Goal: Task Accomplishment & Management: Manage account settings

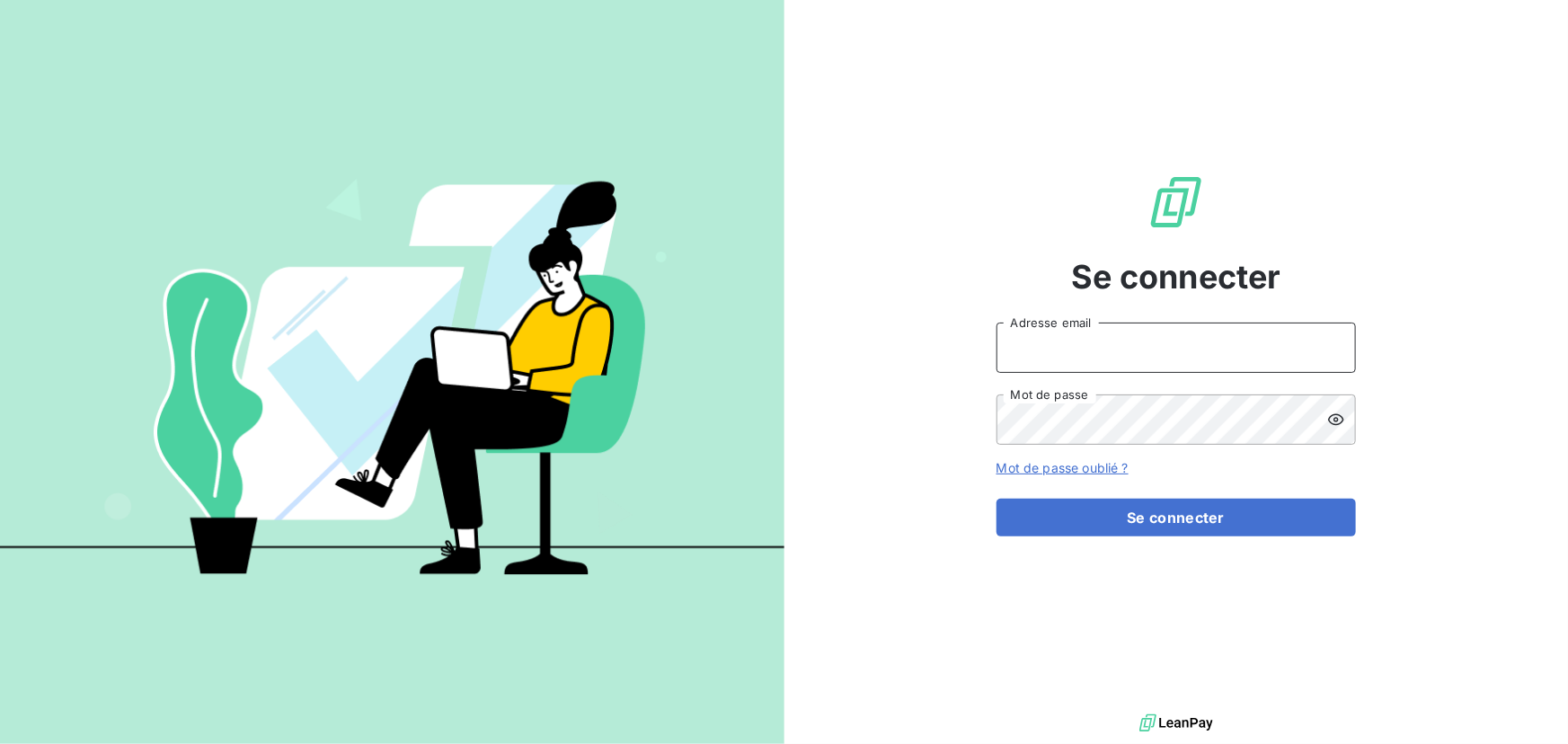
click at [1139, 354] on input "Adresse email" at bounding box center [1176, 347] width 359 height 50
type input "lmarie-sainte@tecnifibre.com"
click at [997, 499] on button "Se connecter" at bounding box center [1176, 517] width 359 height 38
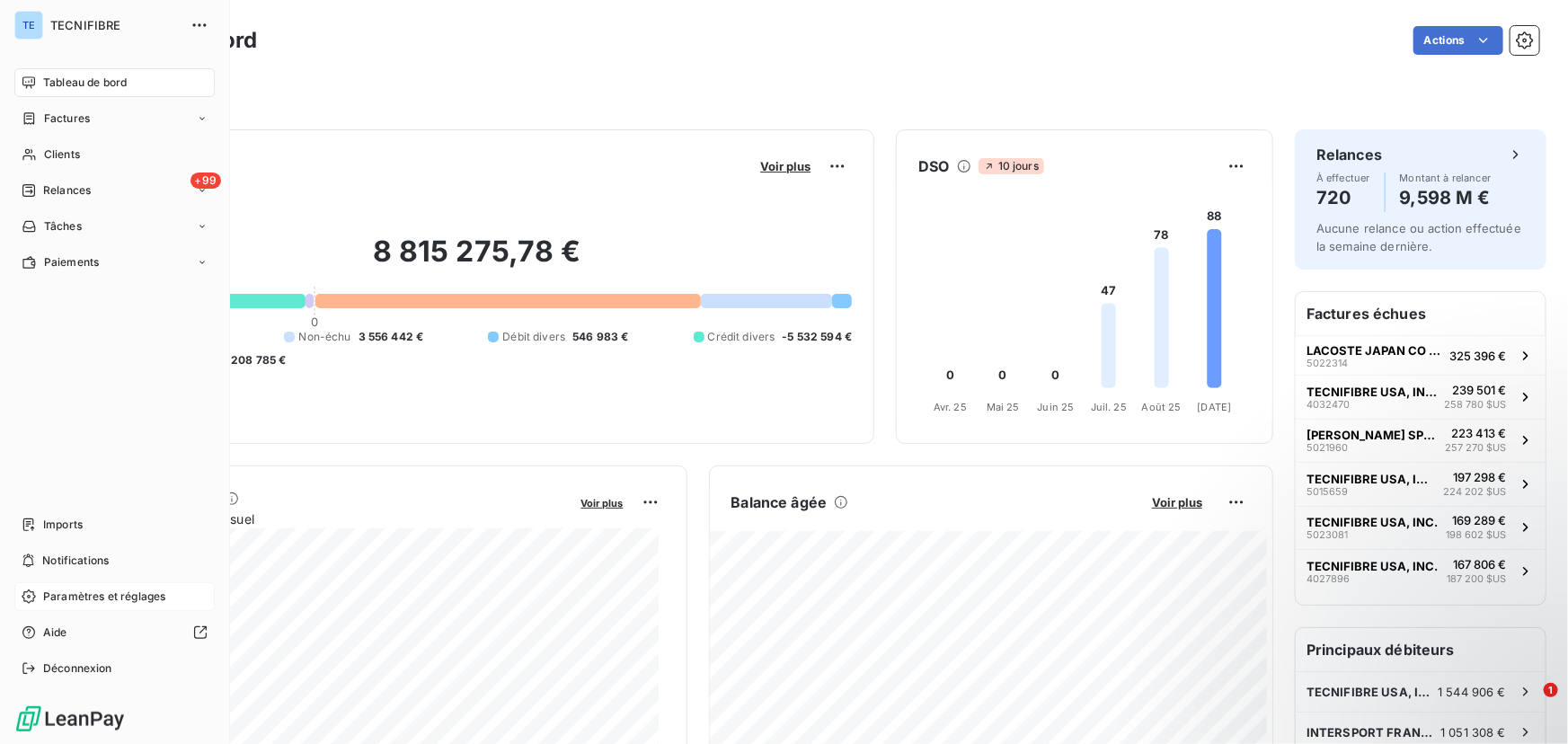
click at [31, 590] on icon at bounding box center [28, 596] width 14 height 14
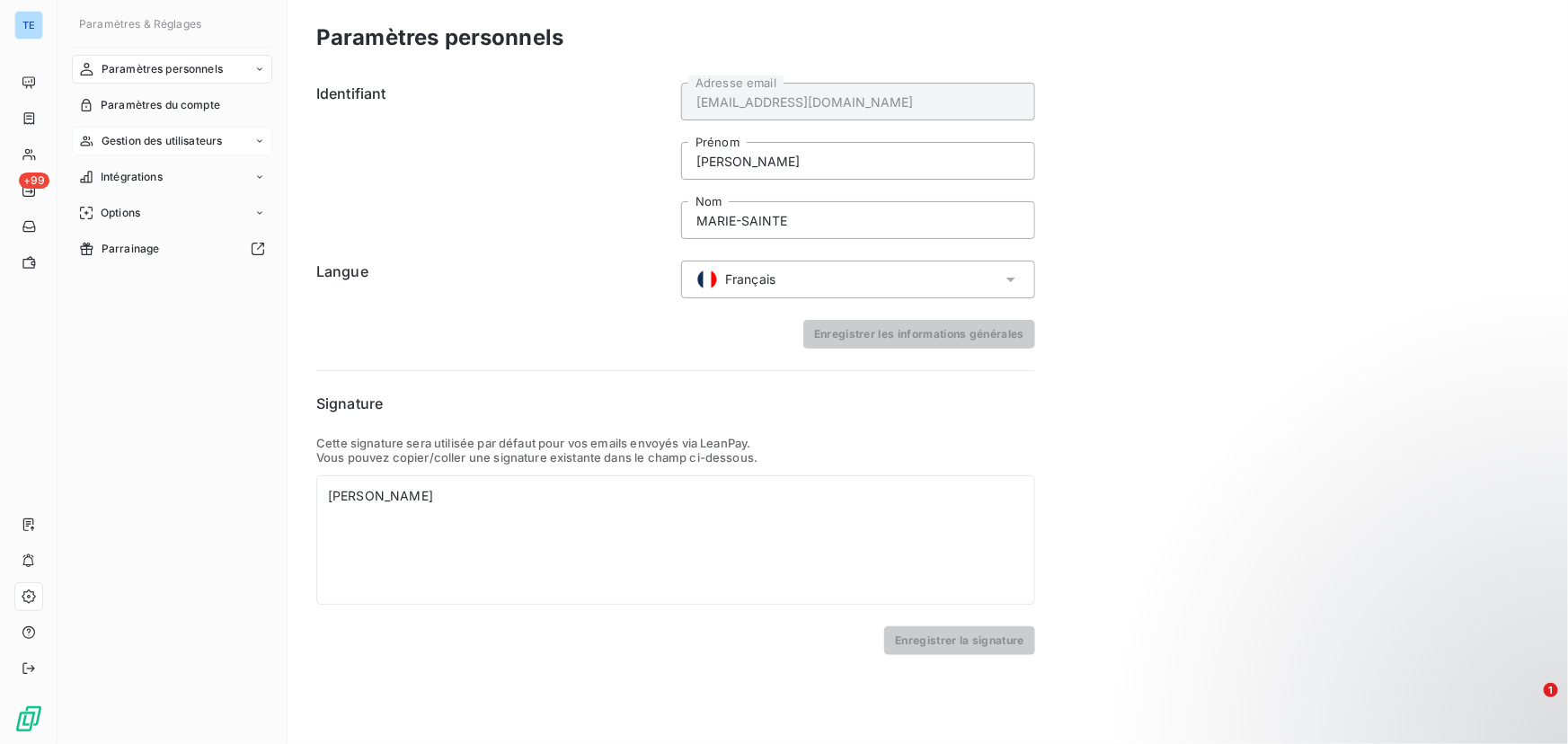
click at [196, 131] on div "Gestion des utilisateurs" at bounding box center [171, 141] width 200 height 28
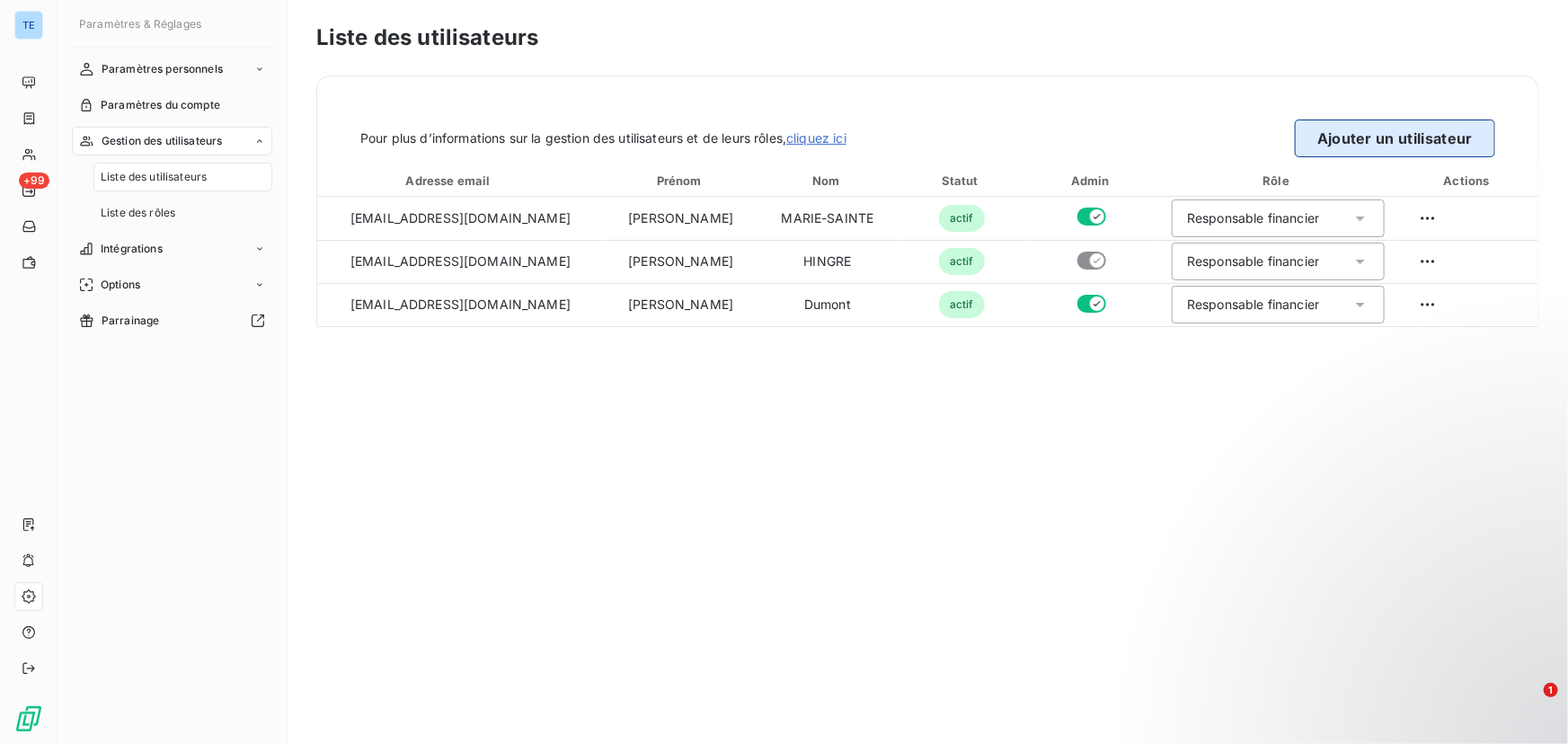
click at [1359, 144] on button "Ajouter un utilisateur" at bounding box center [1394, 138] width 200 height 38
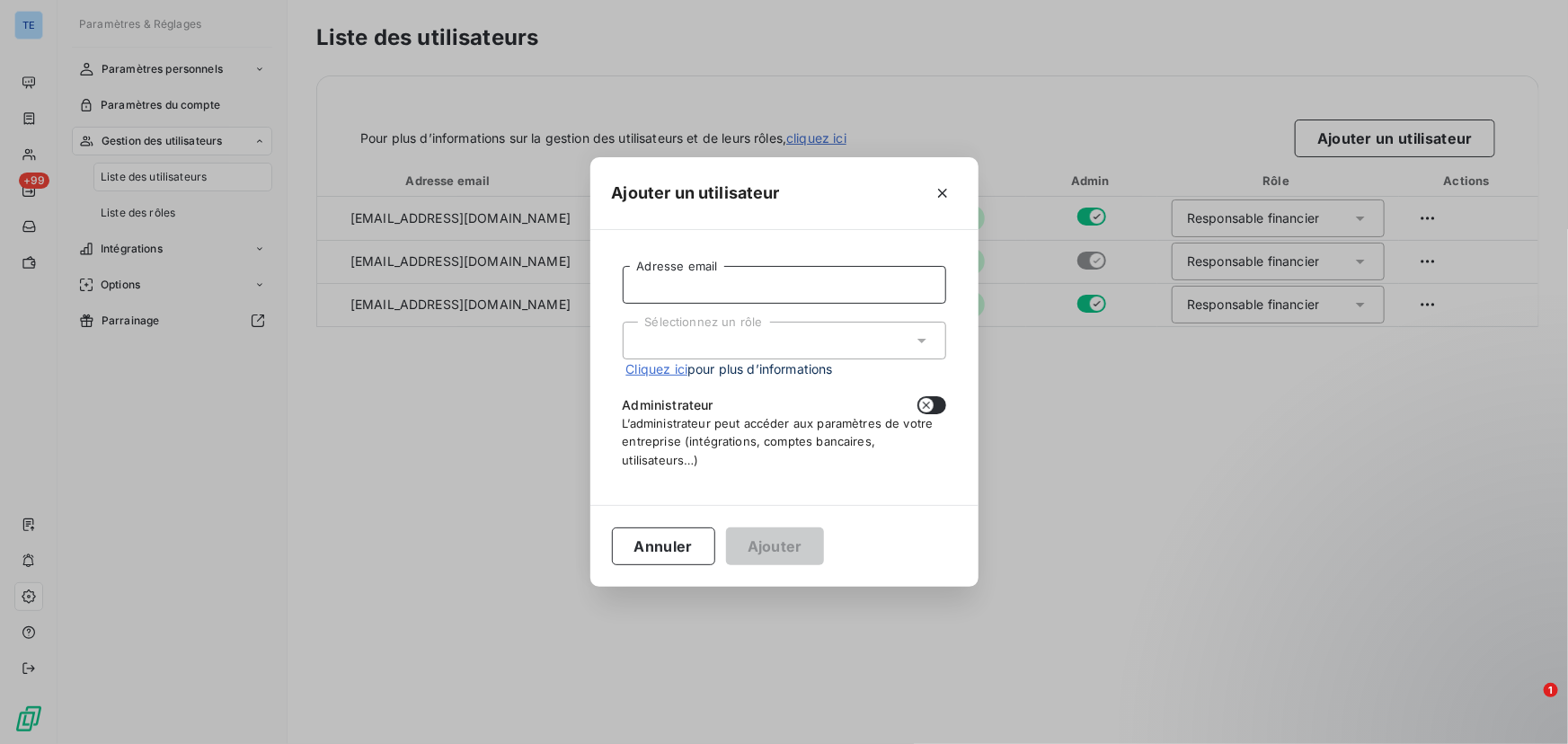
click at [787, 283] on input "Adresse email" at bounding box center [784, 285] width 323 height 38
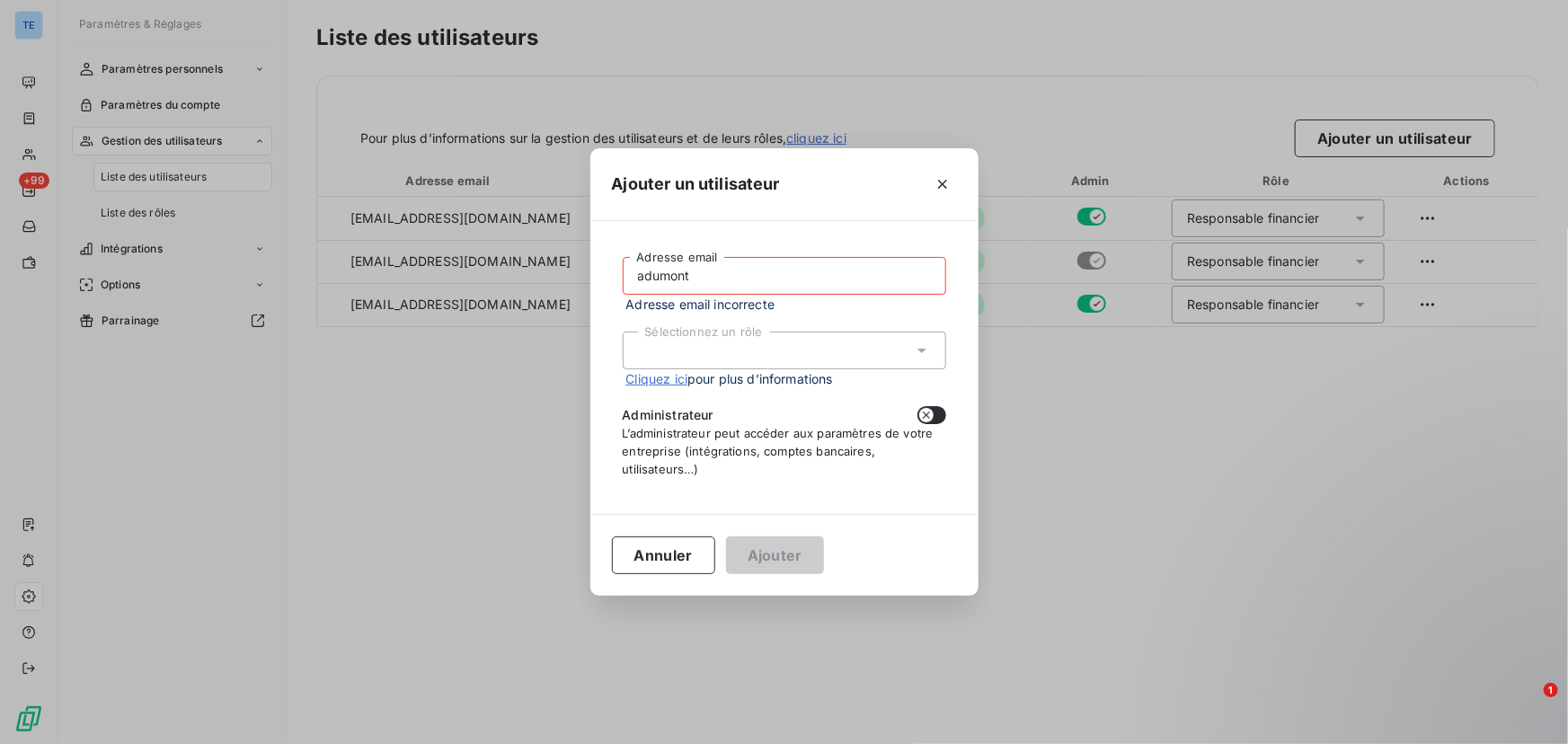
click at [729, 271] on input "adumont" at bounding box center [784, 276] width 323 height 38
paste input "@tecnifibre.com"
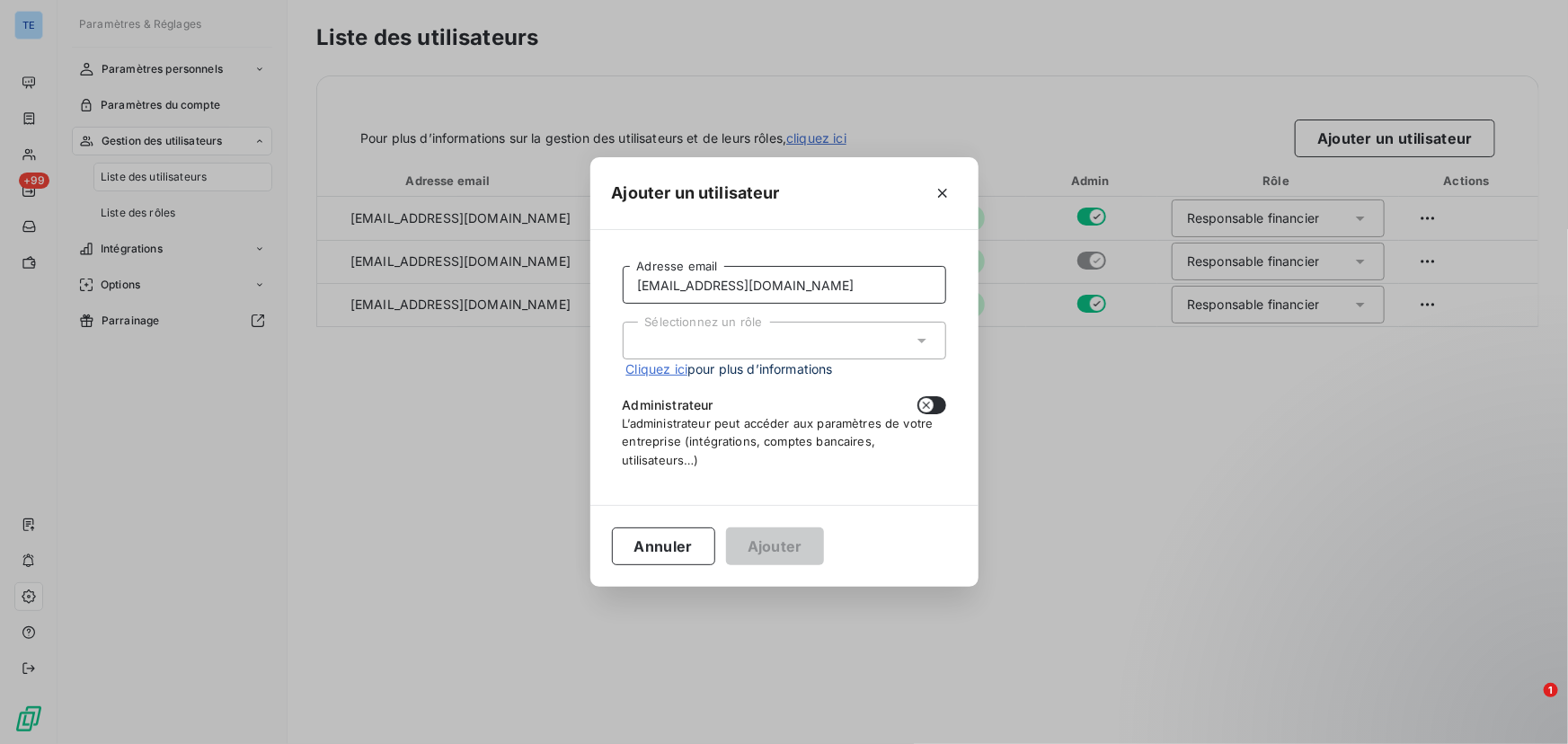
type input "[EMAIL_ADDRESS][DOMAIN_NAME]"
click at [730, 346] on div "Sélectionnez un rôle" at bounding box center [784, 340] width 323 height 38
click at [728, 380] on li "Responsable financier" at bounding box center [784, 378] width 323 height 31
click at [801, 545] on button "Ajouter" at bounding box center [774, 547] width 98 height 38
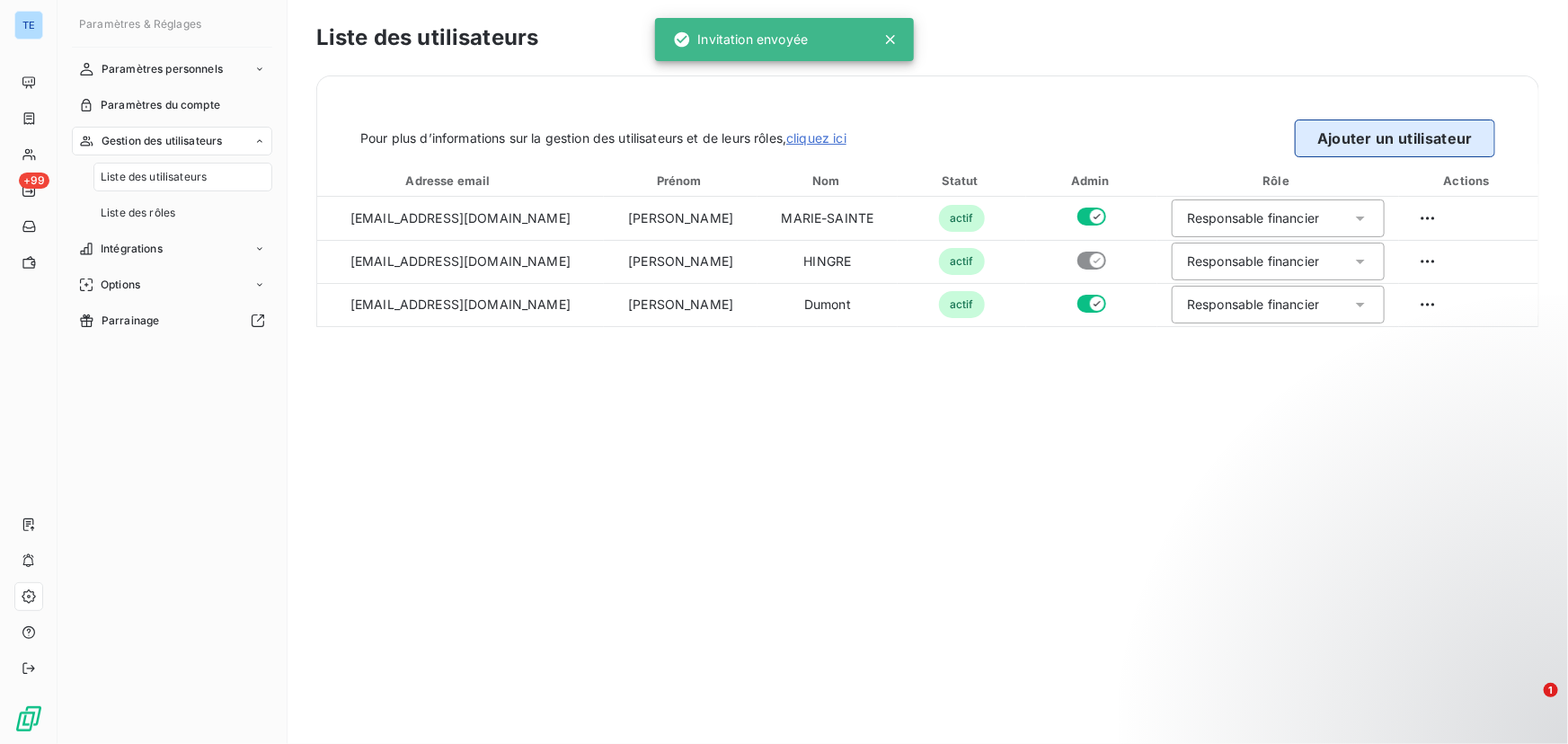
click at [1371, 141] on button "Ajouter un utilisateur" at bounding box center [1394, 138] width 200 height 38
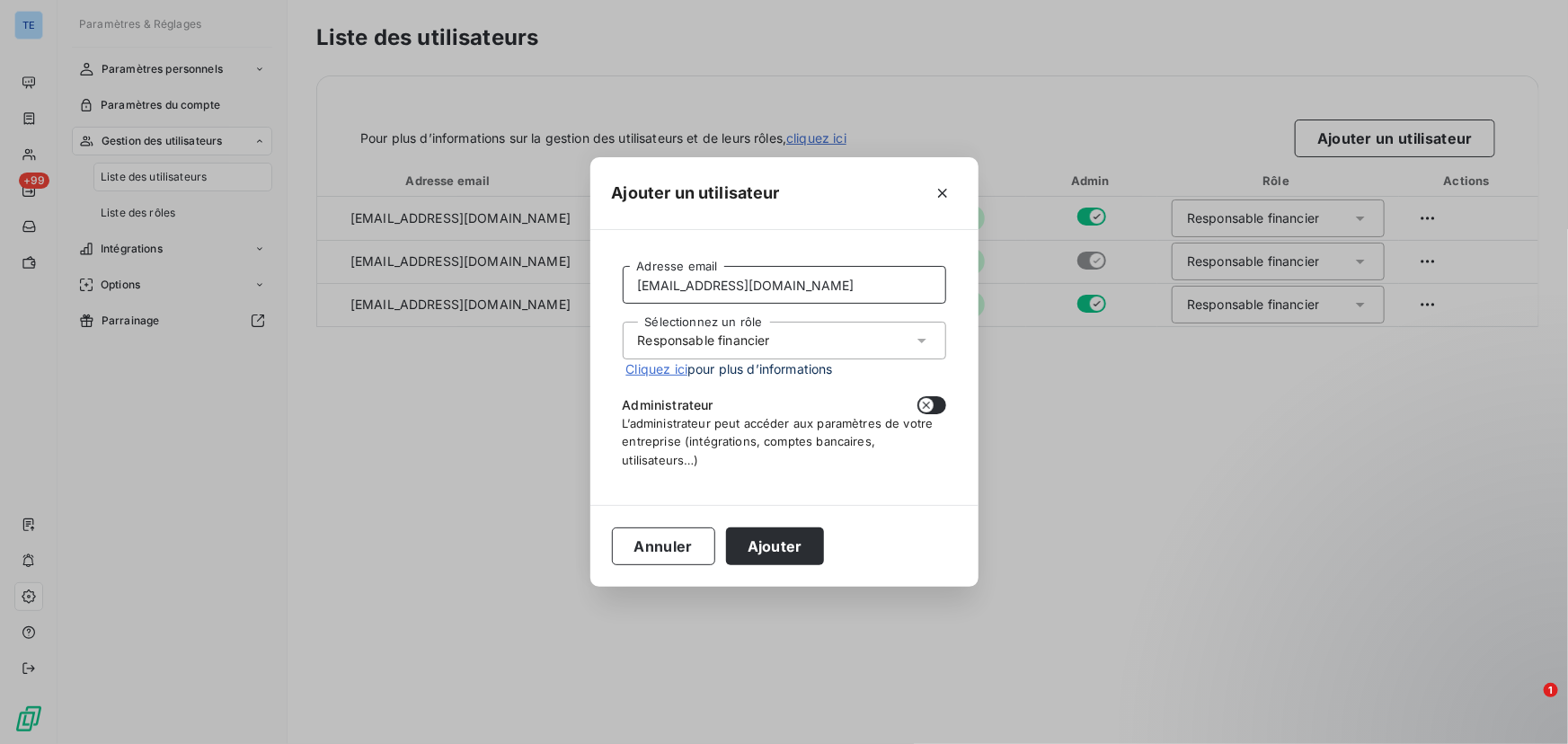
click at [832, 284] on input "[EMAIL_ADDRESS][DOMAIN_NAME]" at bounding box center [784, 285] width 323 height 38
type input "[EMAIL_ADDRESS][DOMAIN_NAME]"
click at [766, 550] on button "Ajouter" at bounding box center [774, 547] width 98 height 38
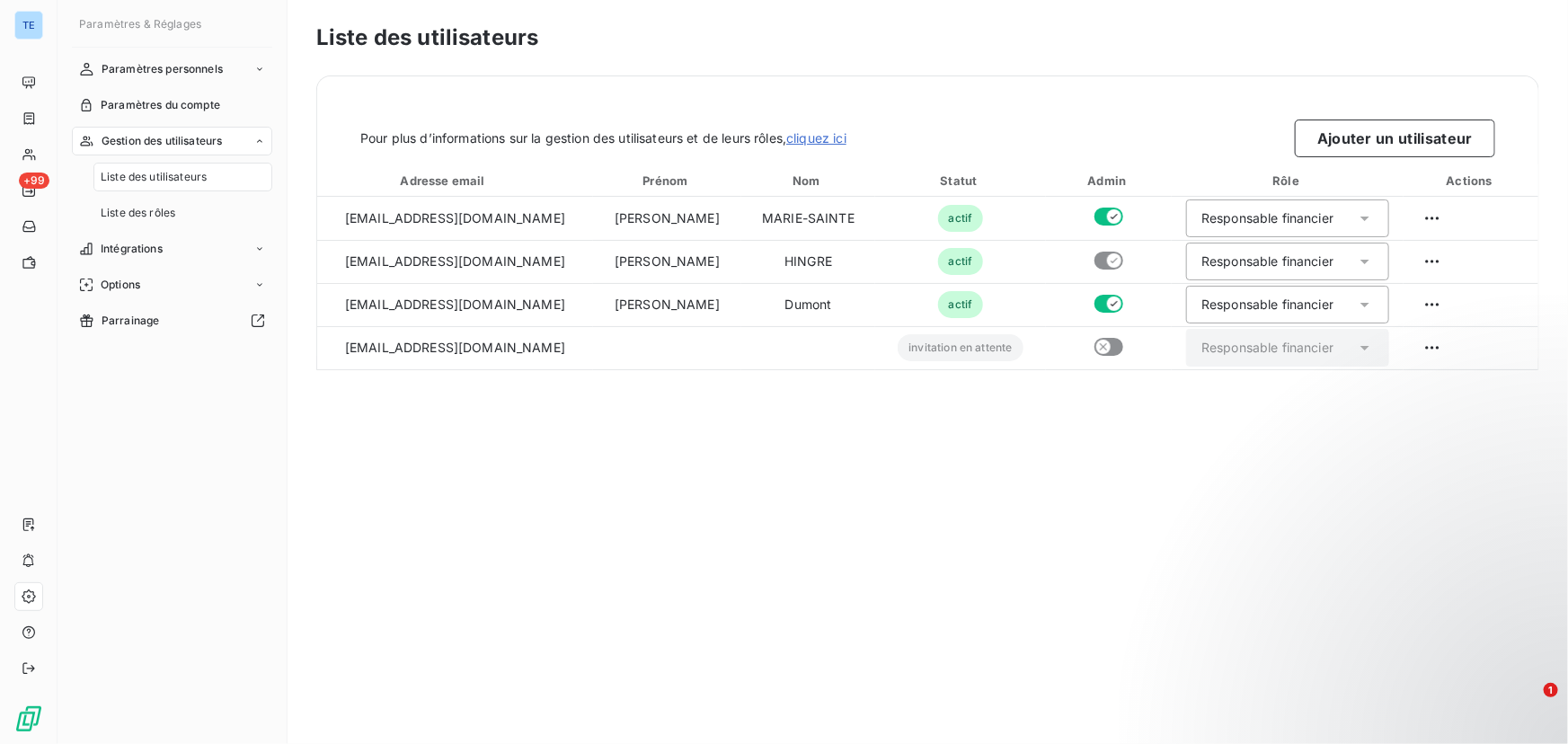
click at [1050, 451] on div "Liste des utilisateurs Pour plus d’informations sur la gestion des utilisateurs…" at bounding box center [927, 372] width 1280 height 744
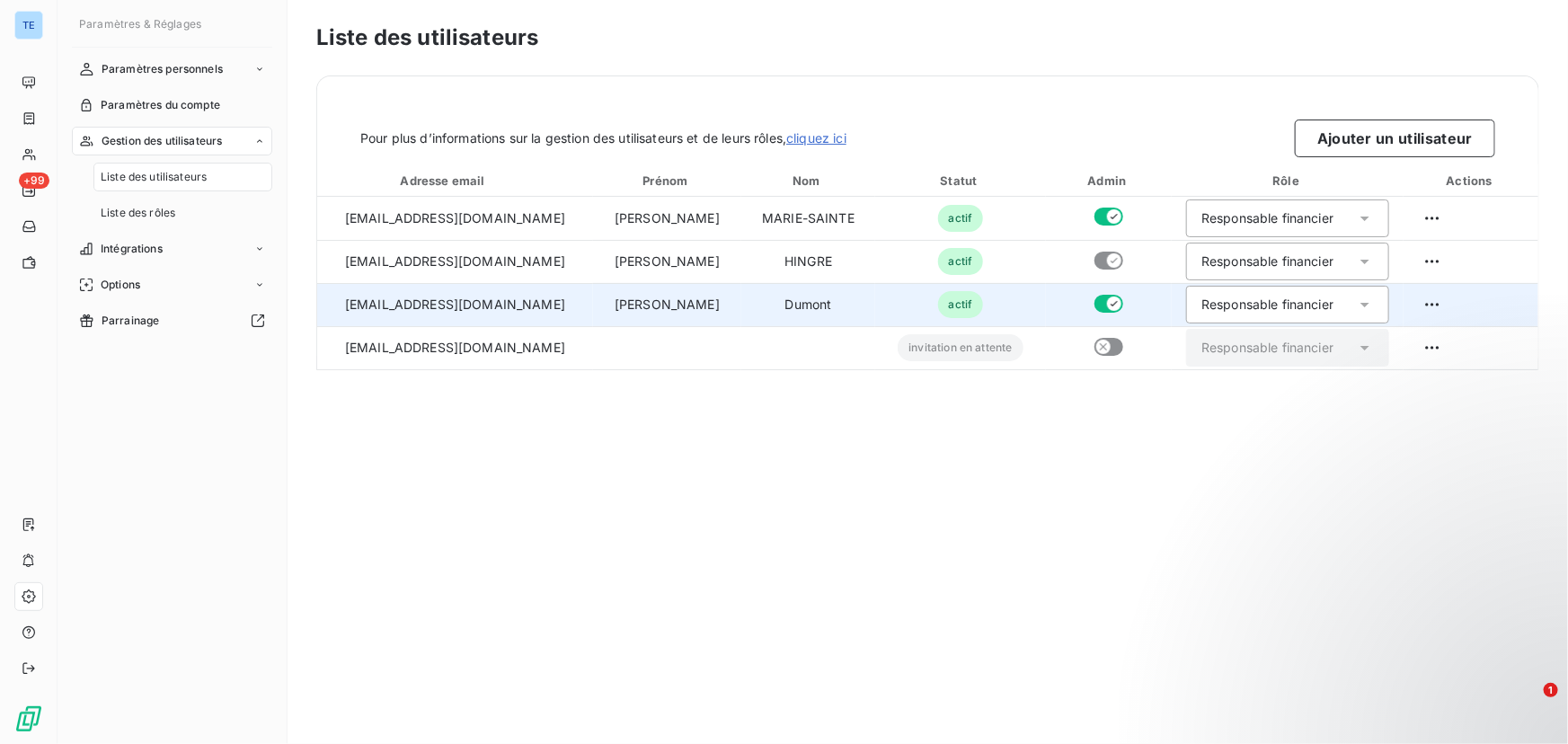
click at [825, 286] on td "Dumont" at bounding box center [807, 305] width 134 height 44
click at [1434, 309] on html "TE +99 Paramètres & Réglages Paramètres personnels Paramètres du compte Gestion…" at bounding box center [784, 372] width 1568 height 744
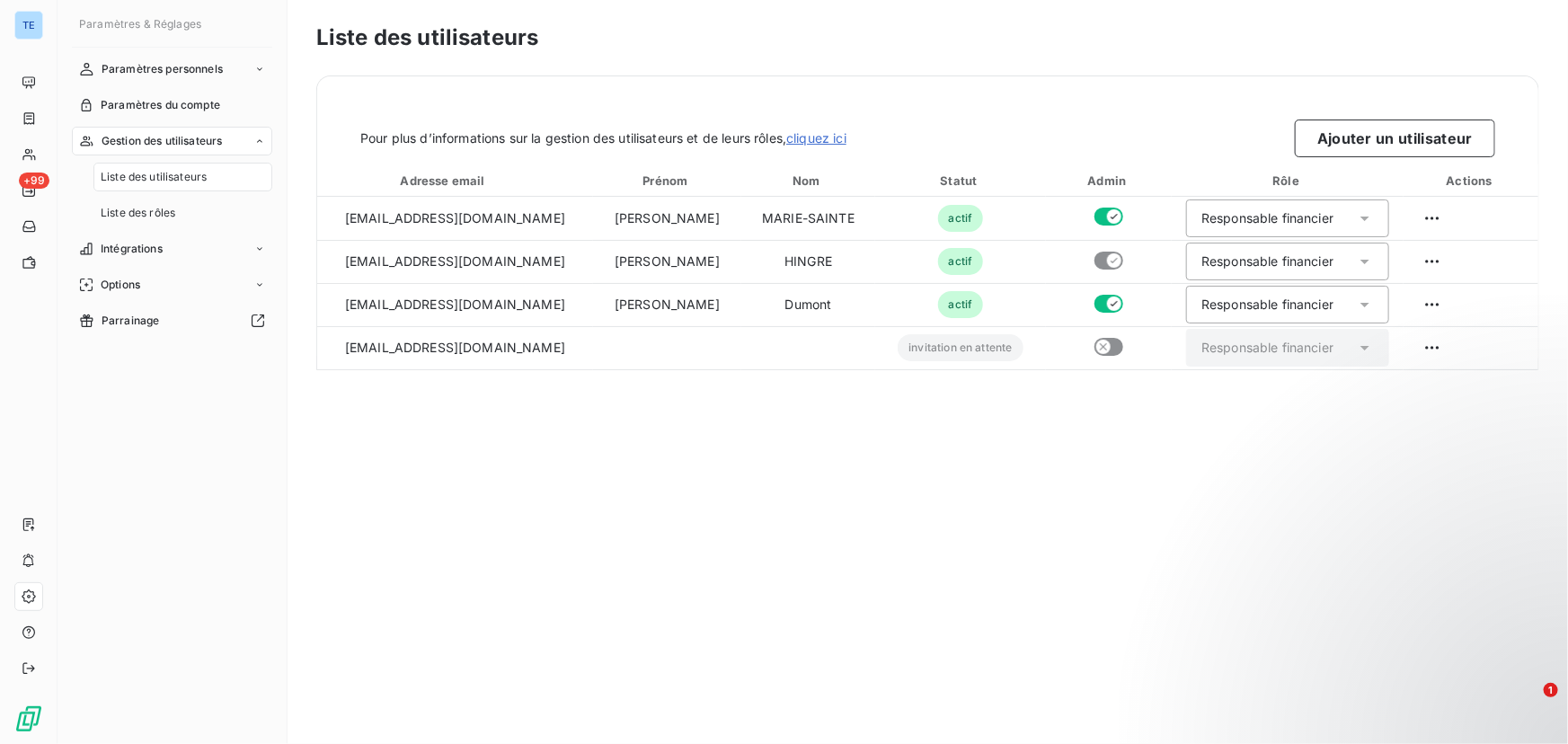
click at [1074, 405] on html "TE +99 Paramètres & Réglages Paramètres personnels Paramètres du compte Gestion…" at bounding box center [784, 372] width 1568 height 744
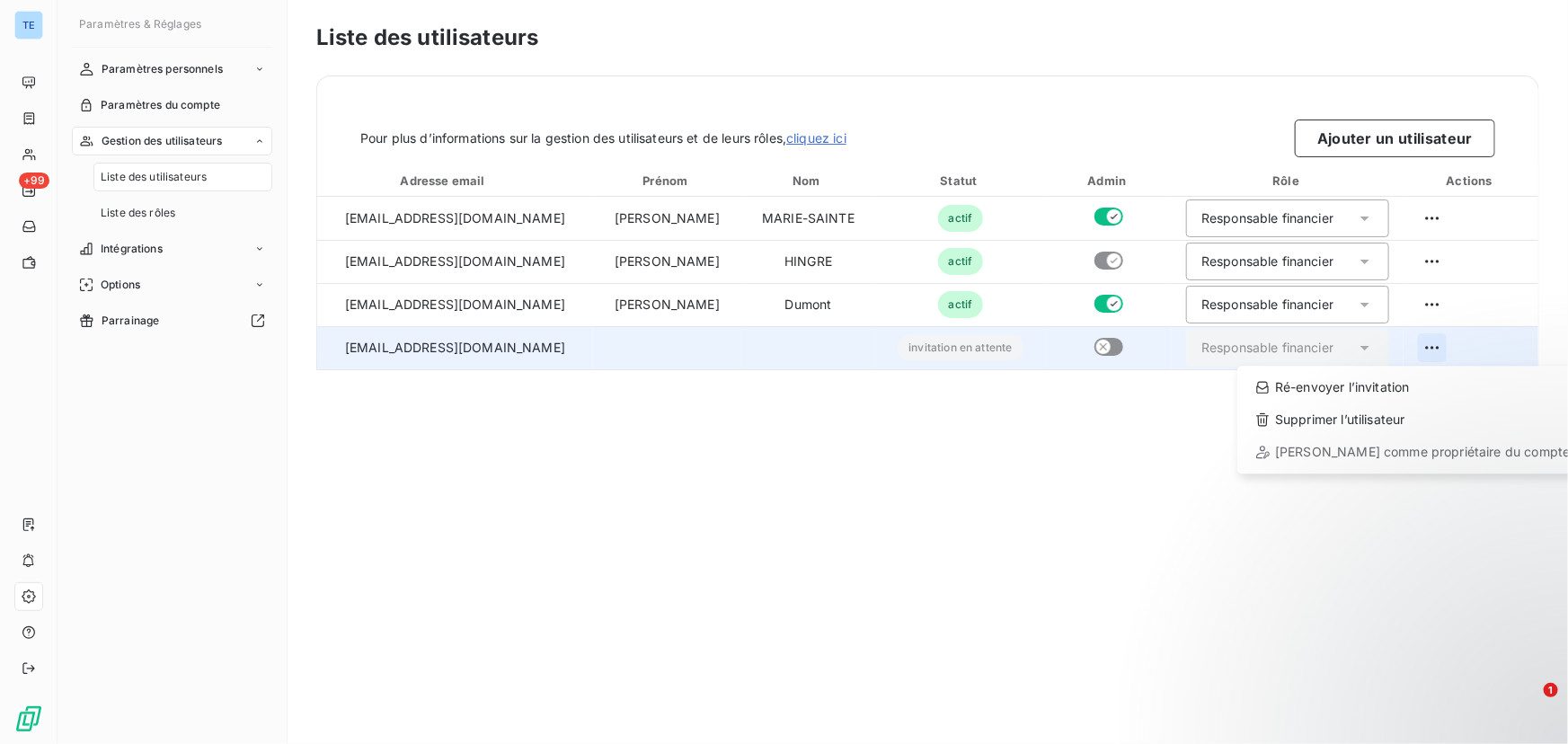
click at [1426, 340] on html "TE +99 Paramètres & Réglages Paramètres personnels Paramètres du compte Gestion…" at bounding box center [784, 372] width 1568 height 744
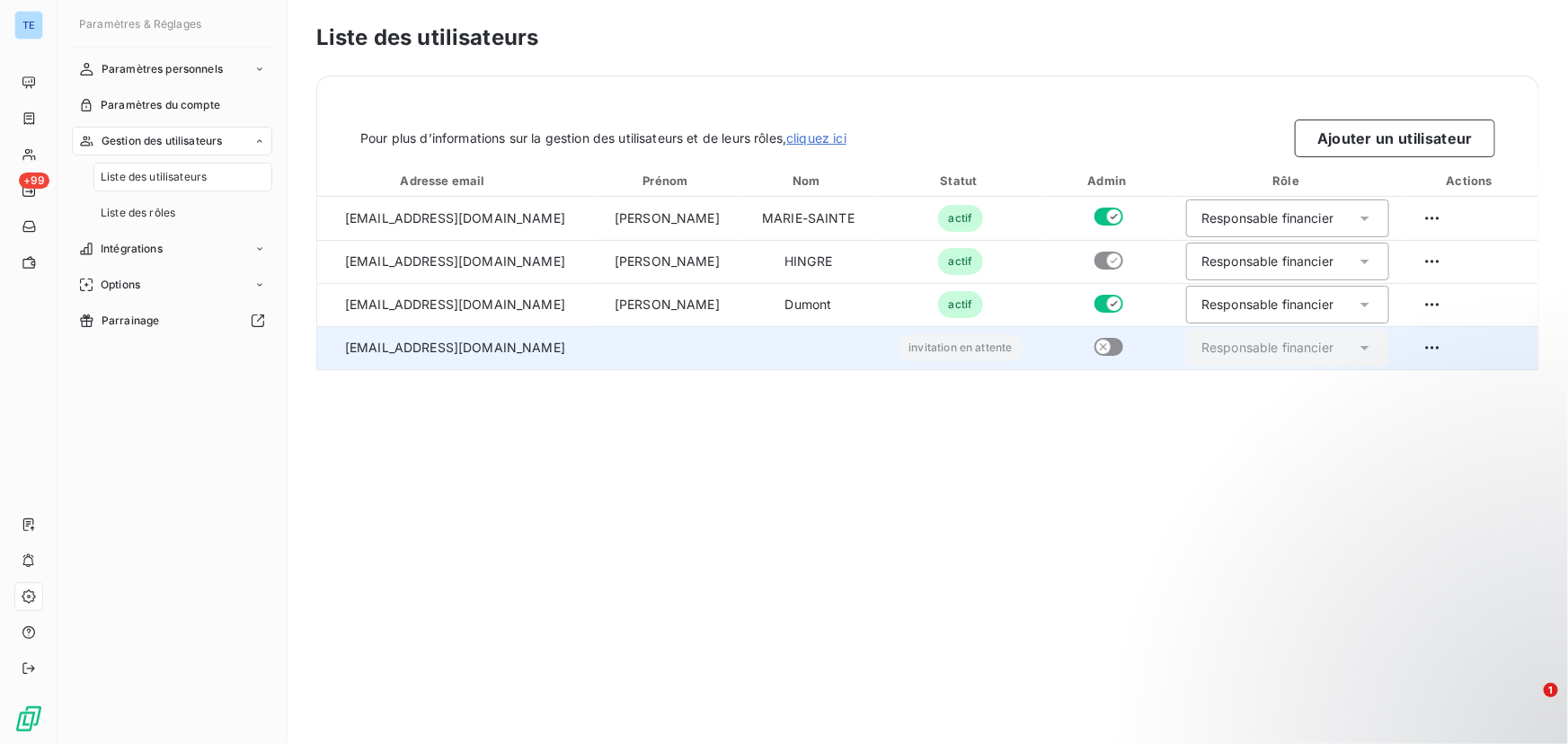
click at [1060, 412] on html "TE +99 Paramètres & Réglages Paramètres personnels Paramètres du compte Gestion…" at bounding box center [784, 372] width 1568 height 744
click at [1325, 119] on button "Ajouter un utilisateur" at bounding box center [1394, 138] width 200 height 38
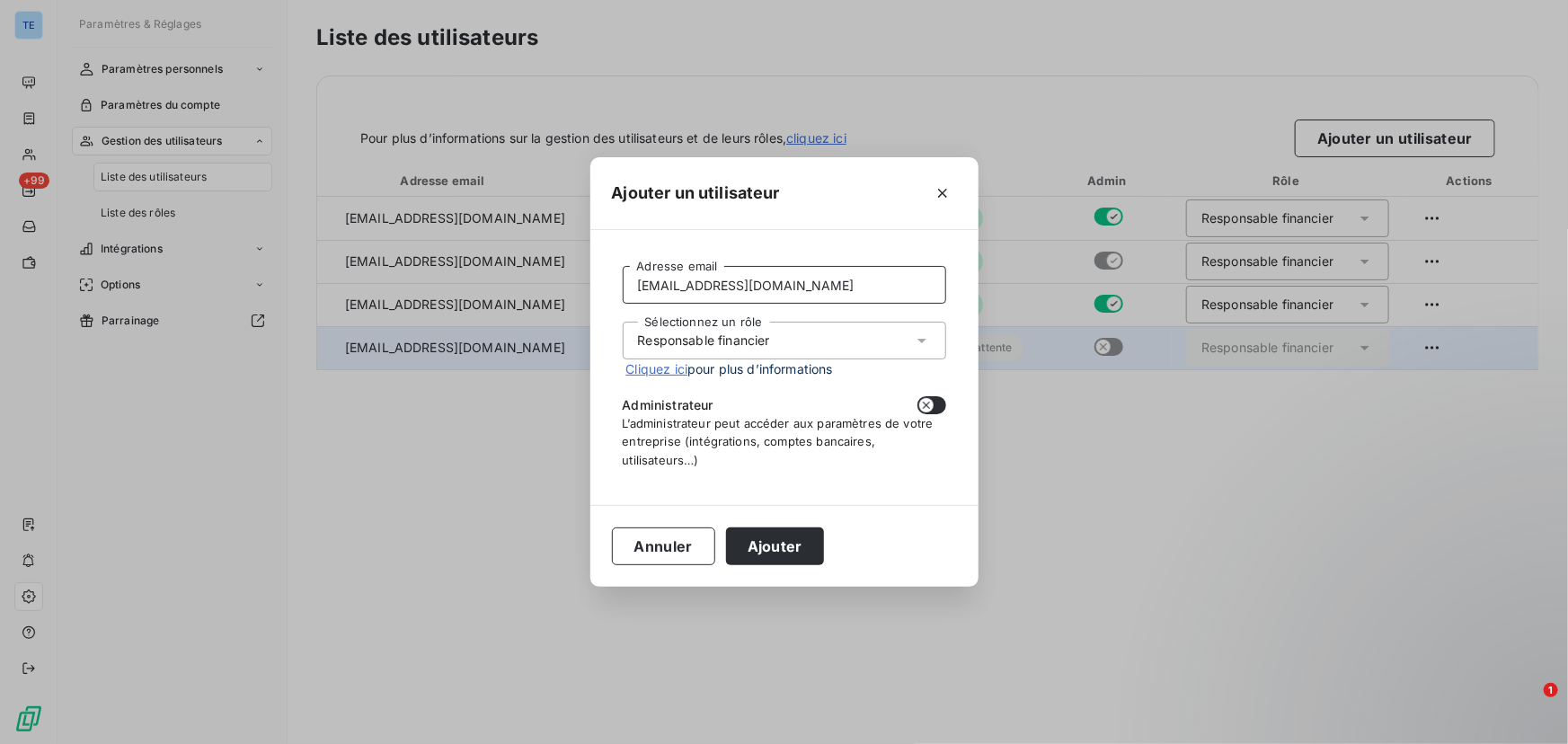
click at [873, 284] on input "[EMAIL_ADDRESS][DOMAIN_NAME]" at bounding box center [784, 285] width 323 height 38
click at [945, 189] on icon "button" at bounding box center [942, 192] width 18 height 18
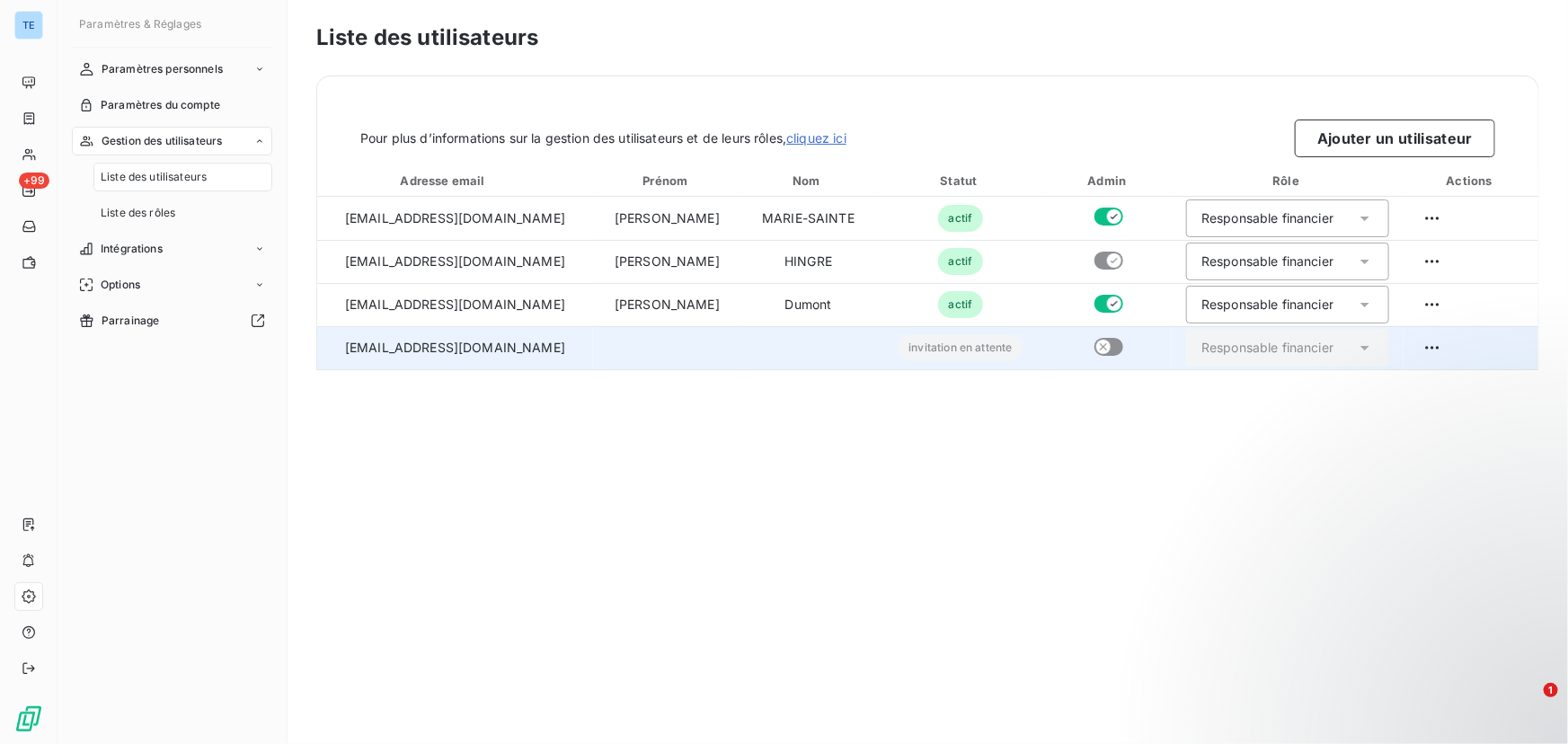
click at [945, 189] on th "Statut" at bounding box center [961, 181] width 171 height 32
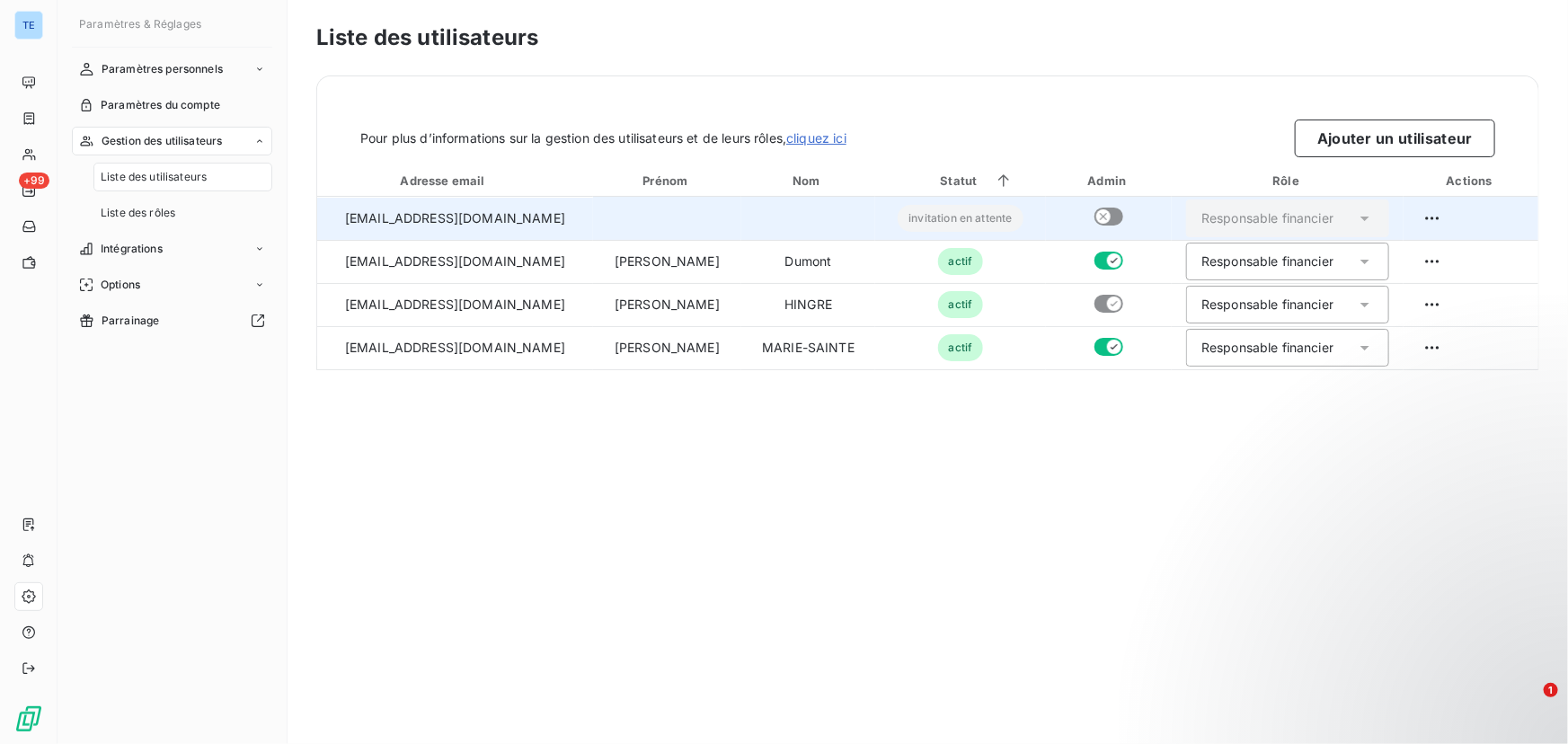
click at [945, 189] on th "Statut" at bounding box center [961, 181] width 171 height 32
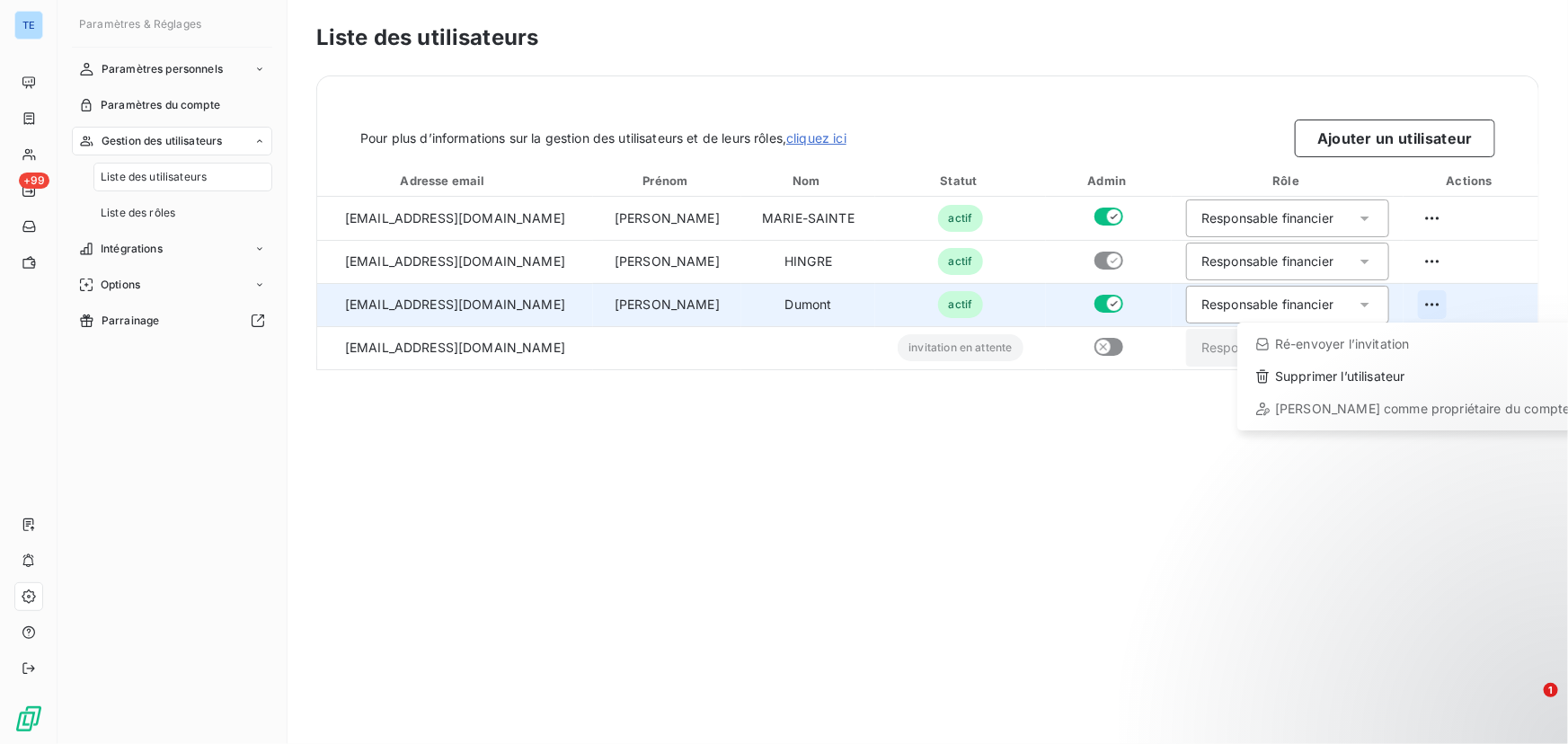
click at [1419, 306] on html "TE +99 Paramètres & Réglages Paramètres personnels Paramètres du compte Gestion…" at bounding box center [784, 372] width 1568 height 744
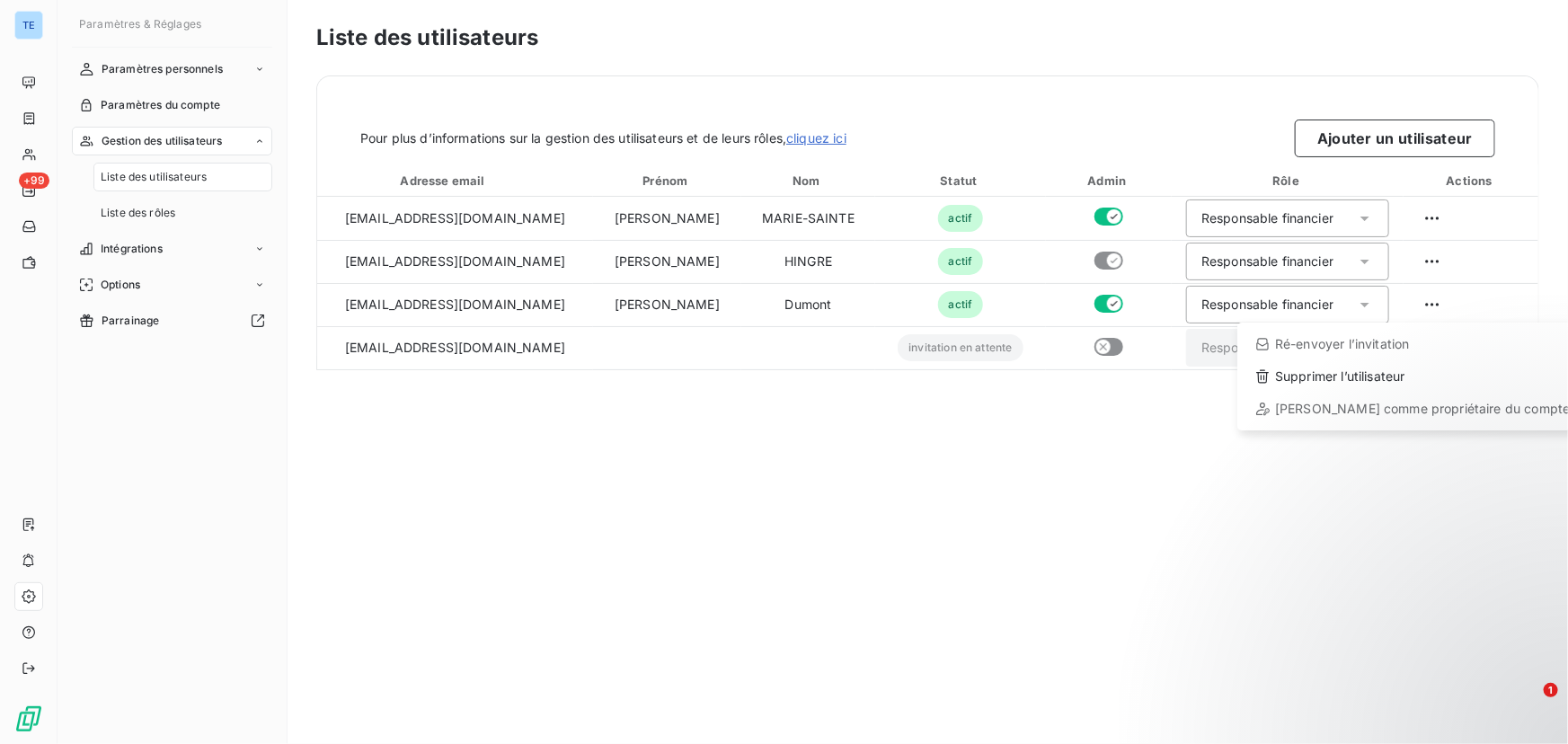
click at [1076, 491] on html "TE +99 Paramètres & Réglages Paramètres personnels Paramètres du compte Gestion…" at bounding box center [784, 372] width 1568 height 744
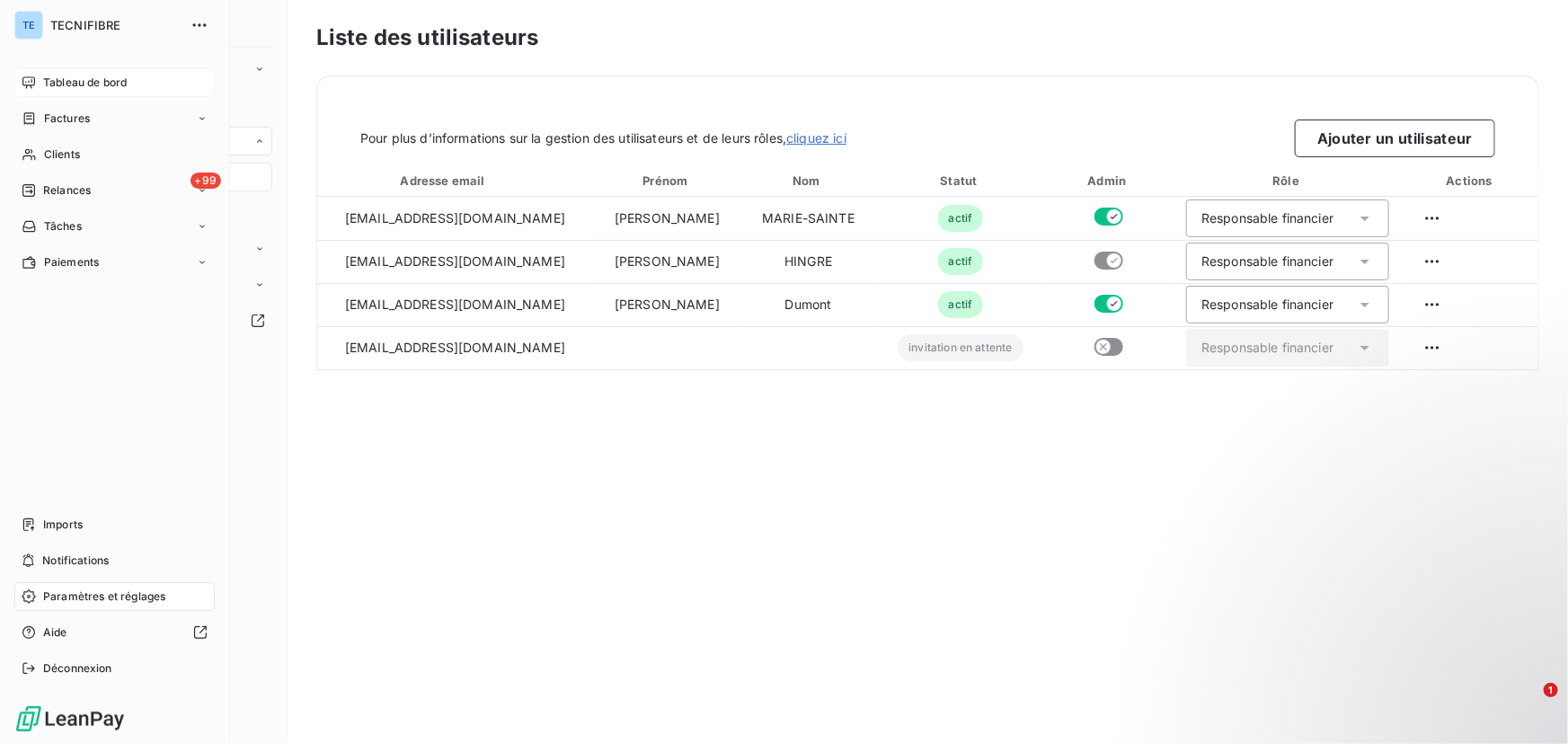
click at [73, 88] on span "Tableau de bord" at bounding box center [85, 82] width 83 height 16
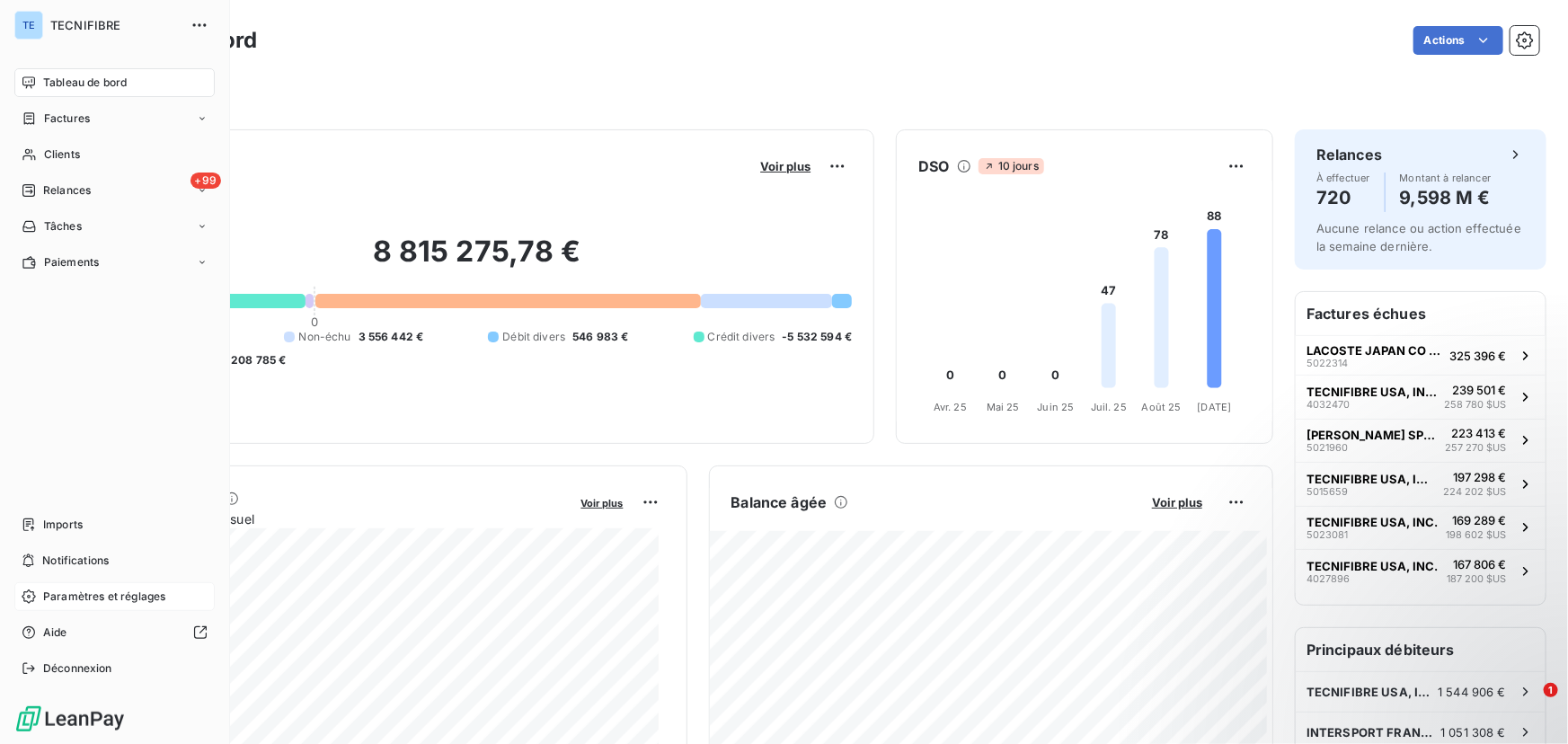
click at [70, 591] on span "Paramètres et réglages" at bounding box center [104, 596] width 122 height 16
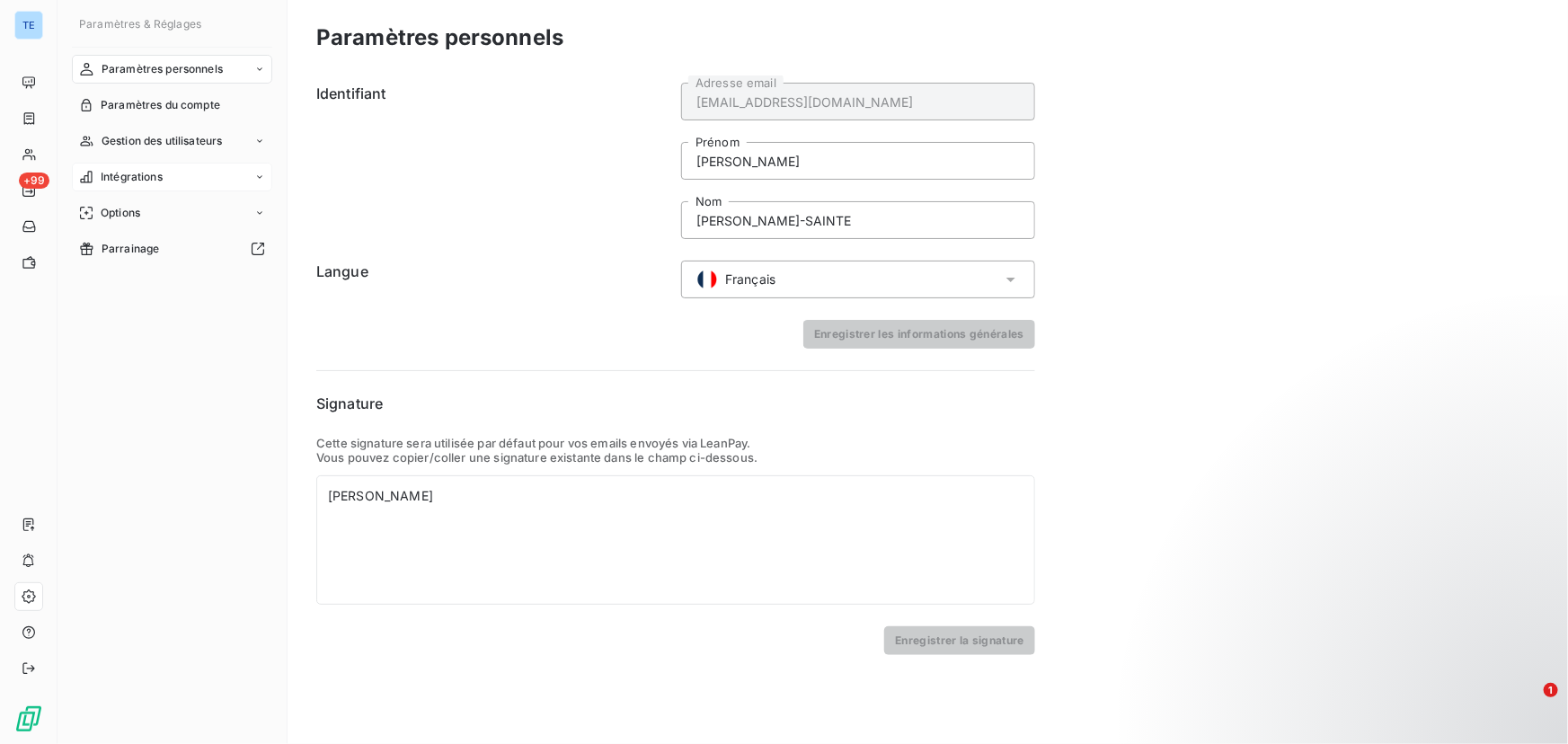
click at [165, 168] on div "Intégrations" at bounding box center [171, 177] width 200 height 28
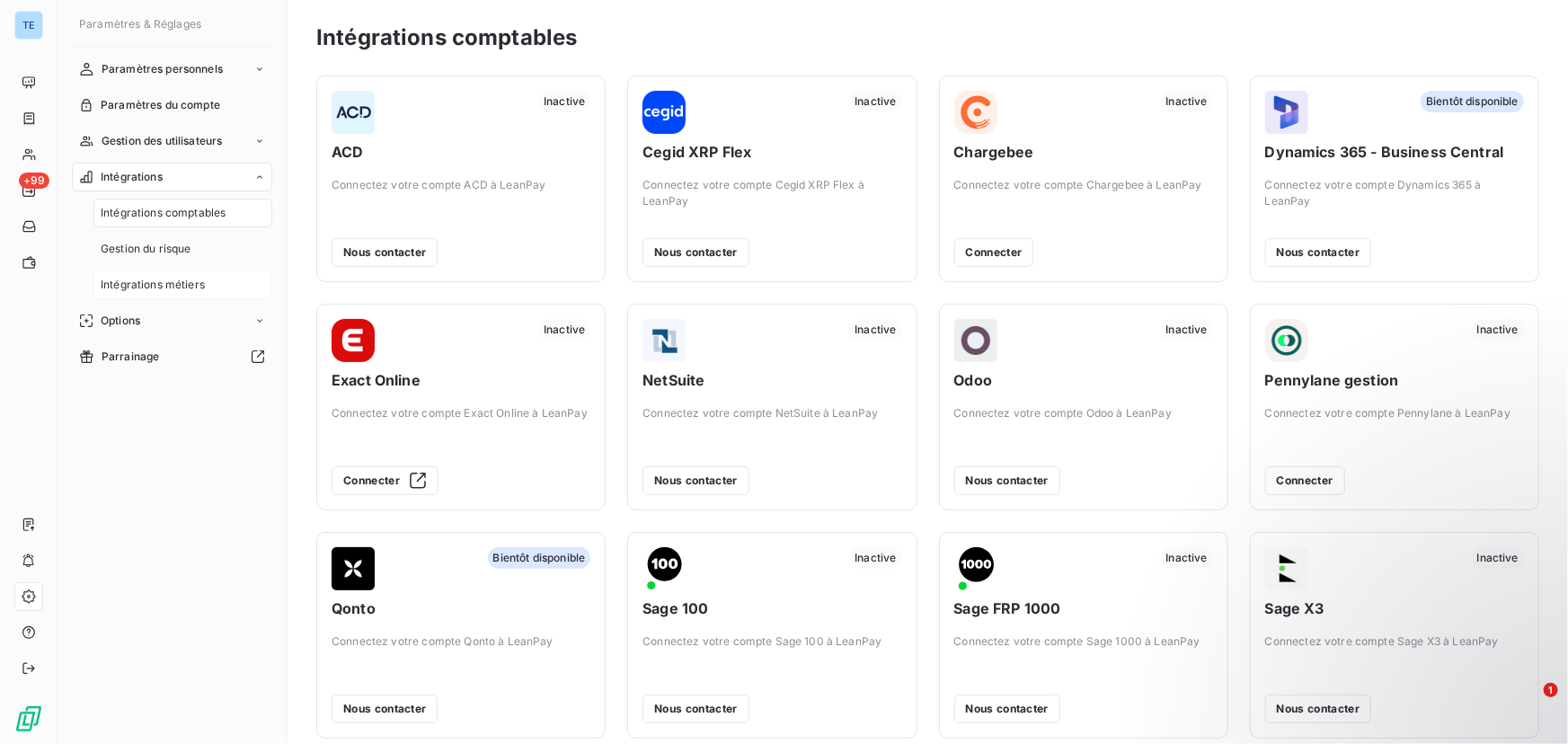
click at [143, 288] on span "Intégrations métiers" at bounding box center [153, 284] width 104 height 16
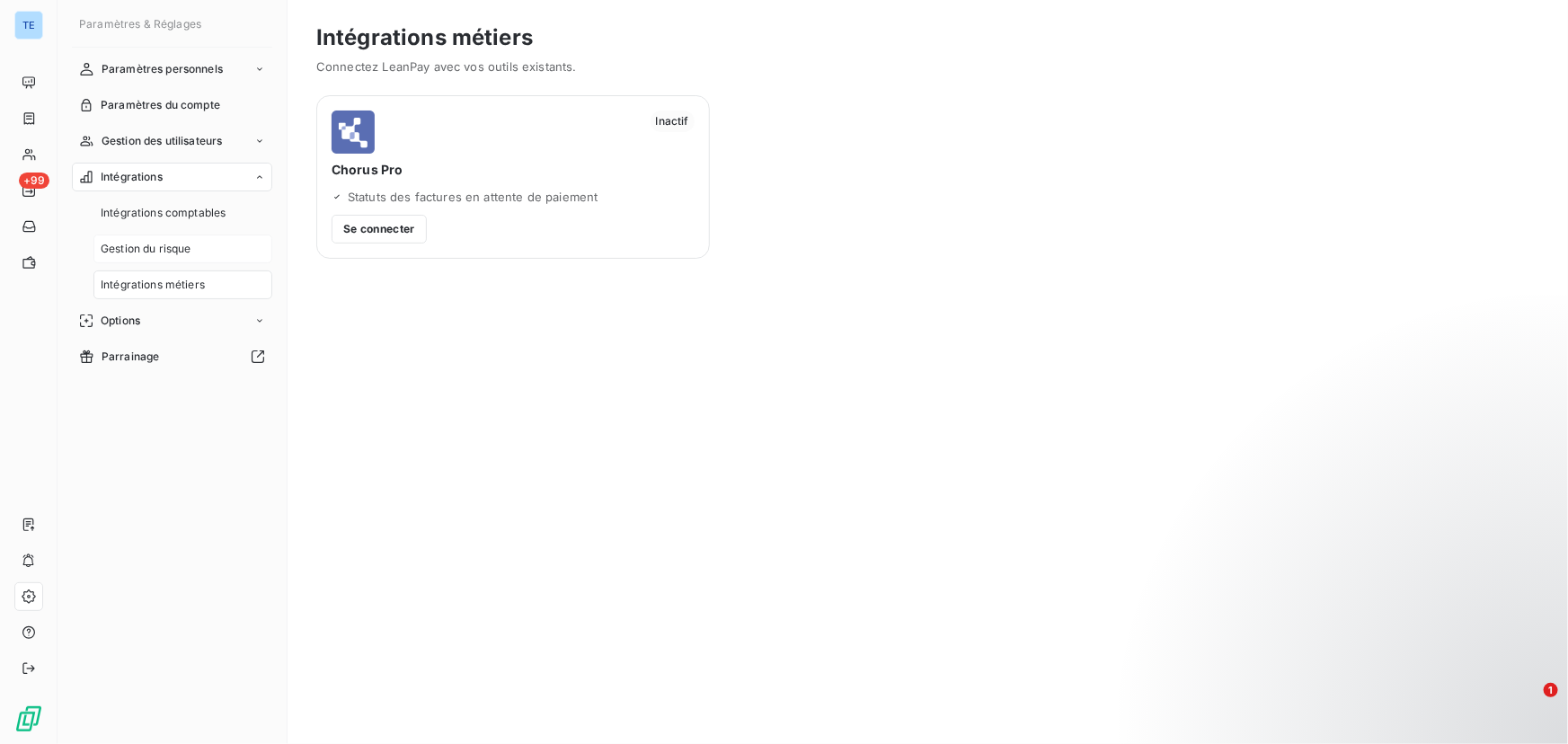
click at [144, 257] on div "Gestion du risque" at bounding box center [183, 248] width 179 height 28
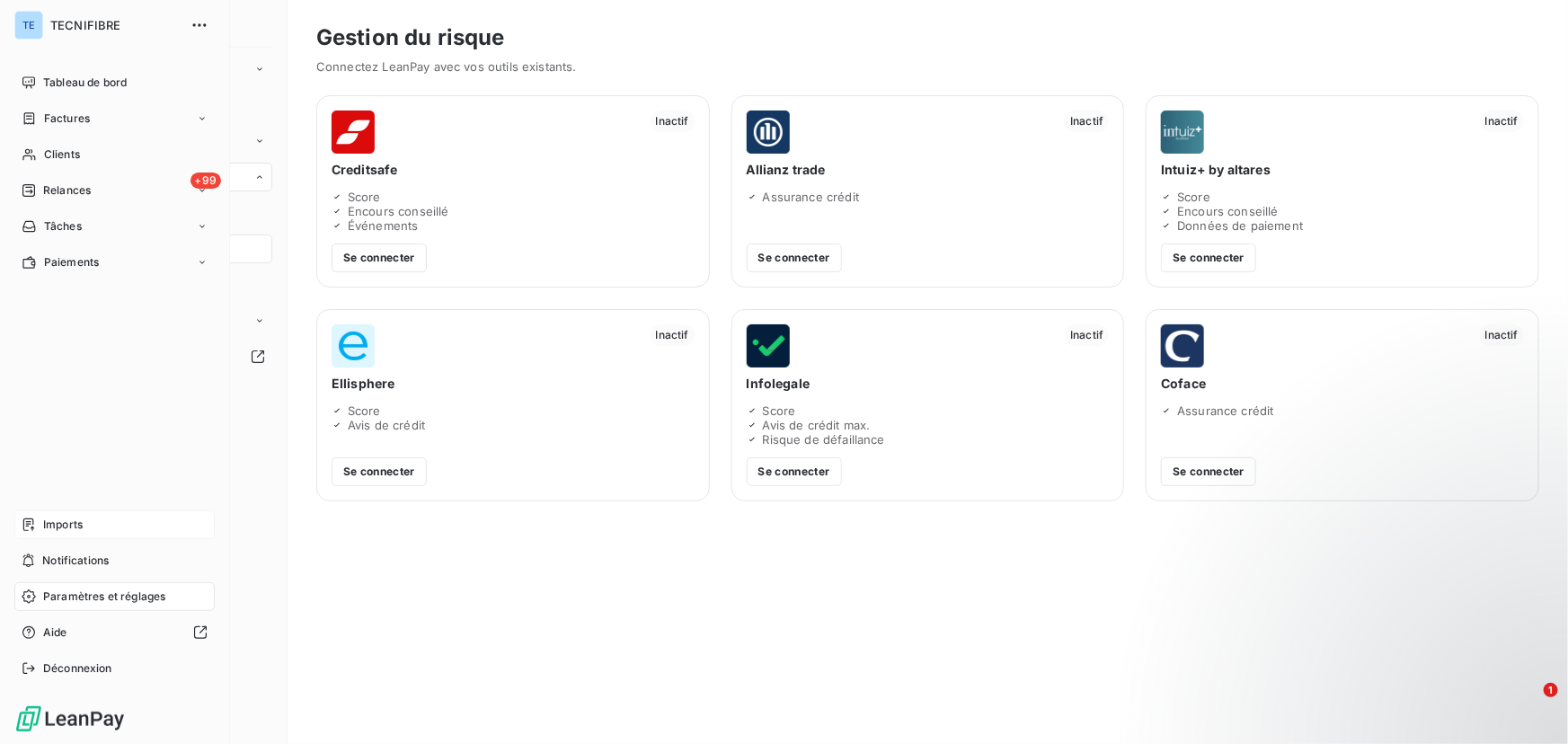
click at [91, 524] on div "Imports" at bounding box center [114, 525] width 200 height 28
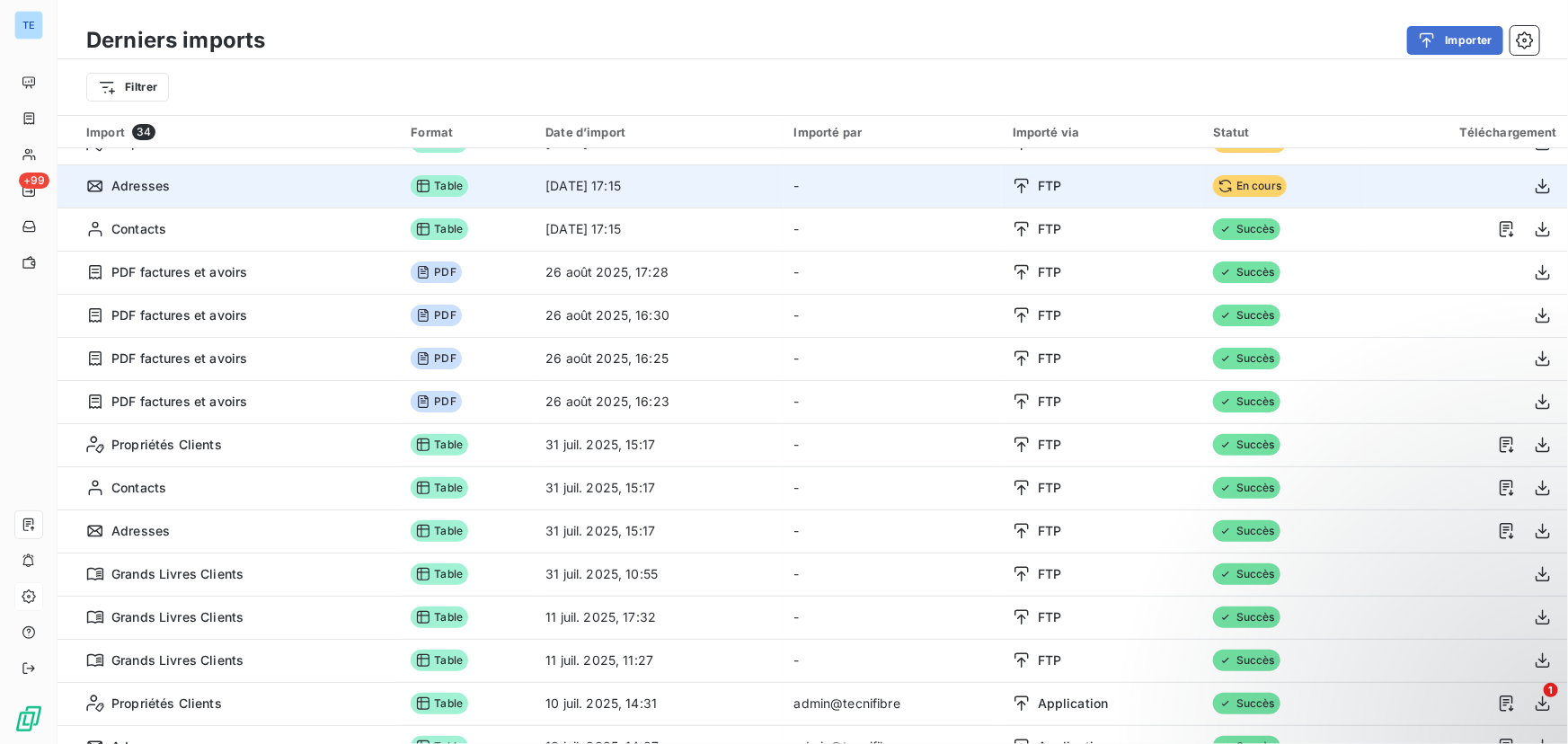
scroll to position [27, 0]
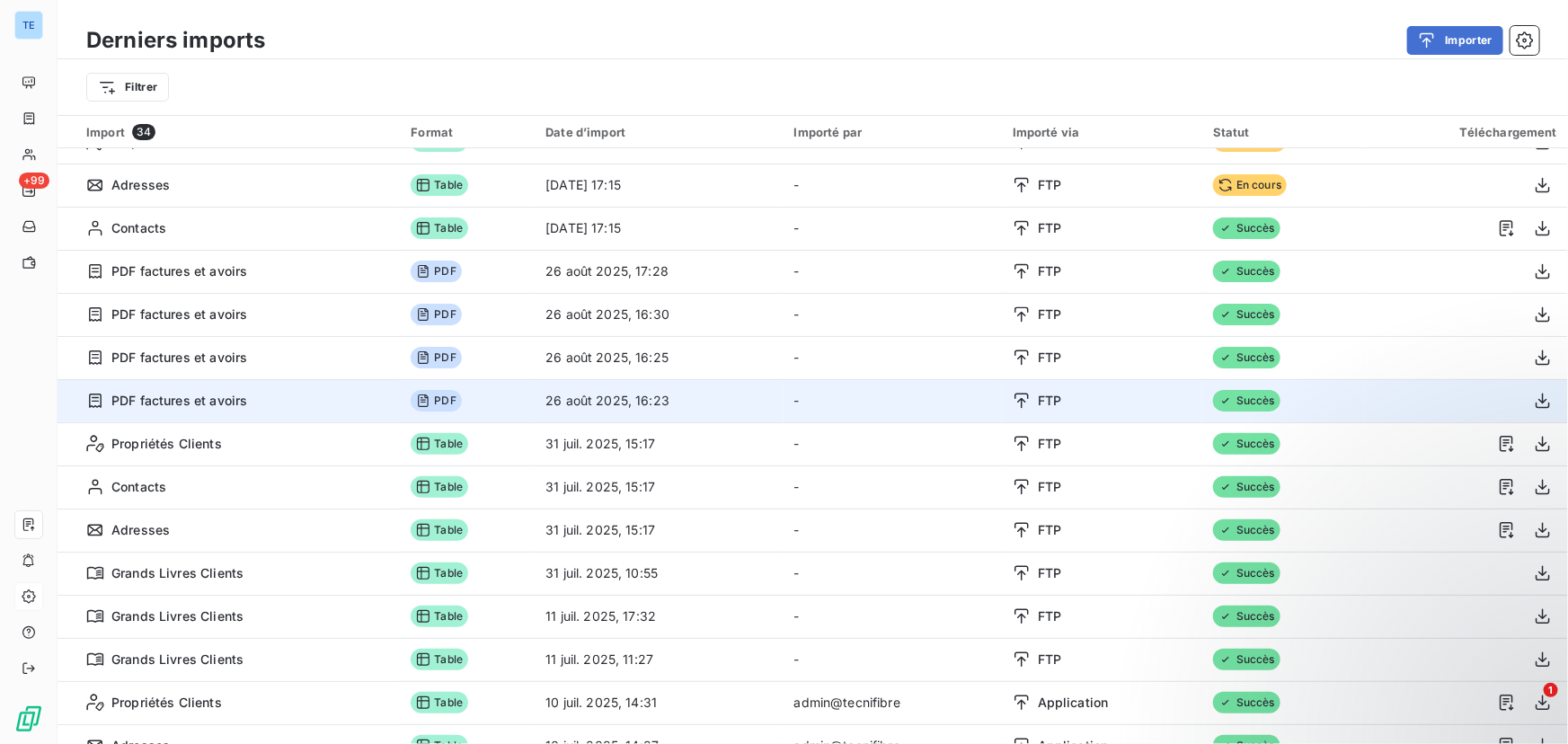
click at [438, 396] on span "PDF" at bounding box center [435, 401] width 50 height 22
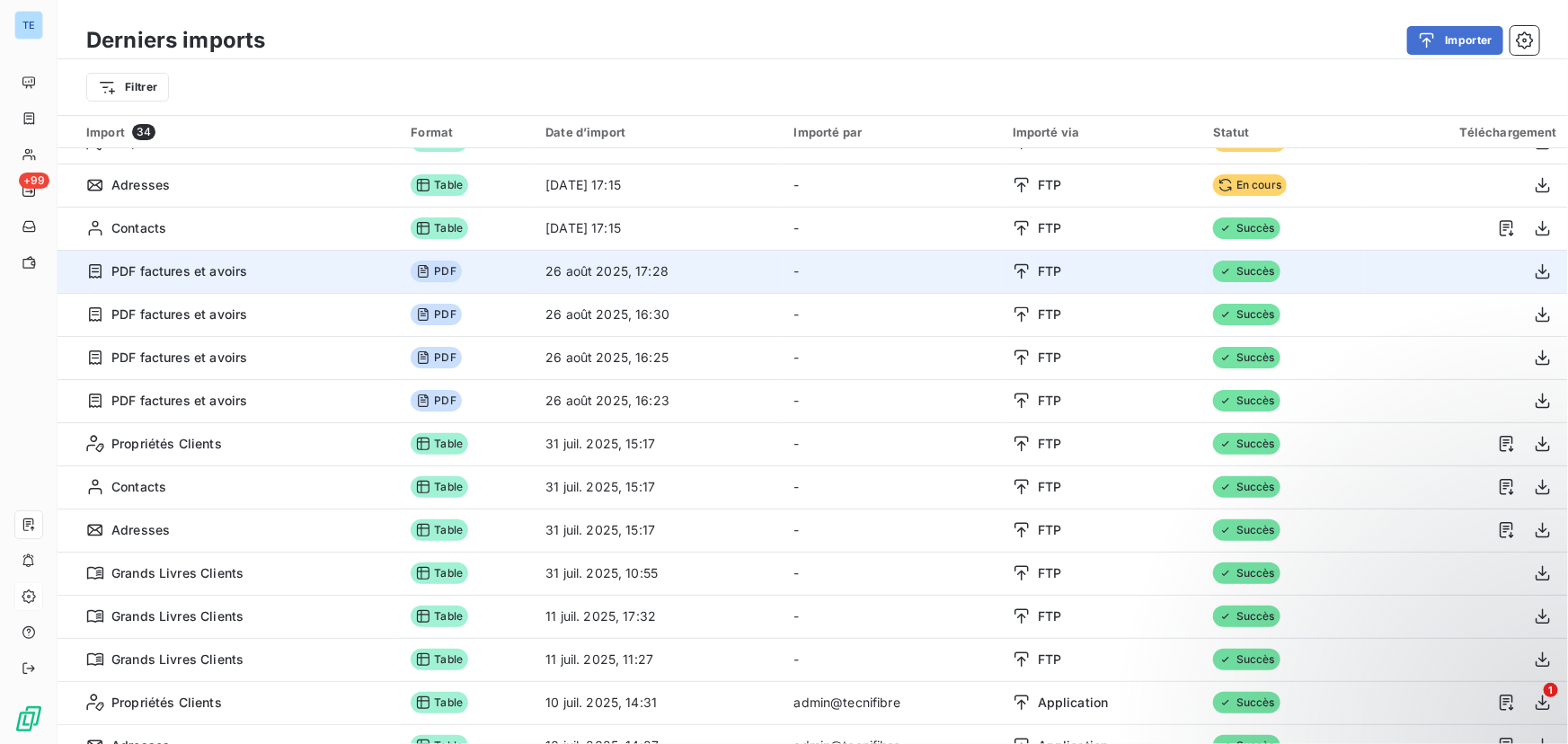
click at [296, 269] on div "PDF factures et avoirs" at bounding box center [238, 271] width 303 height 18
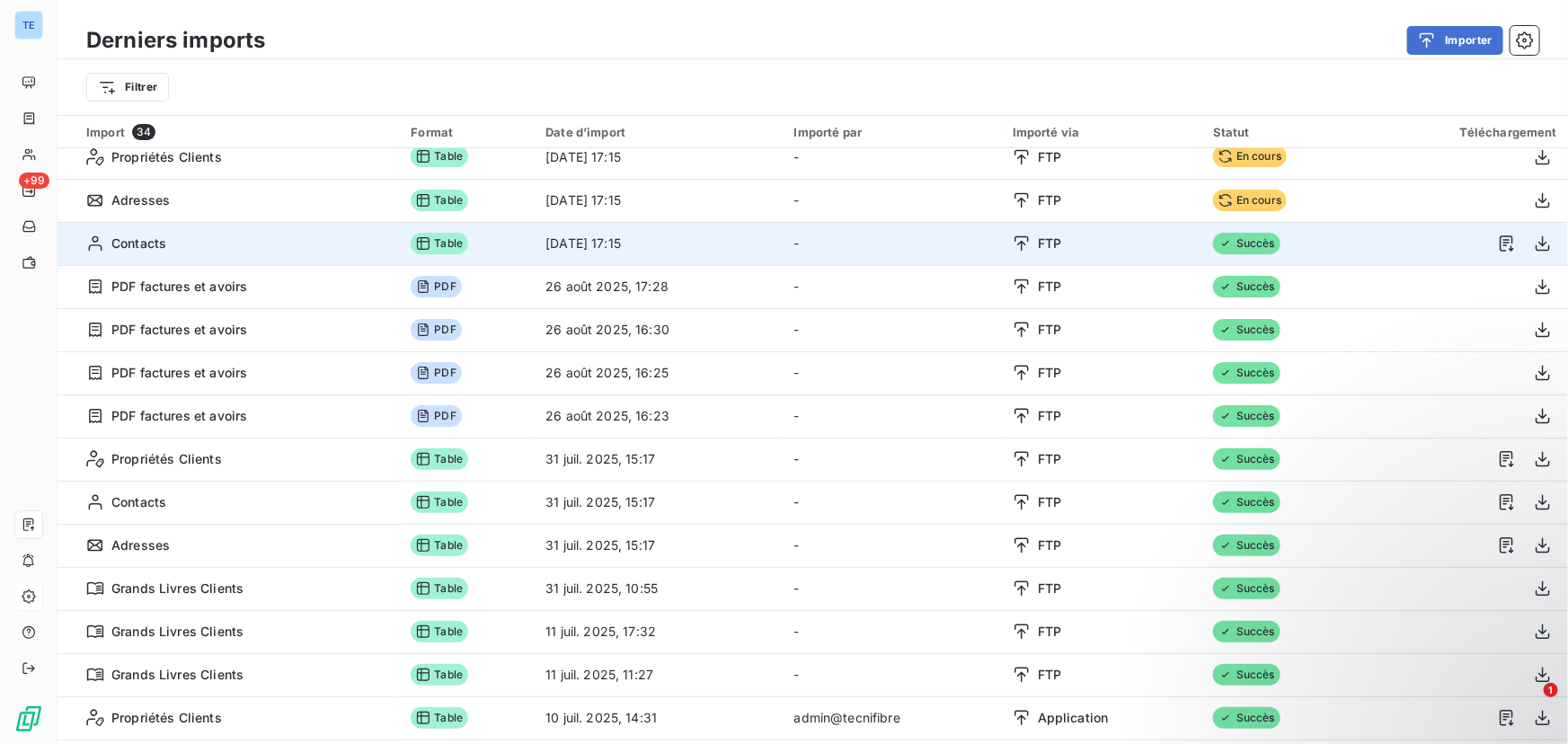
scroll to position [0, 0]
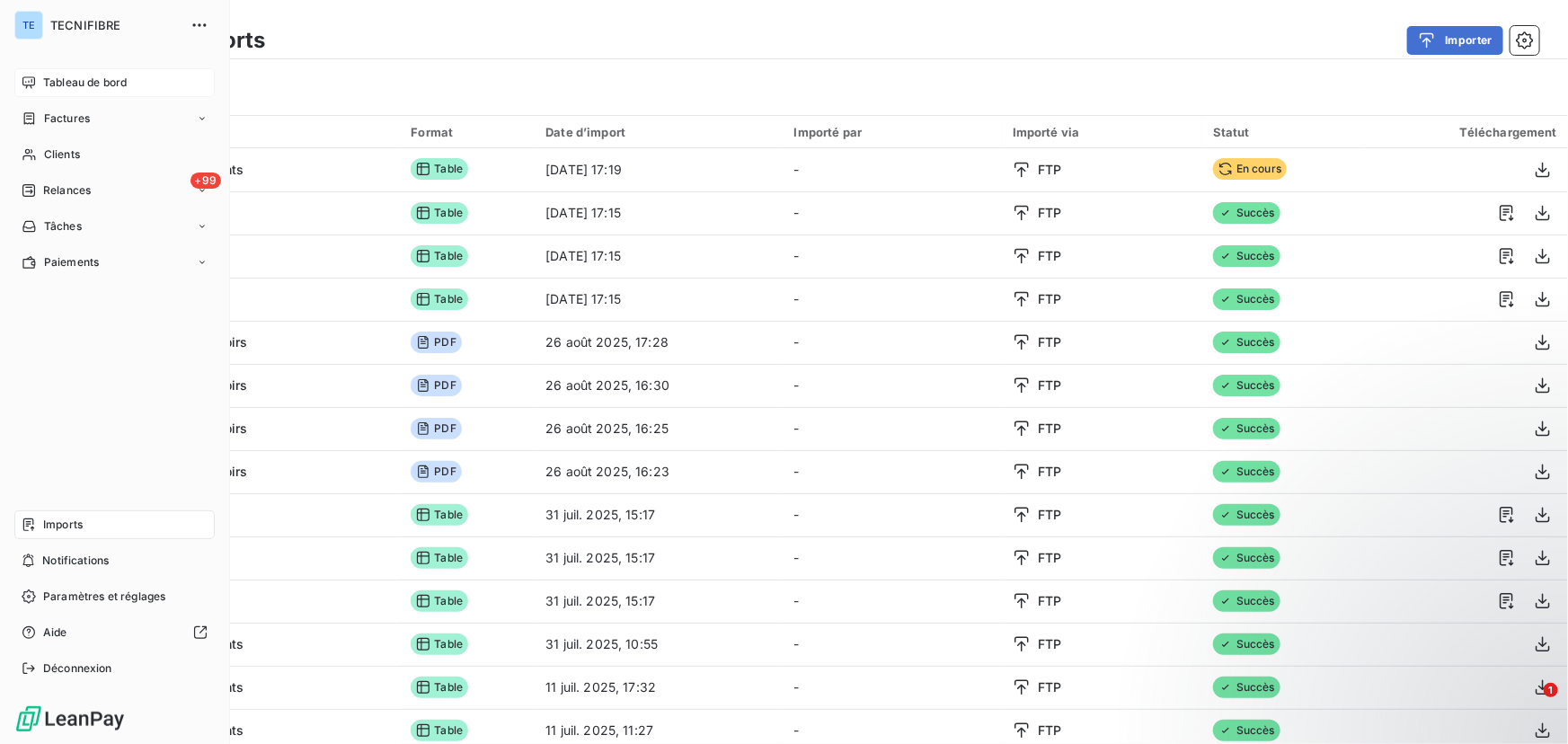
click at [36, 83] on div "Tableau de bord" at bounding box center [114, 82] width 200 height 28
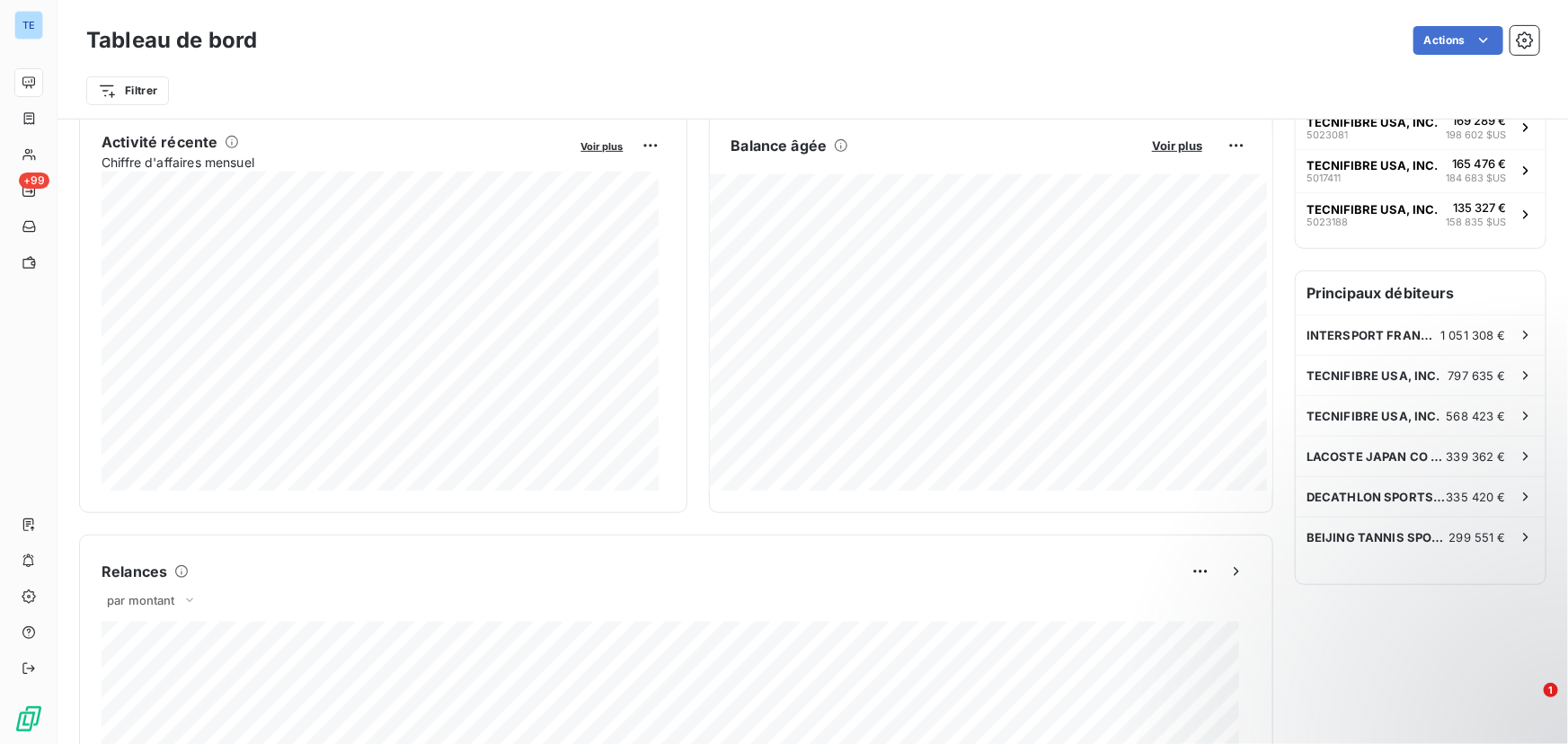
scroll to position [361, 0]
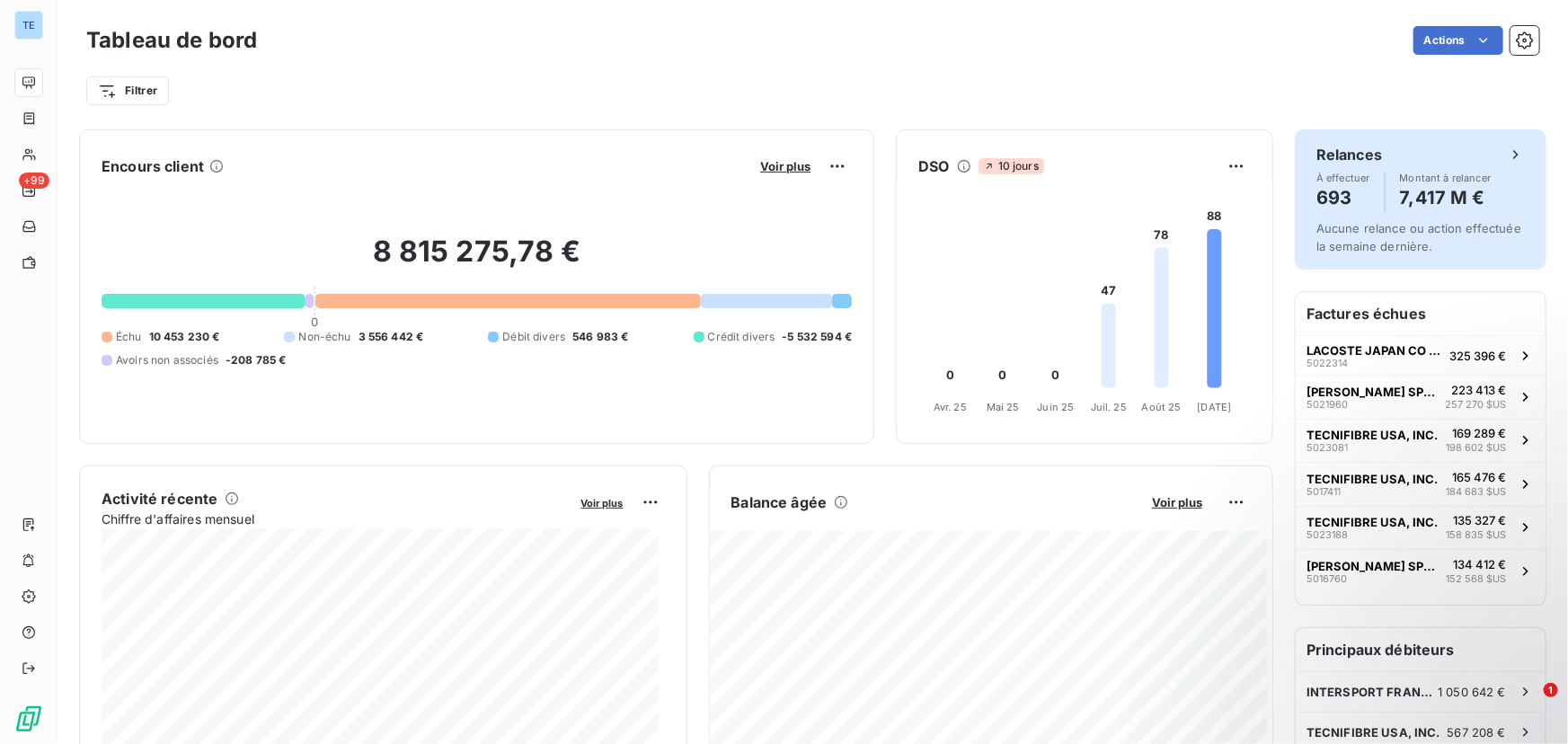
click at [1327, 189] on h4 "693" at bounding box center [1343, 197] width 54 height 28
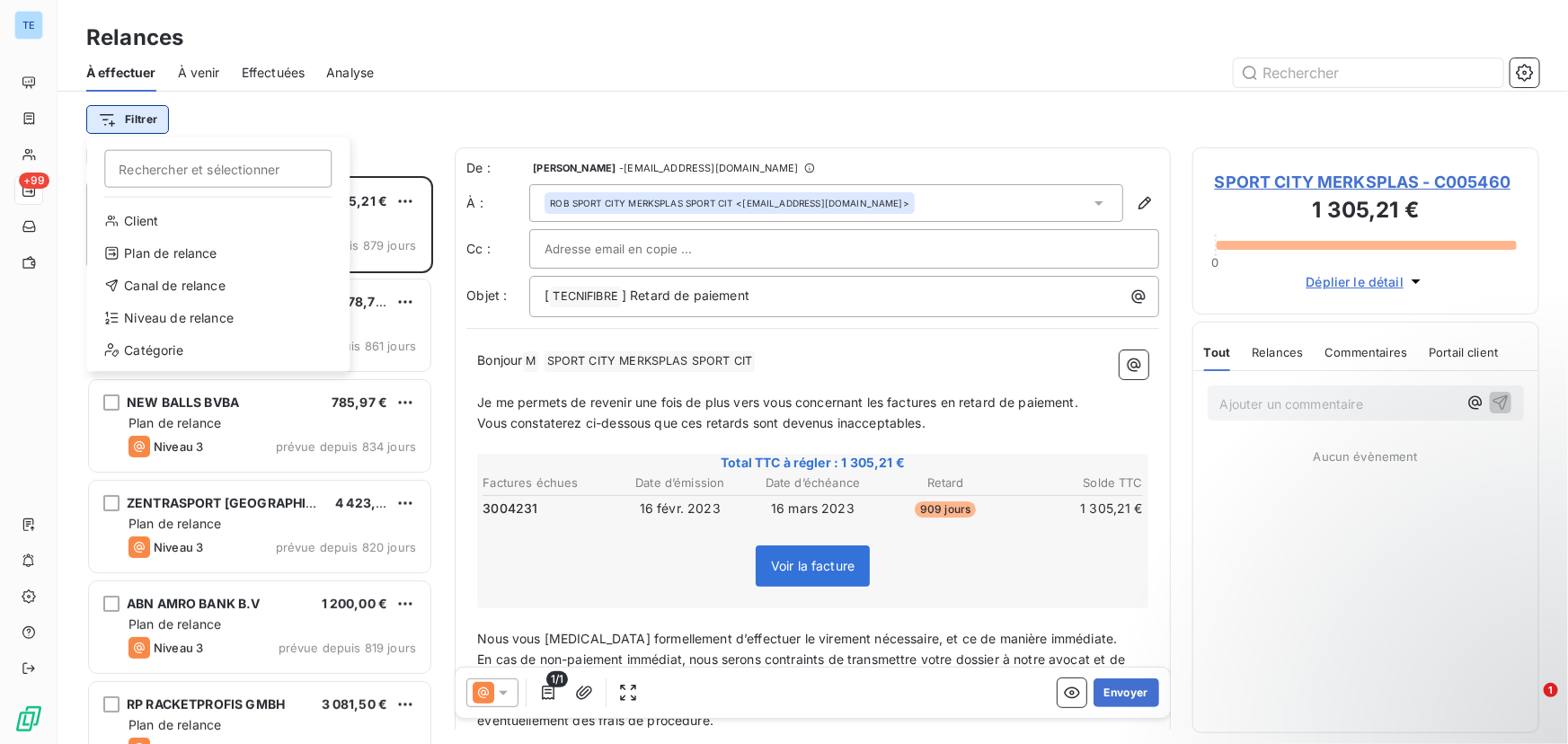
click at [144, 113] on html "TE +99 Relances À effectuer À venir Effectuées Analyse Filtrer Rechercher et sé…" at bounding box center [784, 372] width 1568 height 744
click at [182, 171] on input "Rechercher et sélectionner" at bounding box center [218, 169] width 227 height 38
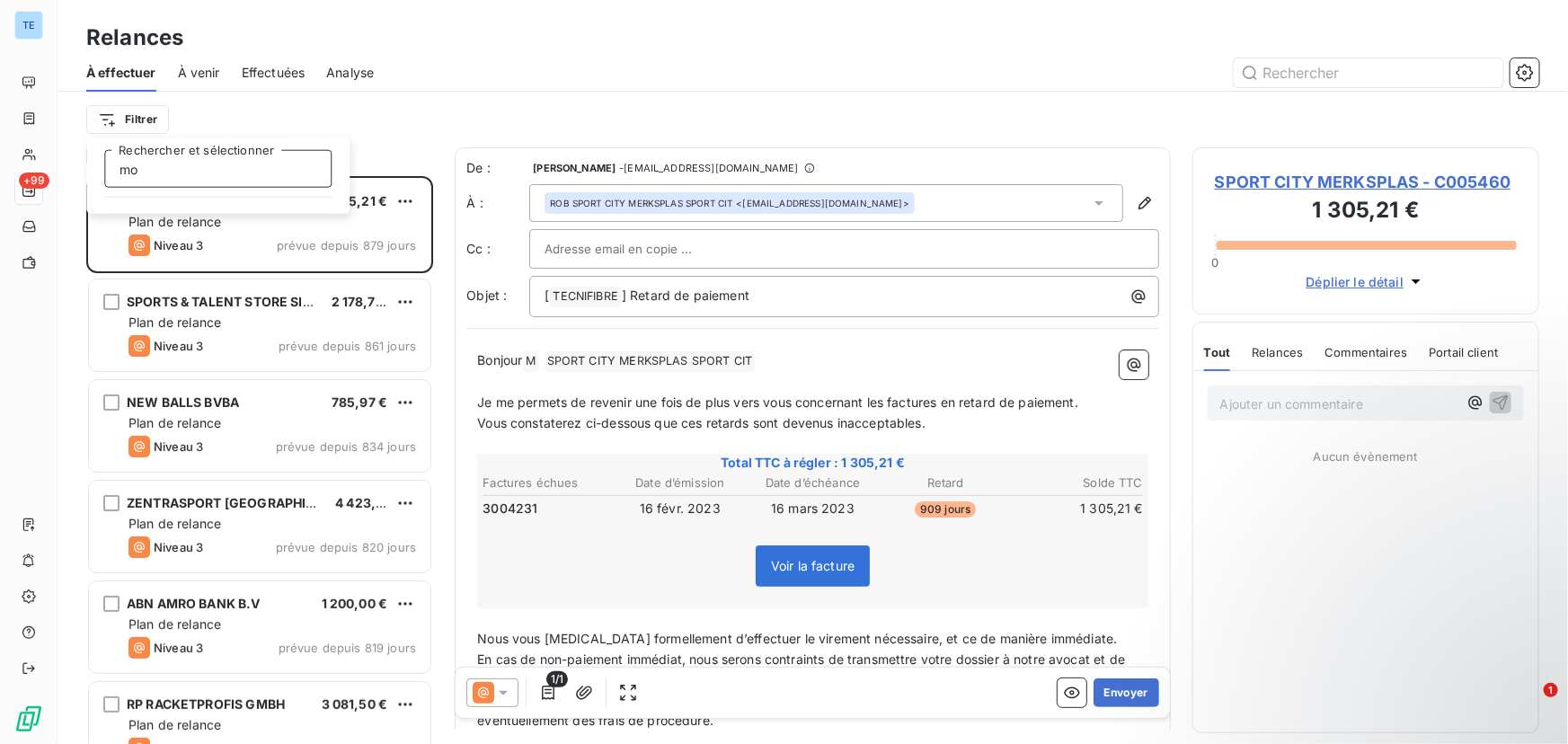
type input "m"
click at [379, 105] on html "TE +99 Relances À effectuer À venir Effectuées Analyse Filtrer Relances 693 SPO…" at bounding box center [784, 372] width 1568 height 744
click at [91, 155] on div at bounding box center [94, 155] width 16 height 16
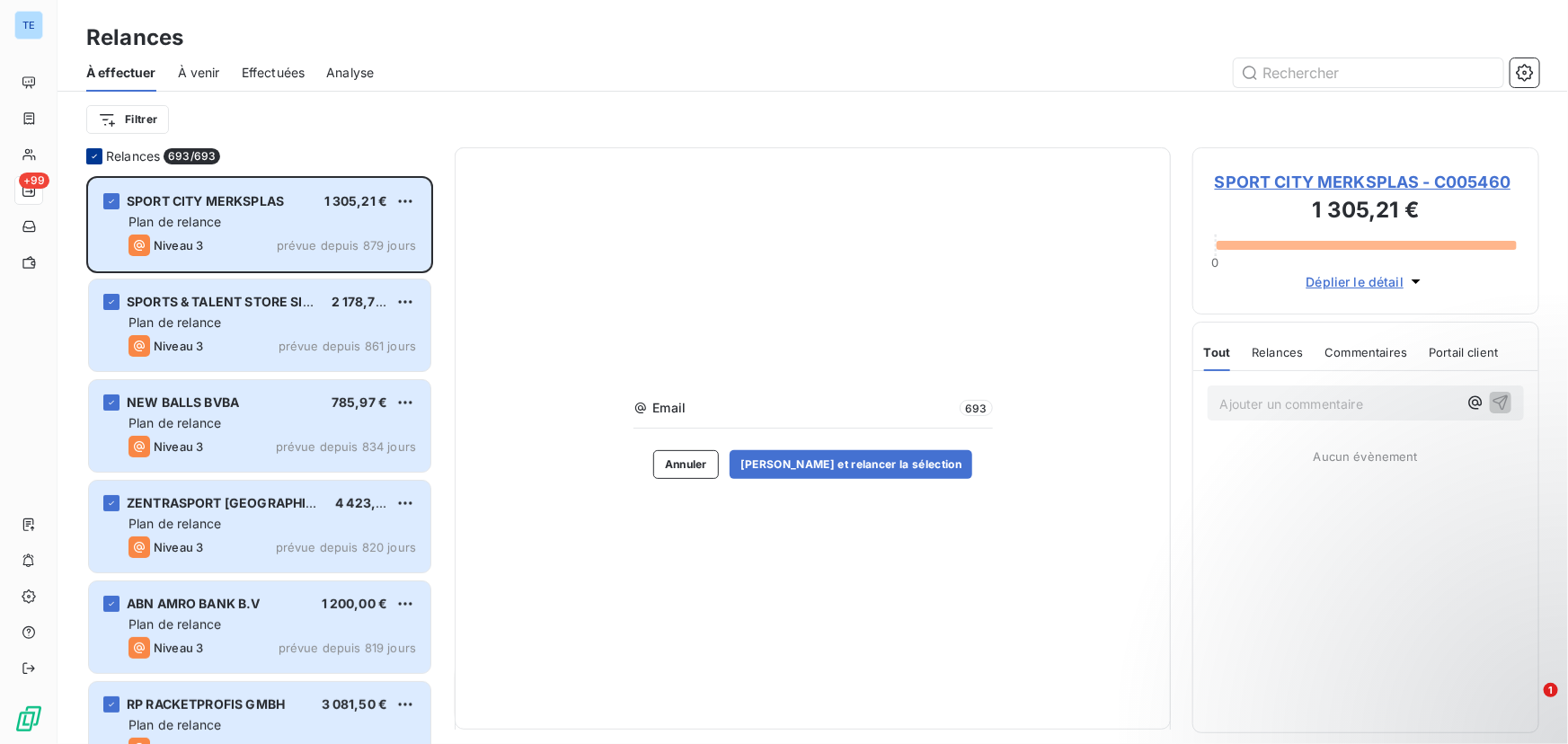
click at [97, 162] on div at bounding box center [94, 155] width 16 height 16
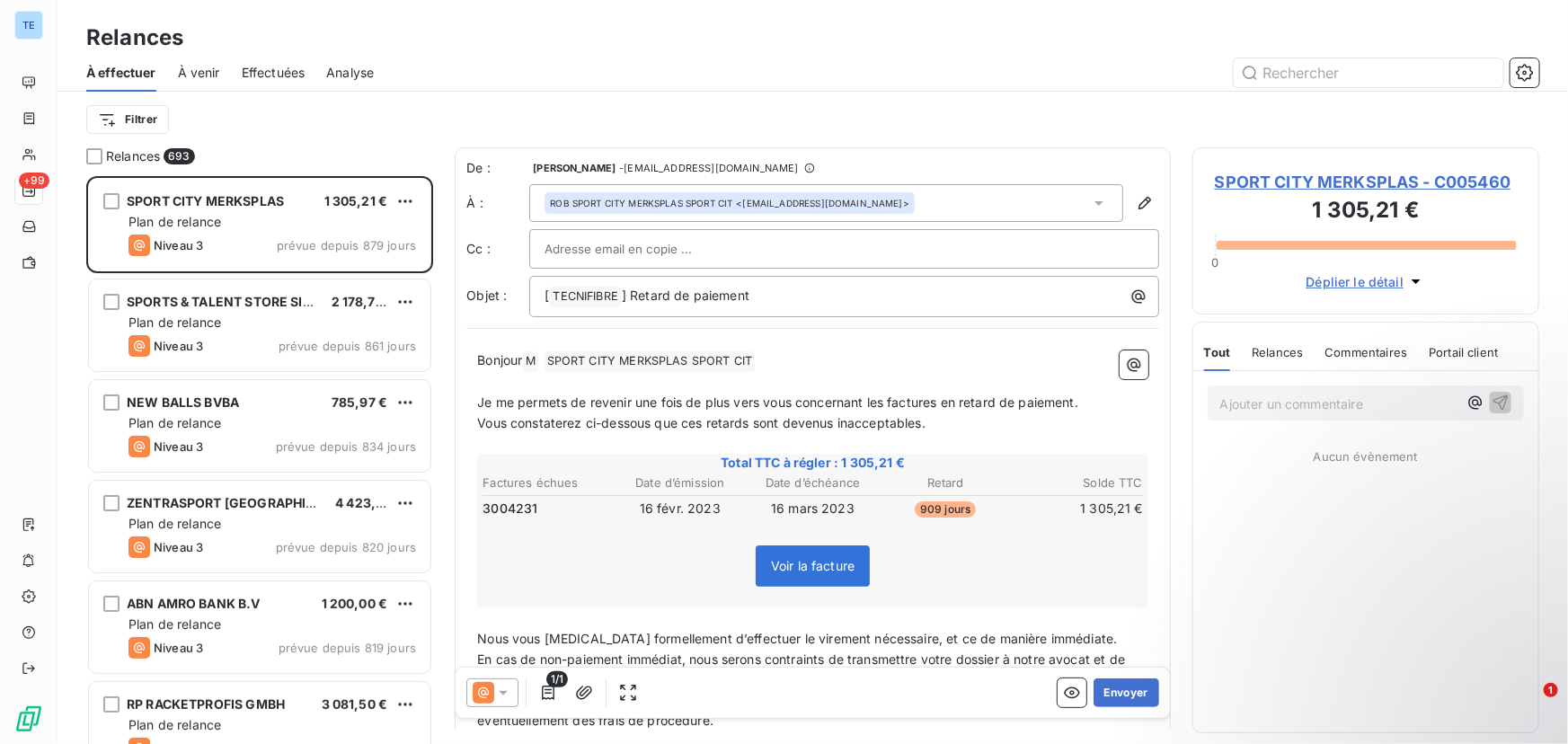
click at [1393, 281] on span "Déplier le détail" at bounding box center [1355, 281] width 98 height 19
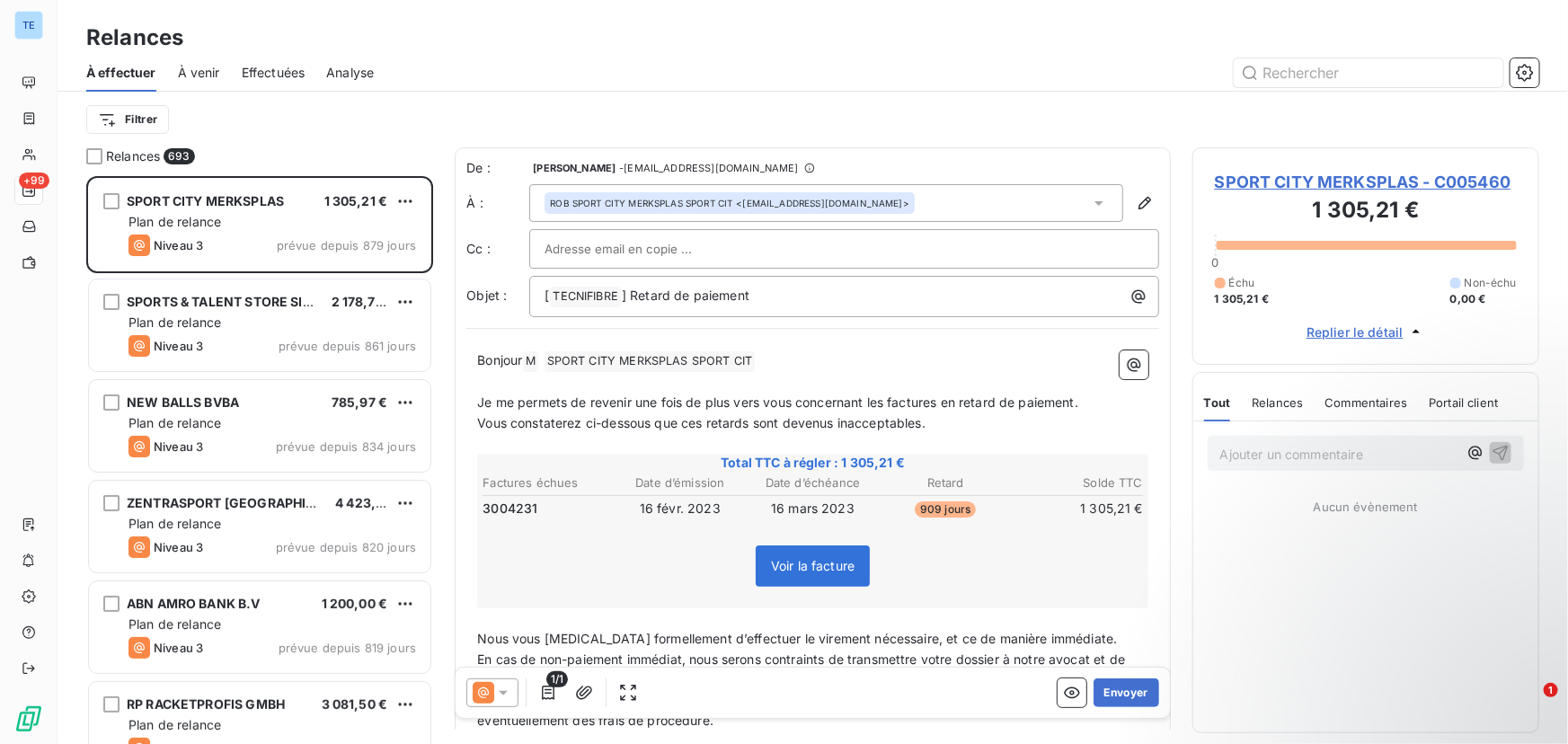
click at [1398, 183] on span "SPORT CITY MERKSPLAS - C005460" at bounding box center [1365, 182] width 302 height 25
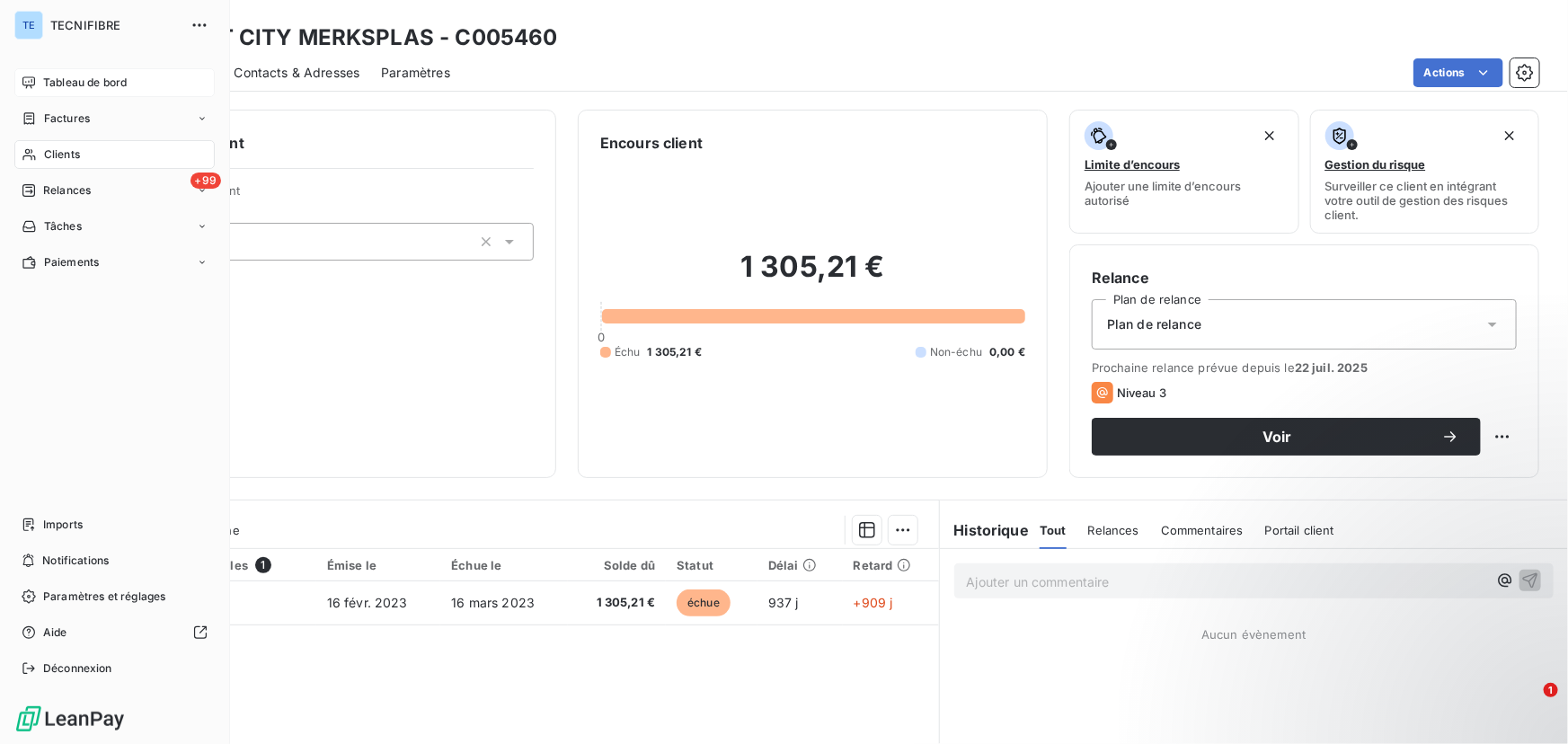
click at [36, 72] on div "Tableau de bord" at bounding box center [114, 82] width 200 height 28
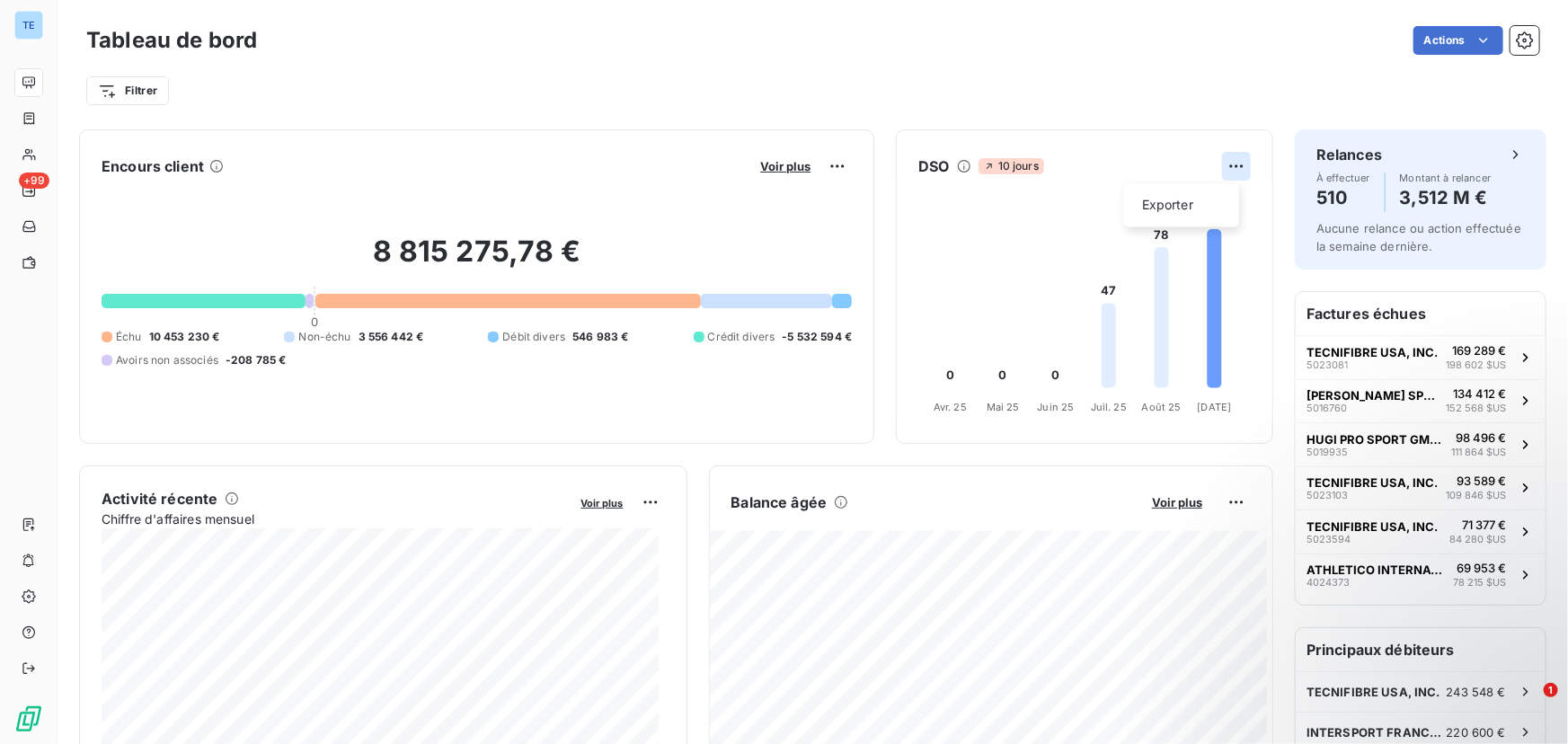
click at [1227, 171] on html "TE +99 Tableau de bord Actions Filtrer Encours client Voir plus 8 815 275,78 € …" at bounding box center [784, 372] width 1568 height 744
click at [1046, 206] on html "TE +99 Tableau de bord Actions Filtrer Encours client Voir plus 8 815 275,78 € …" at bounding box center [784, 372] width 1568 height 744
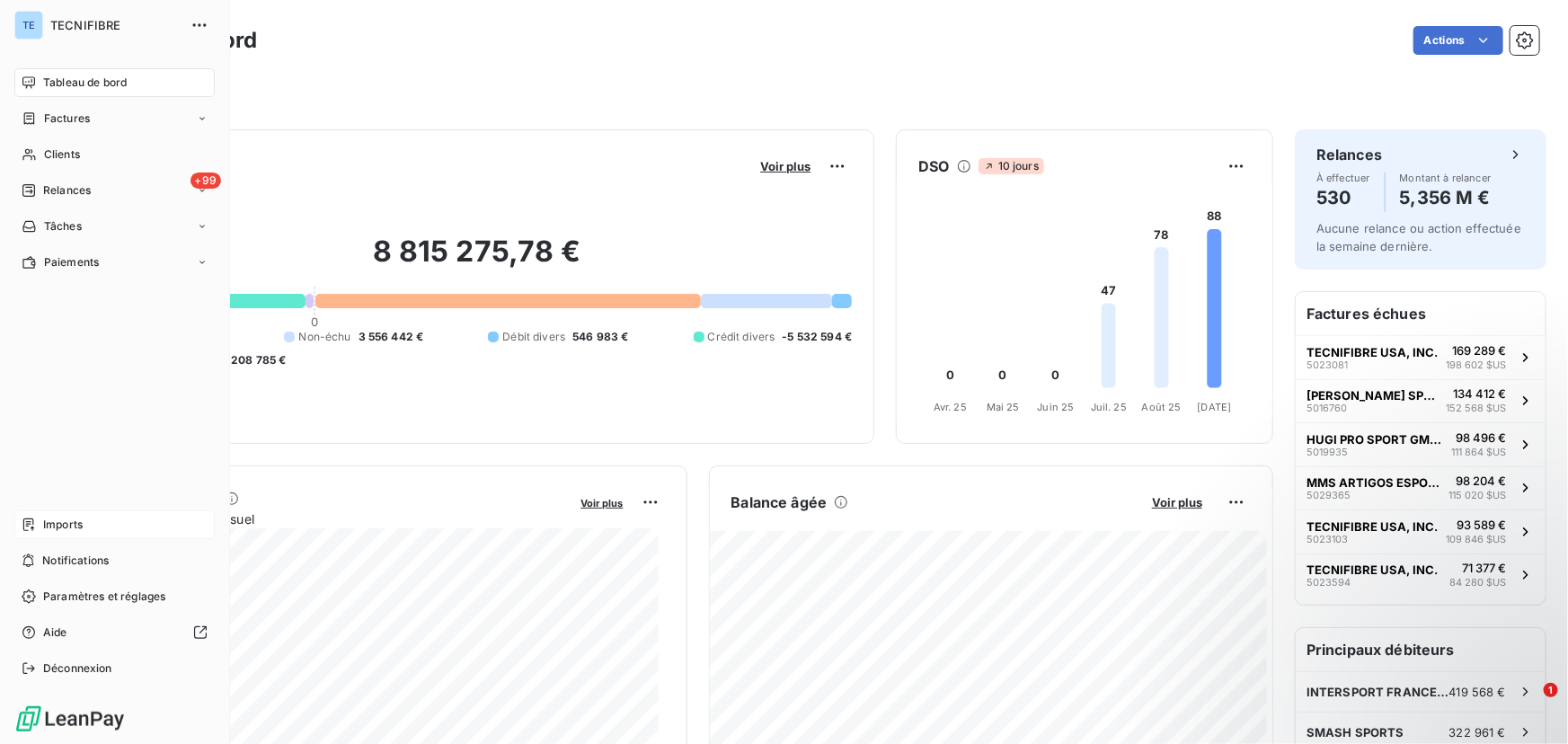
click at [76, 521] on span "Imports" at bounding box center [63, 524] width 40 height 16
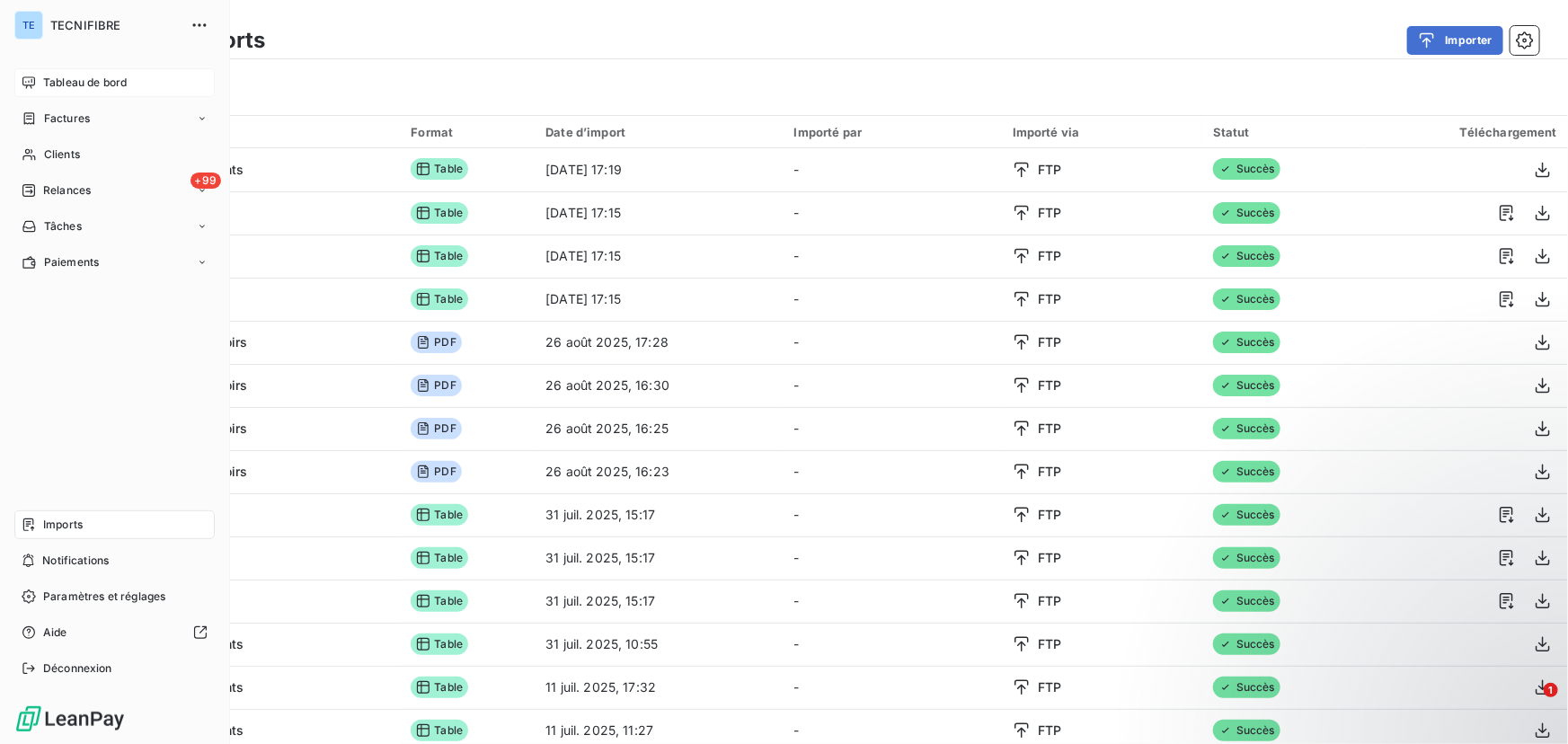
click at [63, 72] on div "Tableau de bord" at bounding box center [114, 82] width 200 height 28
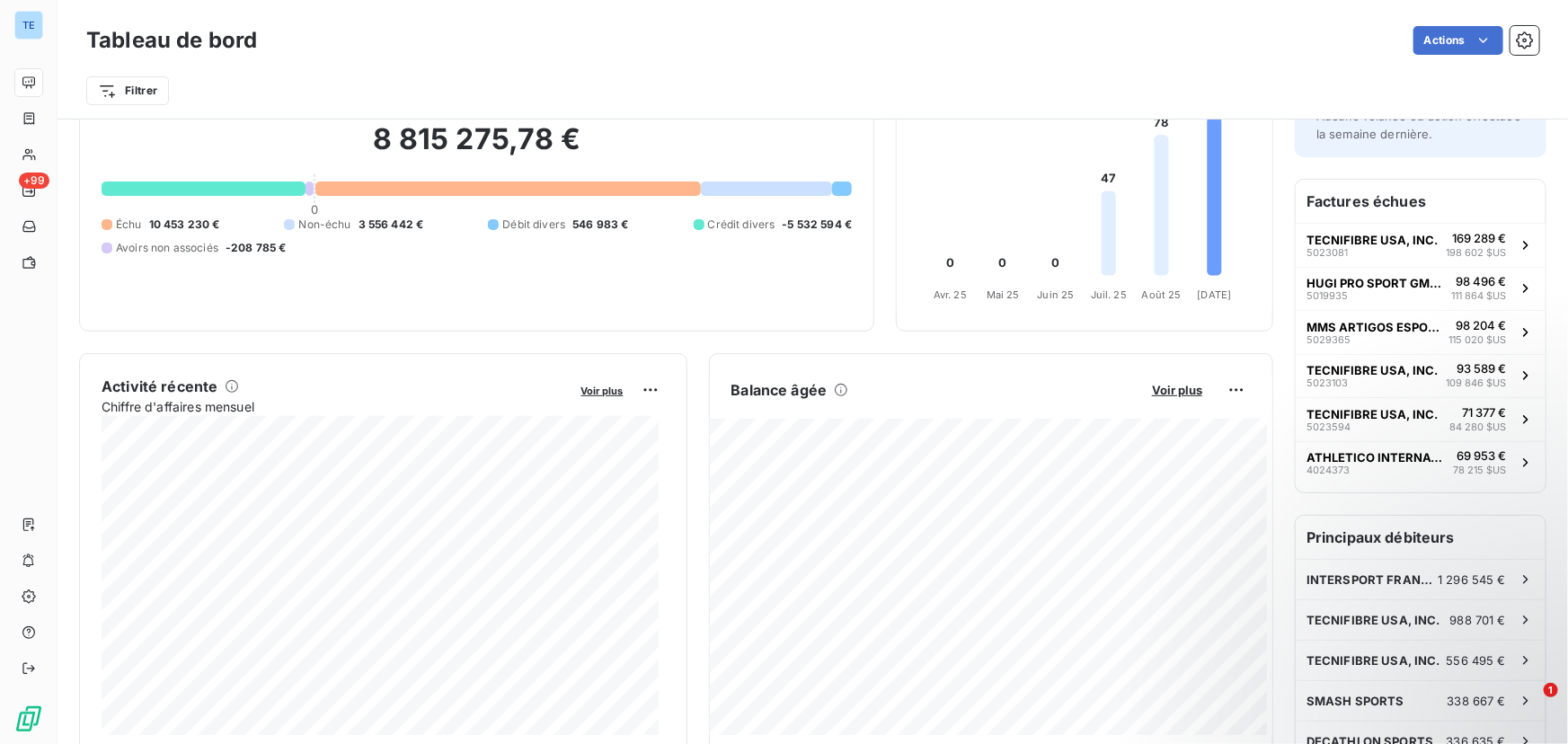
scroll to position [113, 0]
click at [602, 386] on span "Voir plus" at bounding box center [603, 391] width 43 height 12
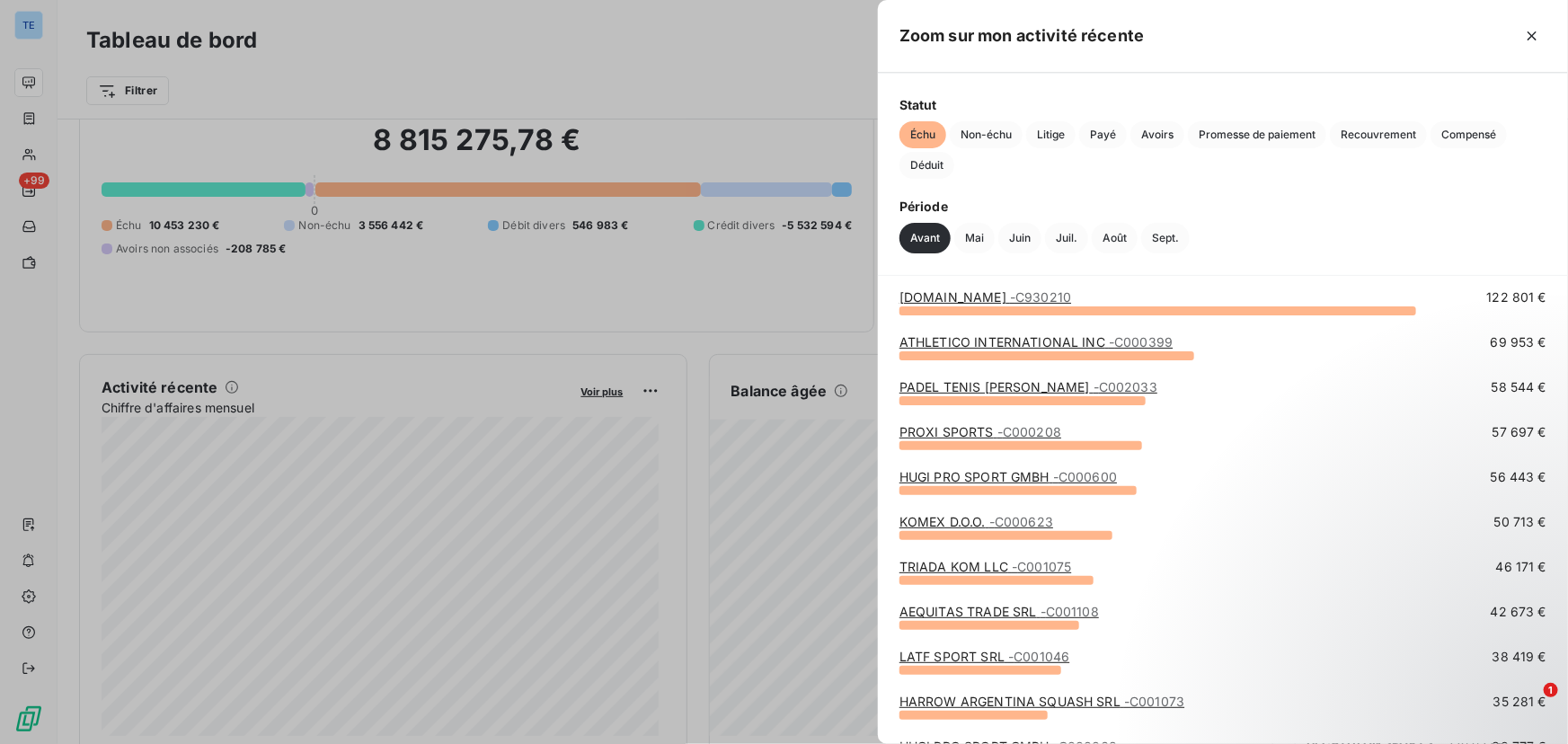
scroll to position [0, 0]
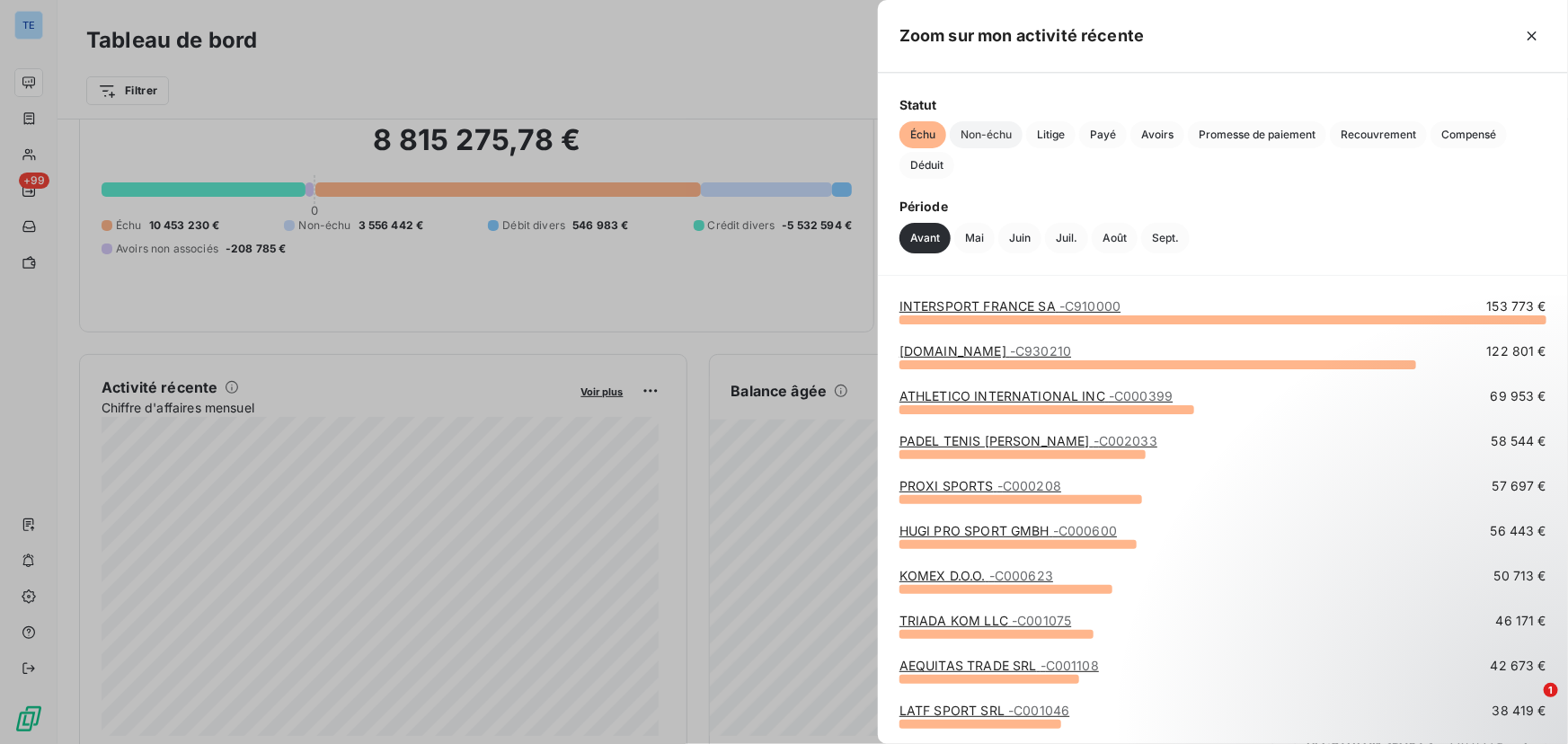
click at [1002, 126] on span "Non-échu" at bounding box center [985, 135] width 73 height 27
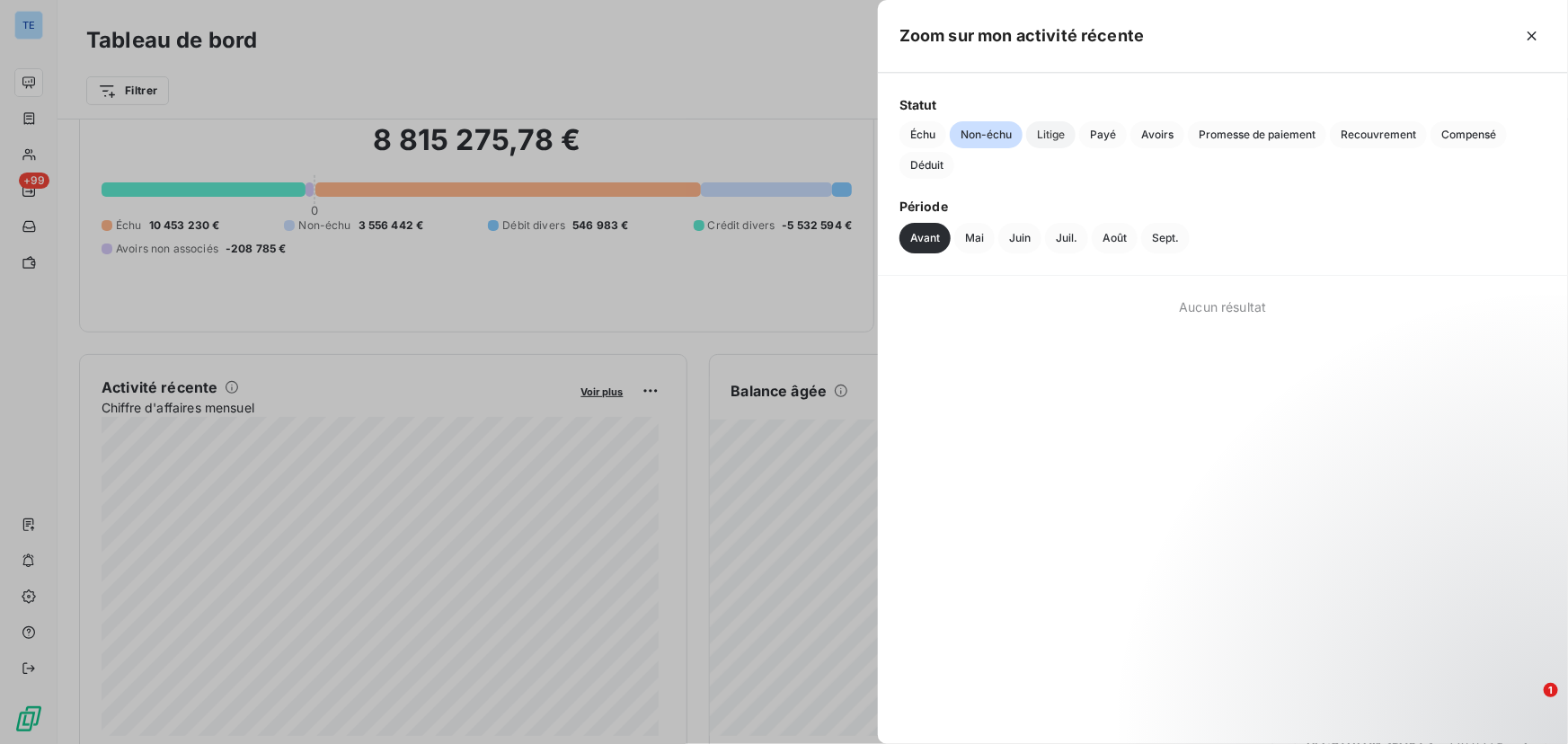
click at [1051, 129] on span "Litige" at bounding box center [1051, 135] width 49 height 27
click at [1104, 135] on span "Payé" at bounding box center [1103, 135] width 47 height 27
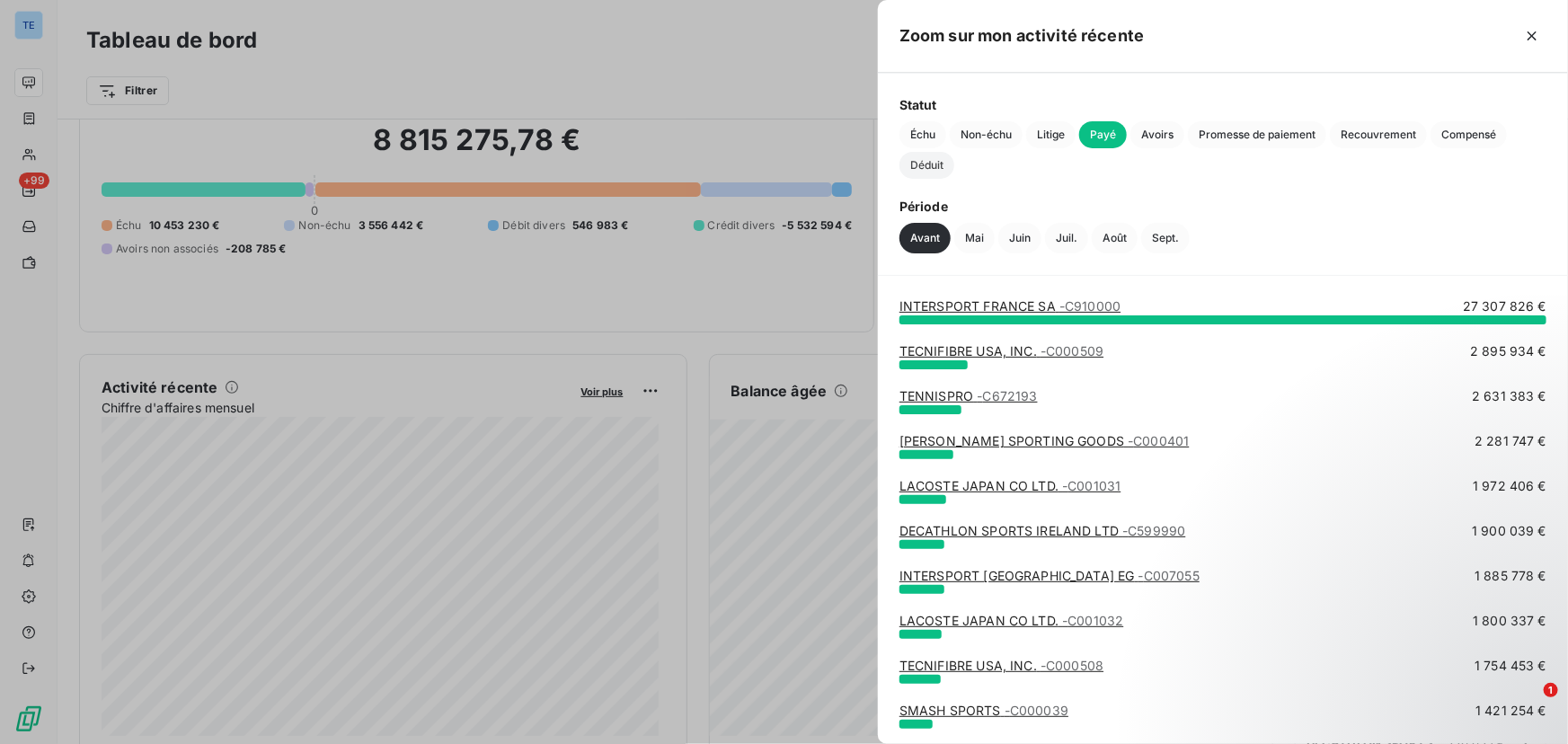
click at [928, 165] on span "Déduit" at bounding box center [927, 165] width 55 height 27
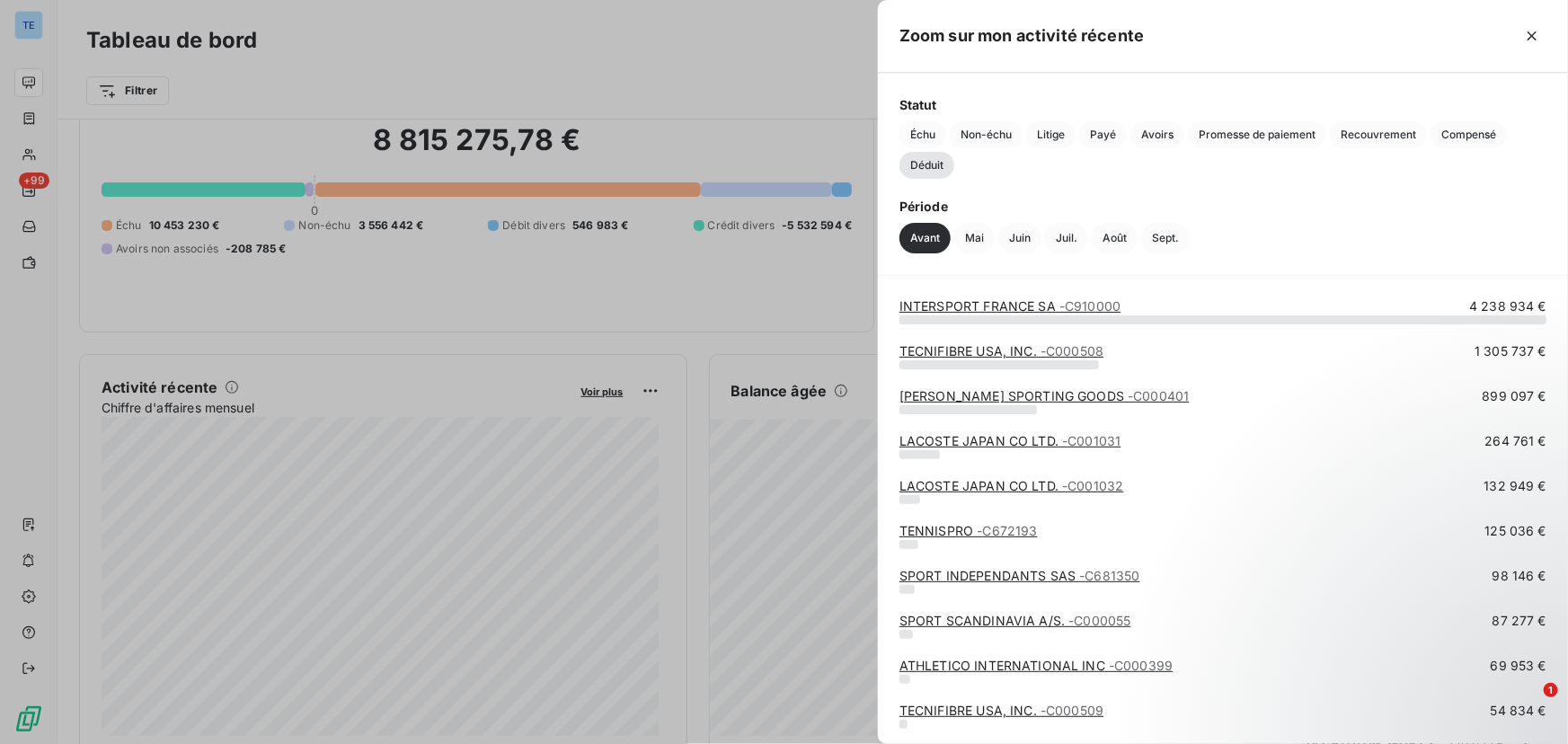
click at [931, 162] on span "Déduit" at bounding box center [927, 165] width 55 height 27
click at [1162, 223] on button "Sept." at bounding box center [1164, 238] width 48 height 30
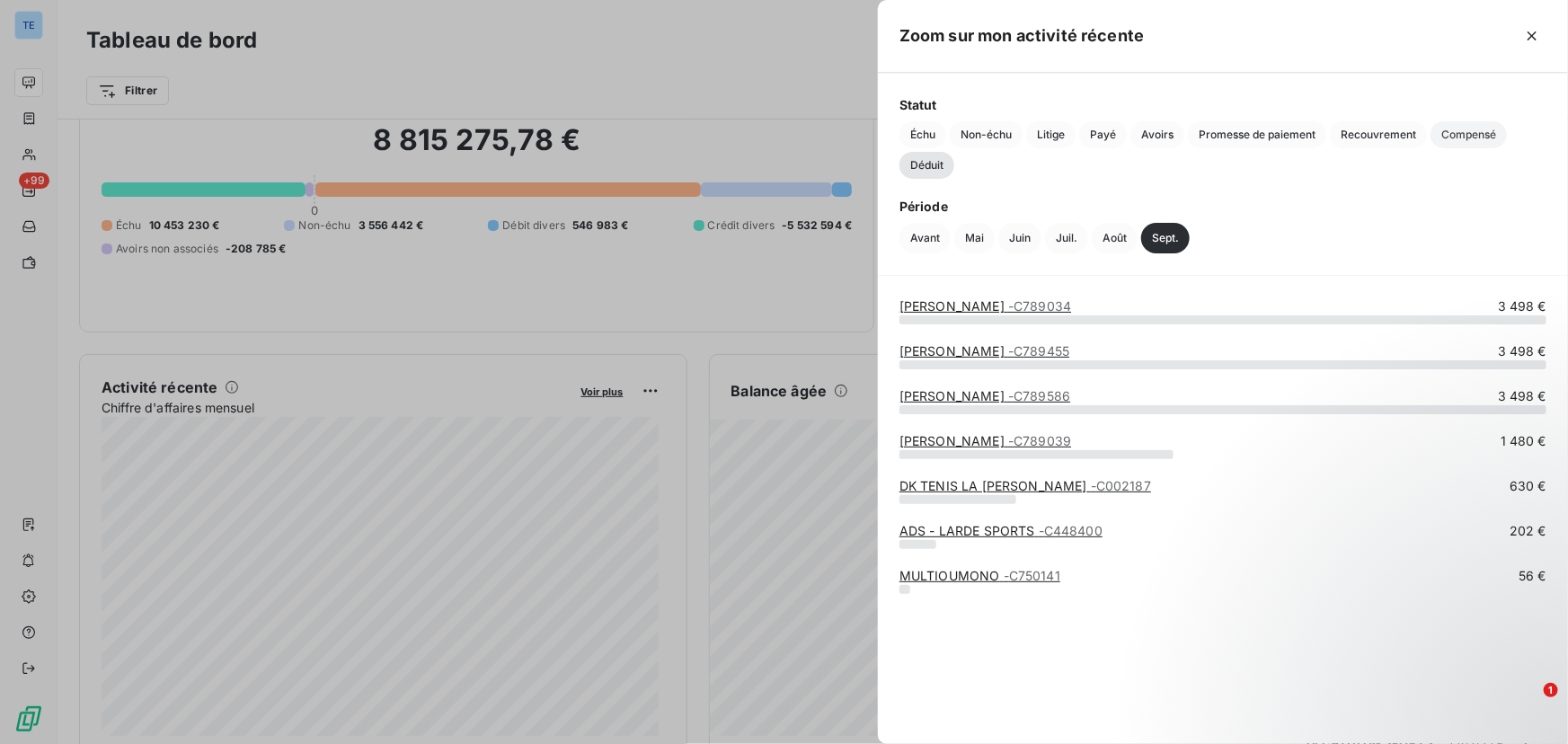
click at [1445, 126] on span "Compensé" at bounding box center [1469, 135] width 77 height 27
click at [944, 165] on span "Déduit" at bounding box center [927, 165] width 55 height 27
click at [1449, 129] on span "Compensé" at bounding box center [1469, 135] width 77 height 27
click at [1358, 133] on span "Recouvrement" at bounding box center [1378, 135] width 97 height 27
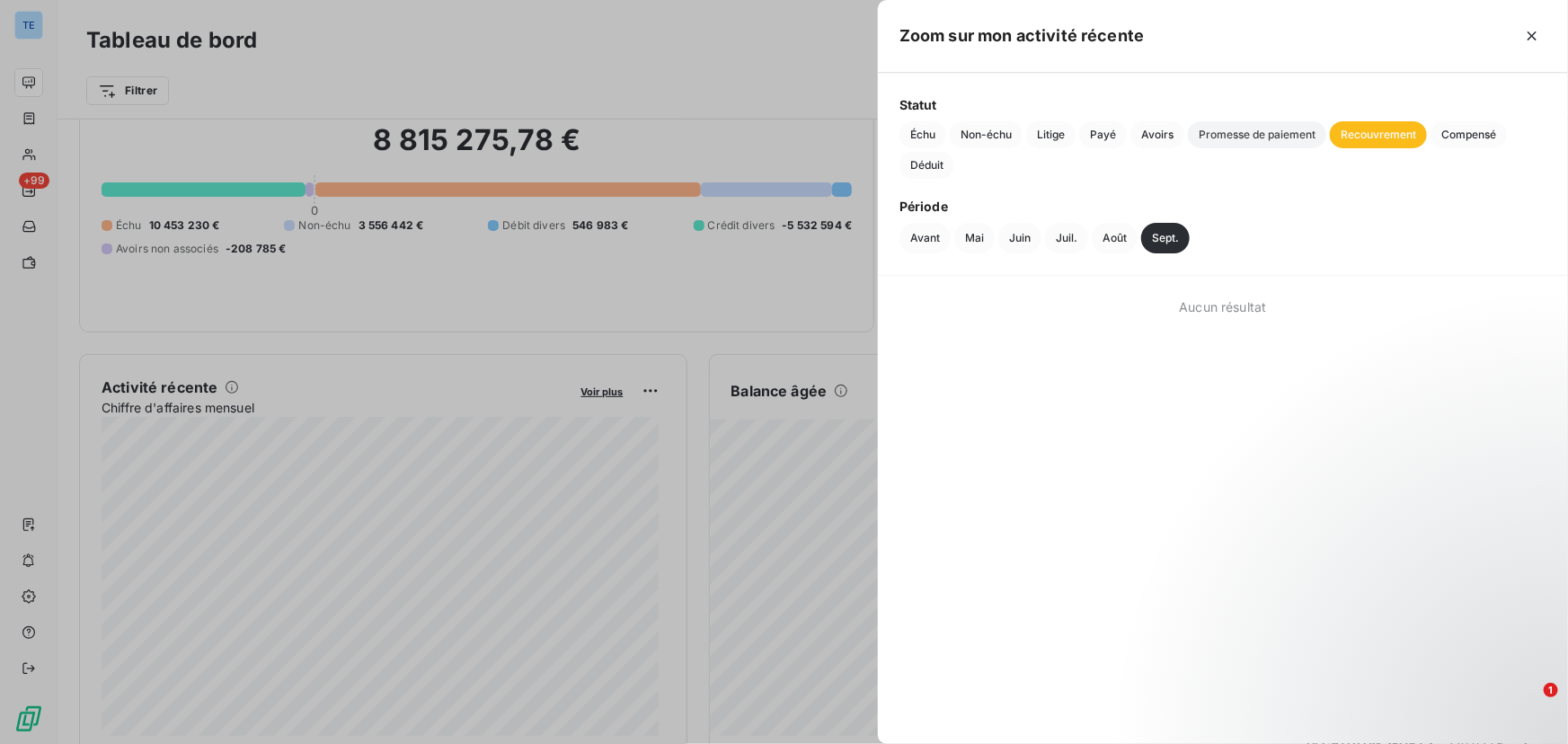
click at [1260, 136] on span "Promesse de paiement" at bounding box center [1257, 135] width 138 height 27
click at [1151, 135] on span "Avoirs" at bounding box center [1157, 135] width 54 height 27
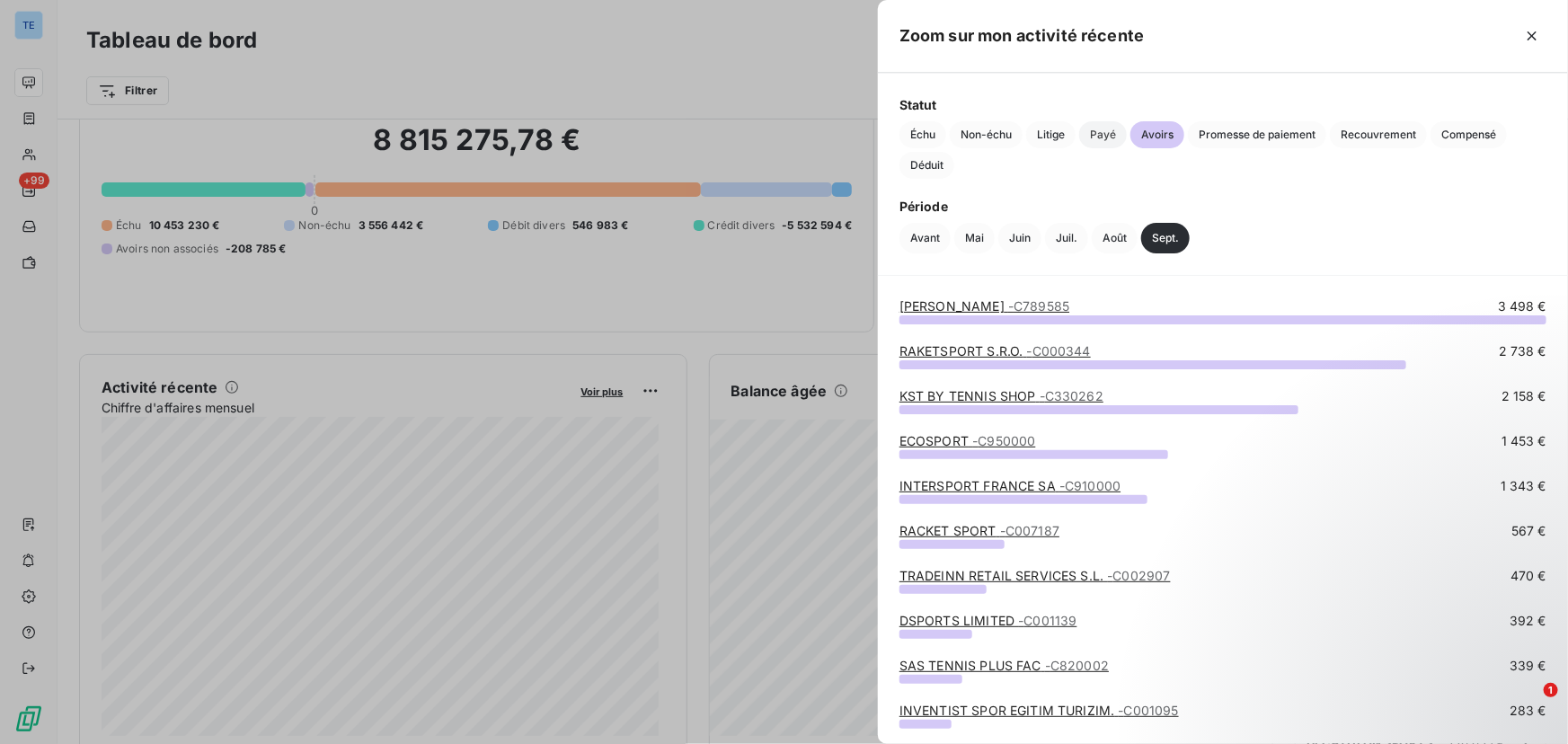
click at [1105, 135] on span "Payé" at bounding box center [1103, 135] width 47 height 27
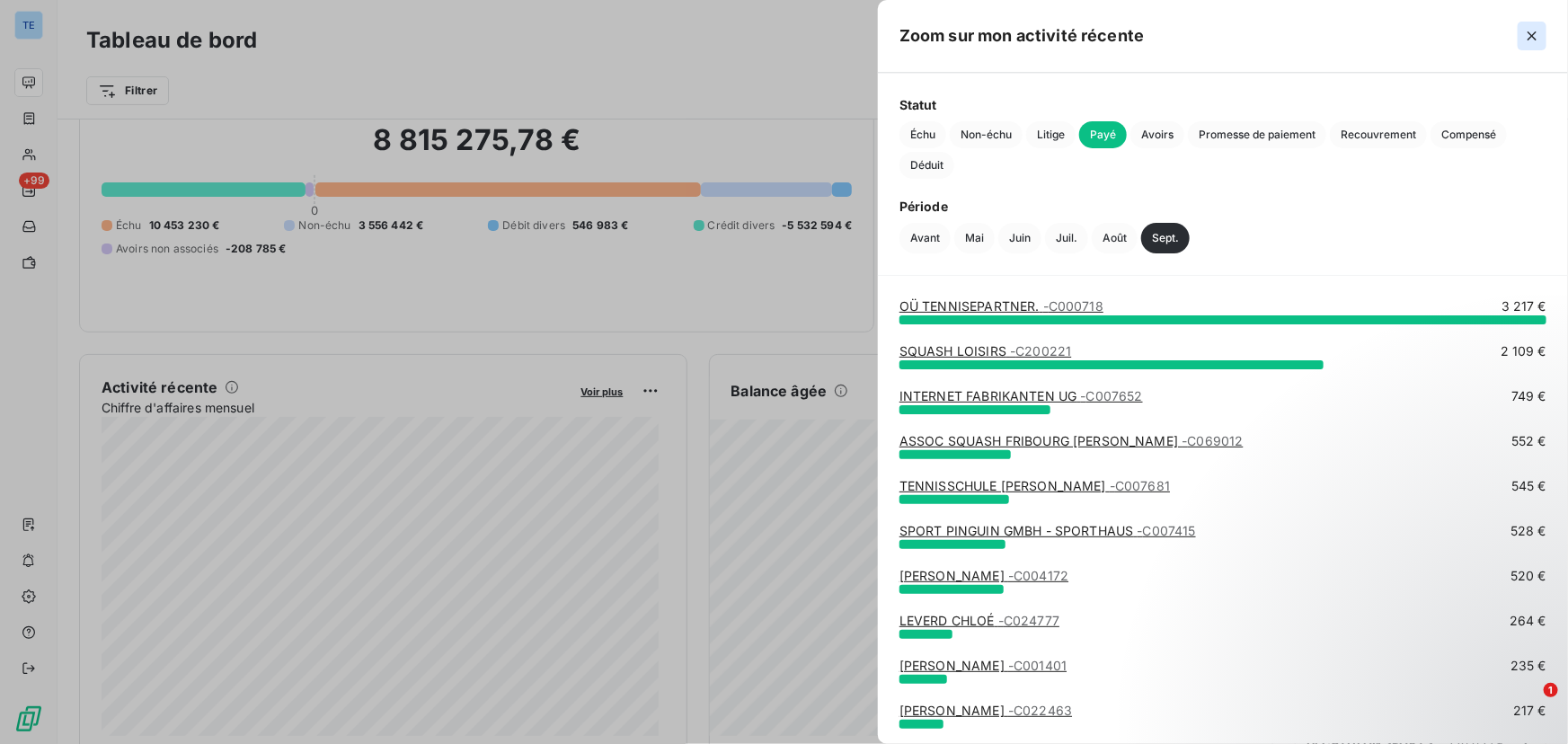
click at [1526, 44] on icon "button" at bounding box center [1531, 35] width 18 height 18
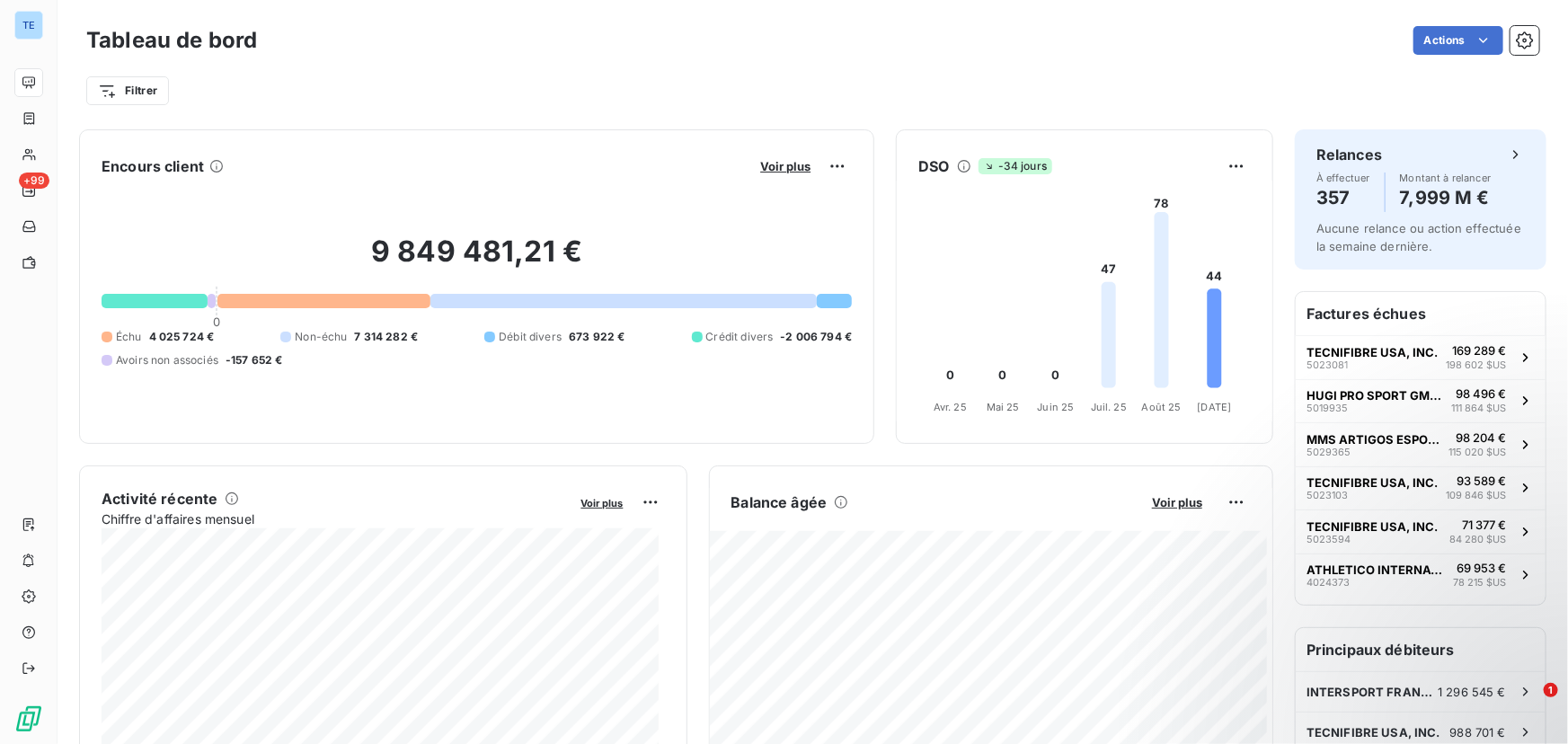
click at [798, 336] on span "-2 006 794 €" at bounding box center [816, 336] width 72 height 16
click at [706, 399] on div "9 849 481,21 € 0 Échu 4 025 724 € Non-échu 7 314 282 € Débit divers 673 922 € C…" at bounding box center [477, 301] width 750 height 241
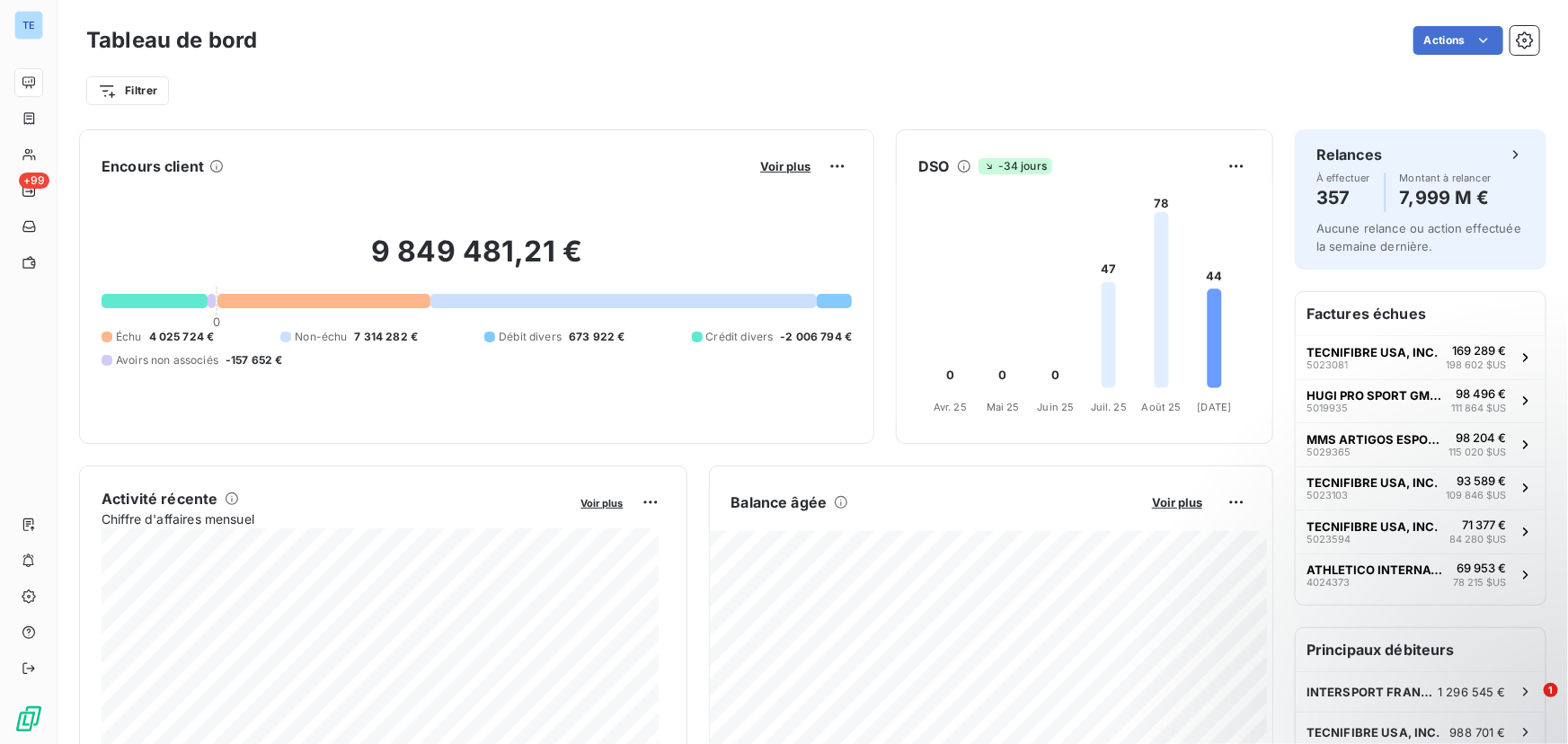
click at [245, 356] on span "-157 652 €" at bounding box center [254, 360] width 58 height 16
click at [340, 363] on div "Échu 4 025 724 € Non-échu 7 314 282 € Débit divers 673 922 € Crédit divers -2 0…" at bounding box center [477, 349] width 750 height 40
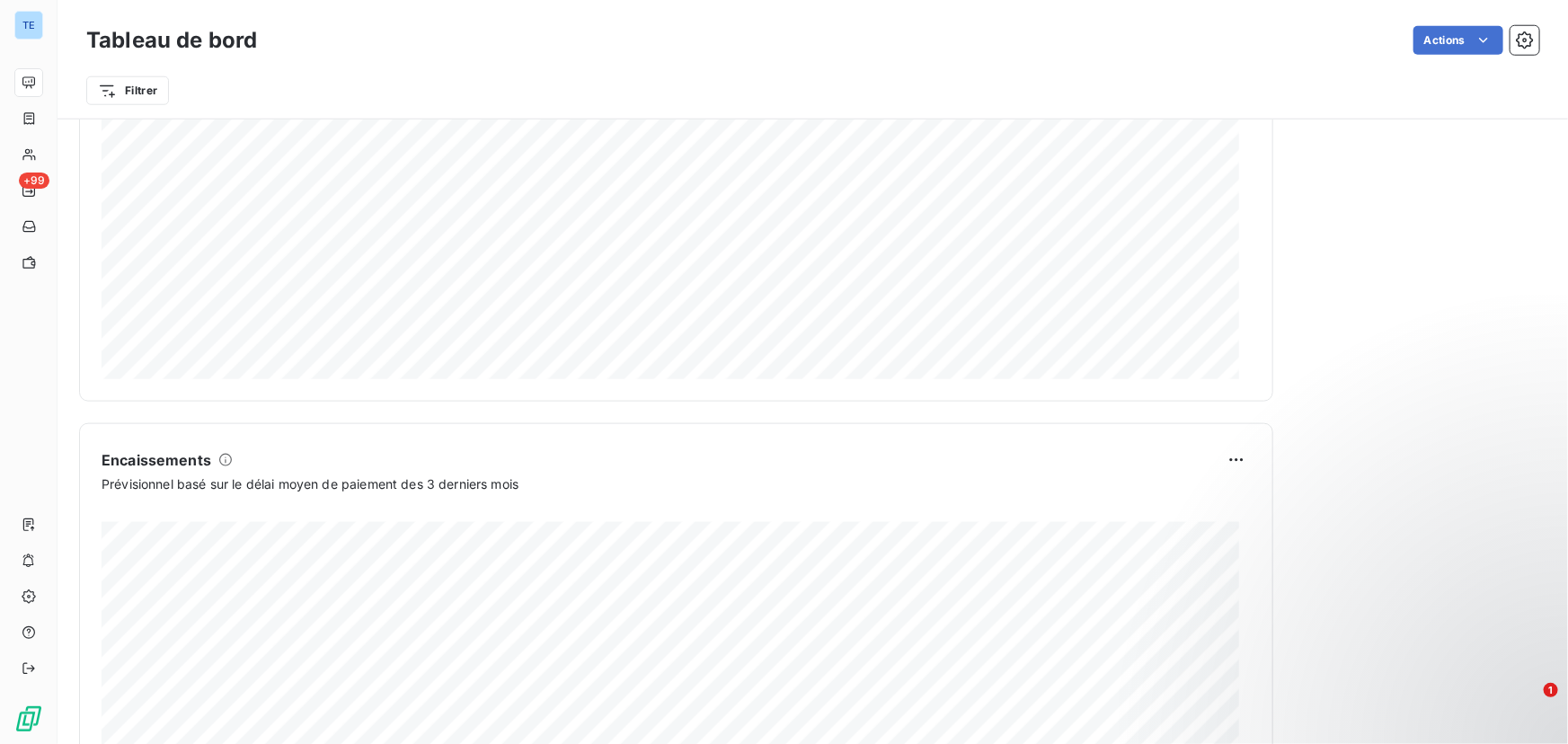
scroll to position [1007, 0]
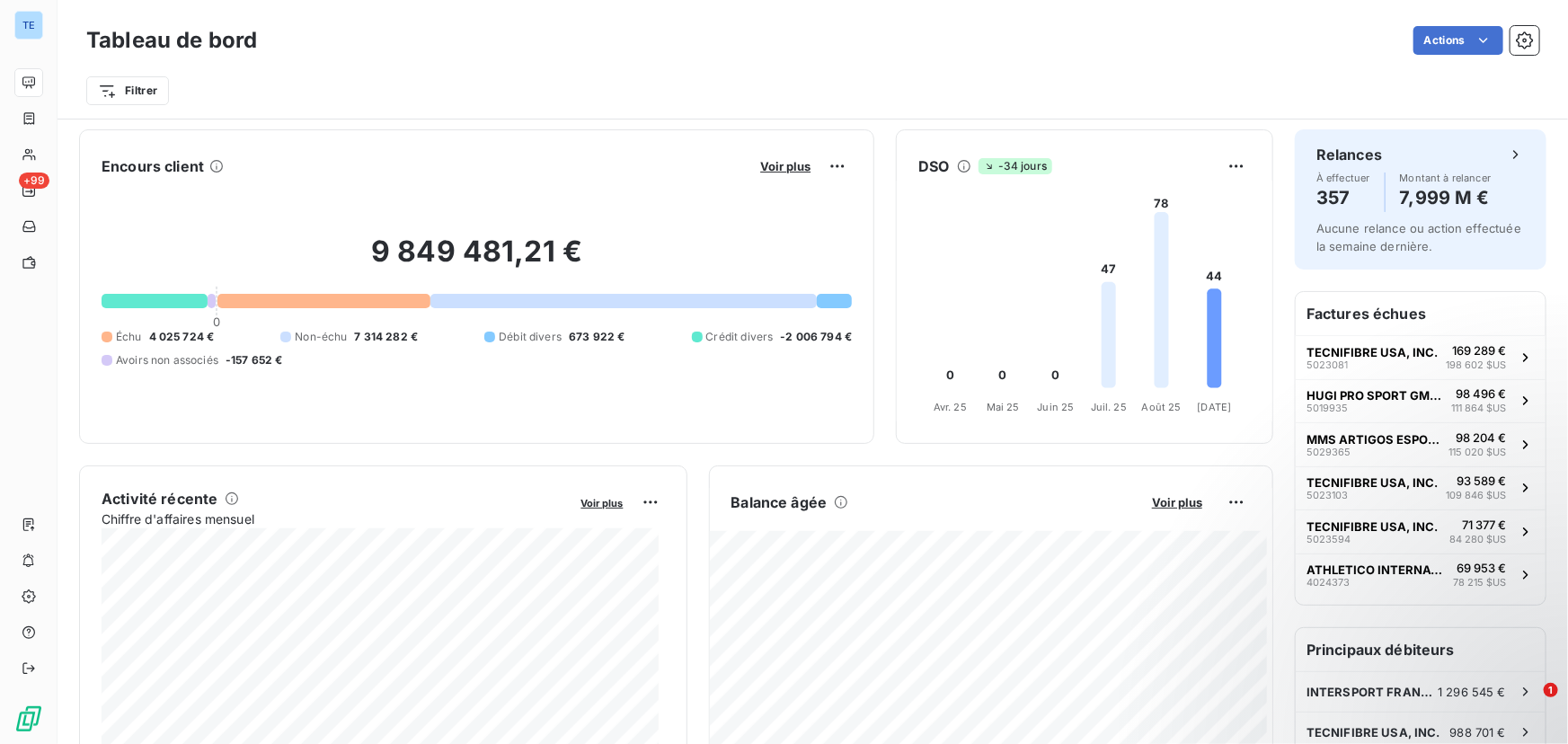
scroll to position [0, 0]
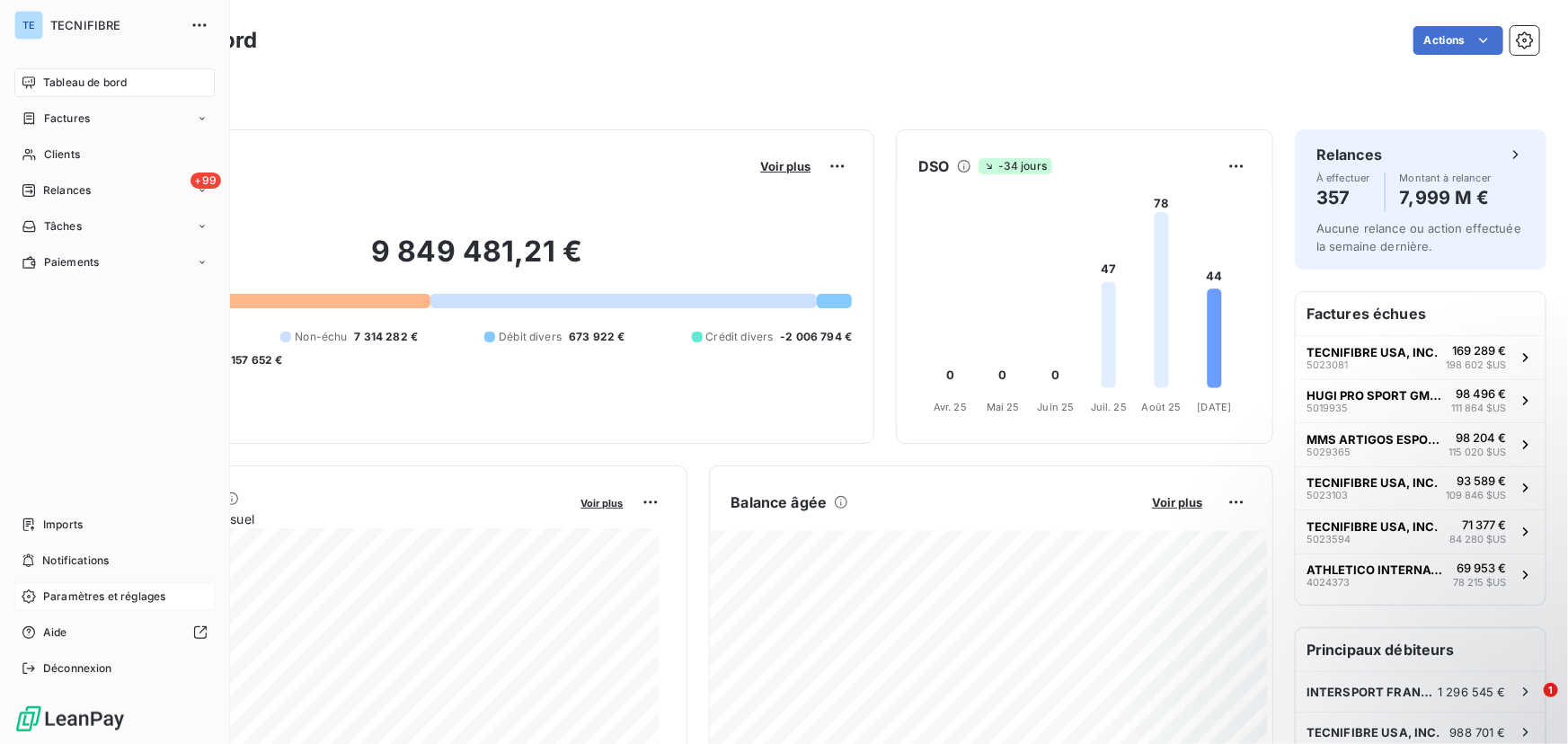
click at [64, 590] on span "Paramètres et réglages" at bounding box center [104, 596] width 122 height 16
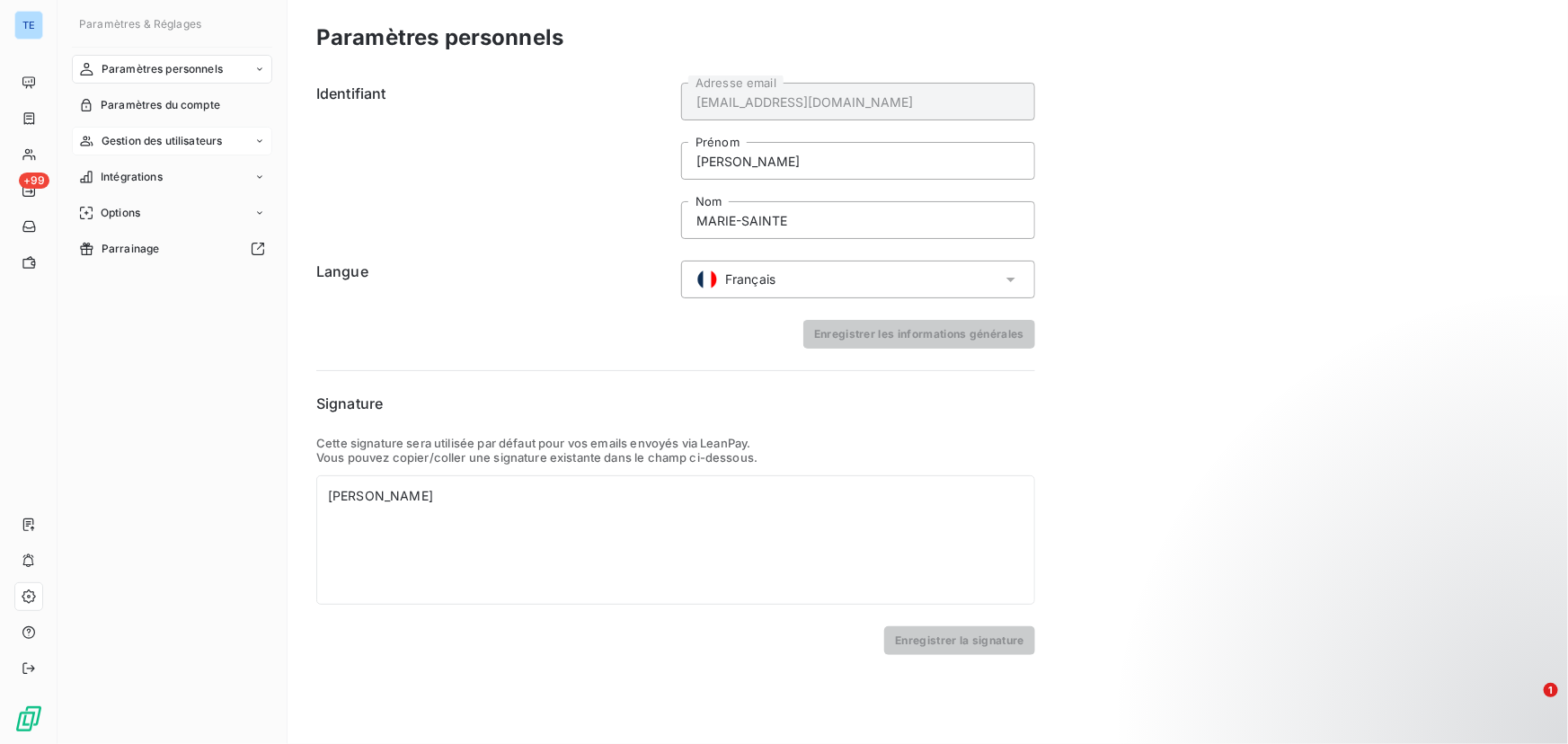
click at [144, 134] on span "Gestion des utilisateurs" at bounding box center [162, 140] width 121 height 16
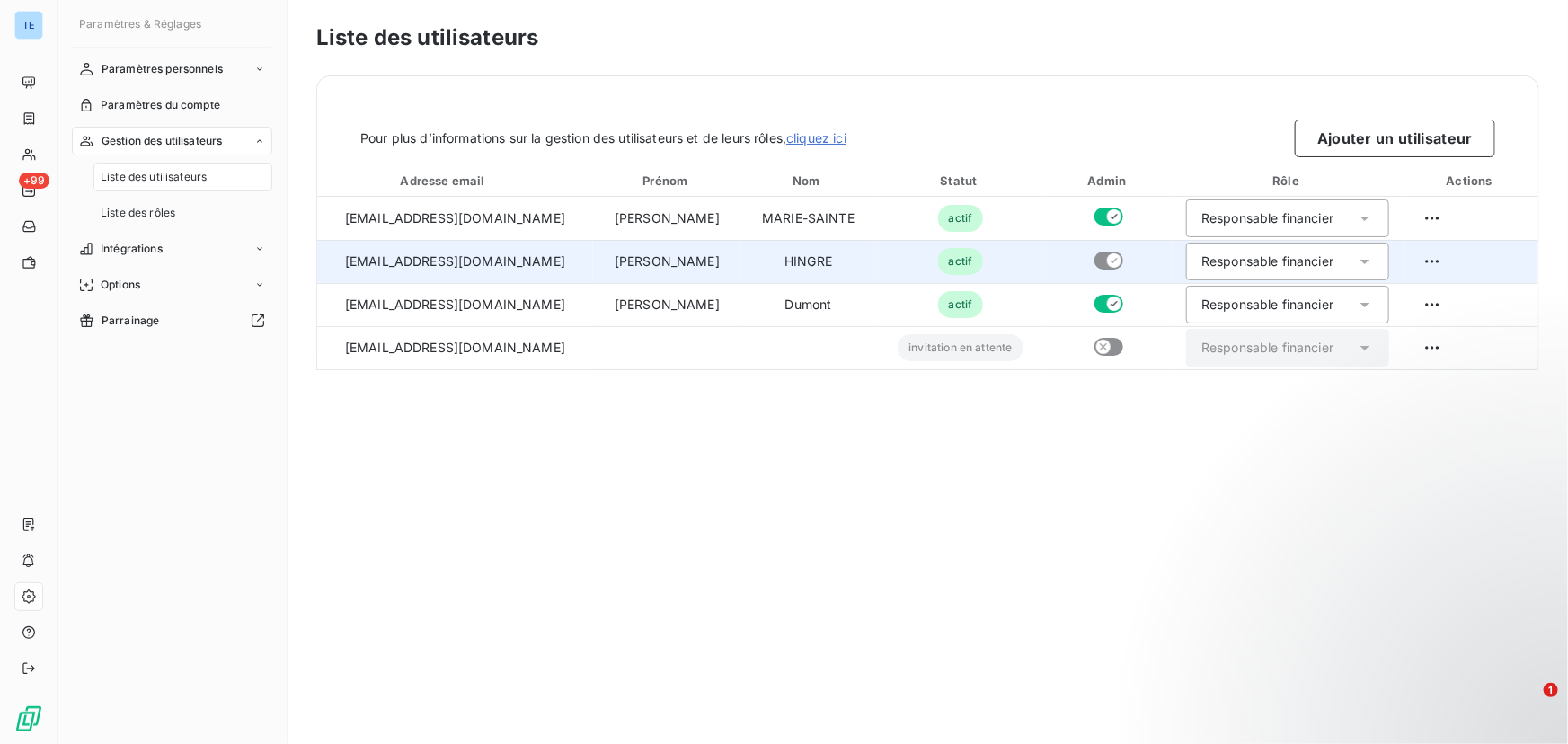
click at [404, 281] on td "[EMAIL_ADDRESS][DOMAIN_NAME]" at bounding box center [455, 262] width 276 height 44
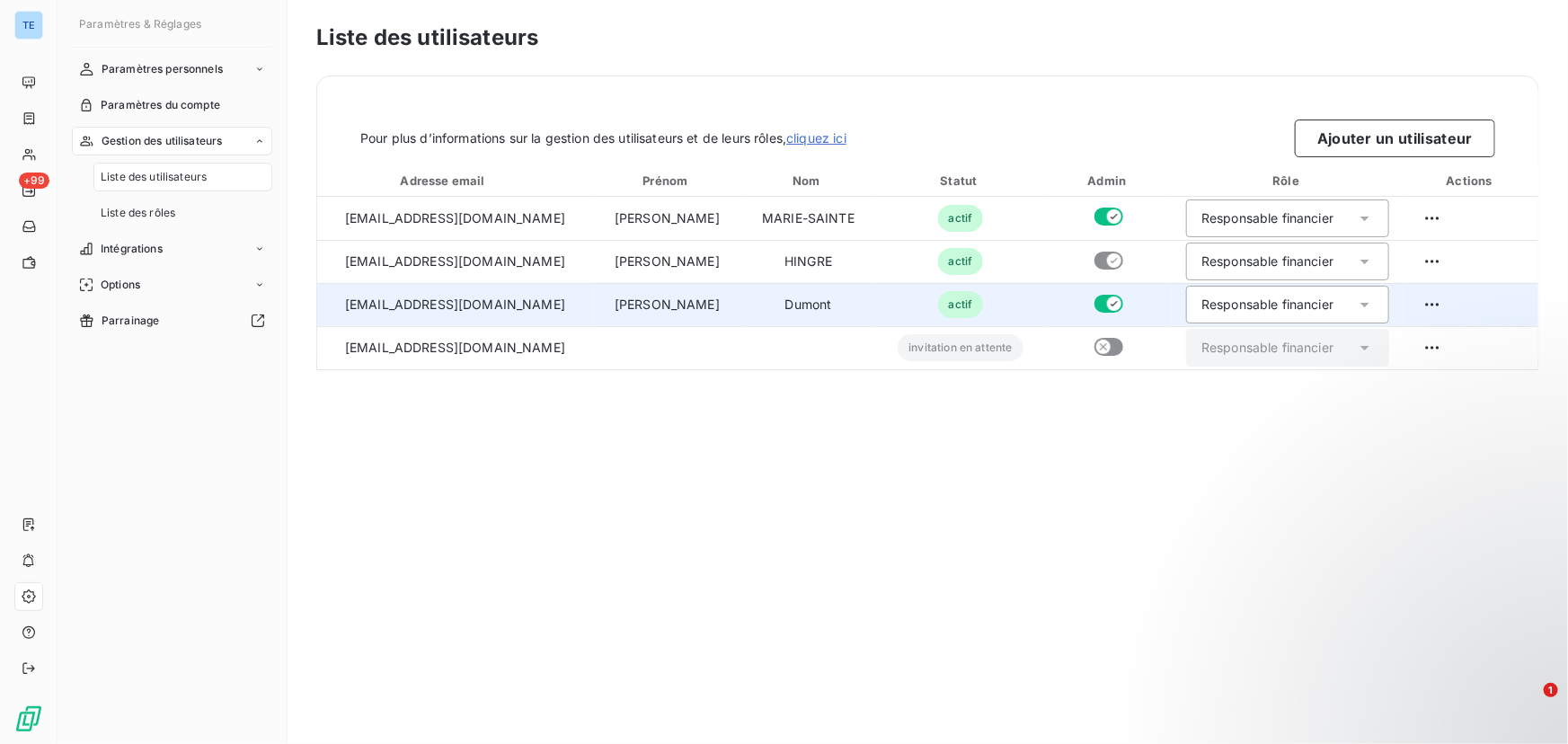
click at [404, 304] on td "[EMAIL_ADDRESS][DOMAIN_NAME]" at bounding box center [455, 305] width 276 height 44
click at [467, 306] on td "[EMAIL_ADDRESS][DOMAIN_NAME]" at bounding box center [455, 305] width 276 height 44
click at [468, 306] on td "[EMAIL_ADDRESS][DOMAIN_NAME]" at bounding box center [455, 305] width 276 height 44
click at [469, 306] on td "[EMAIL_ADDRESS][DOMAIN_NAME]" at bounding box center [455, 305] width 276 height 44
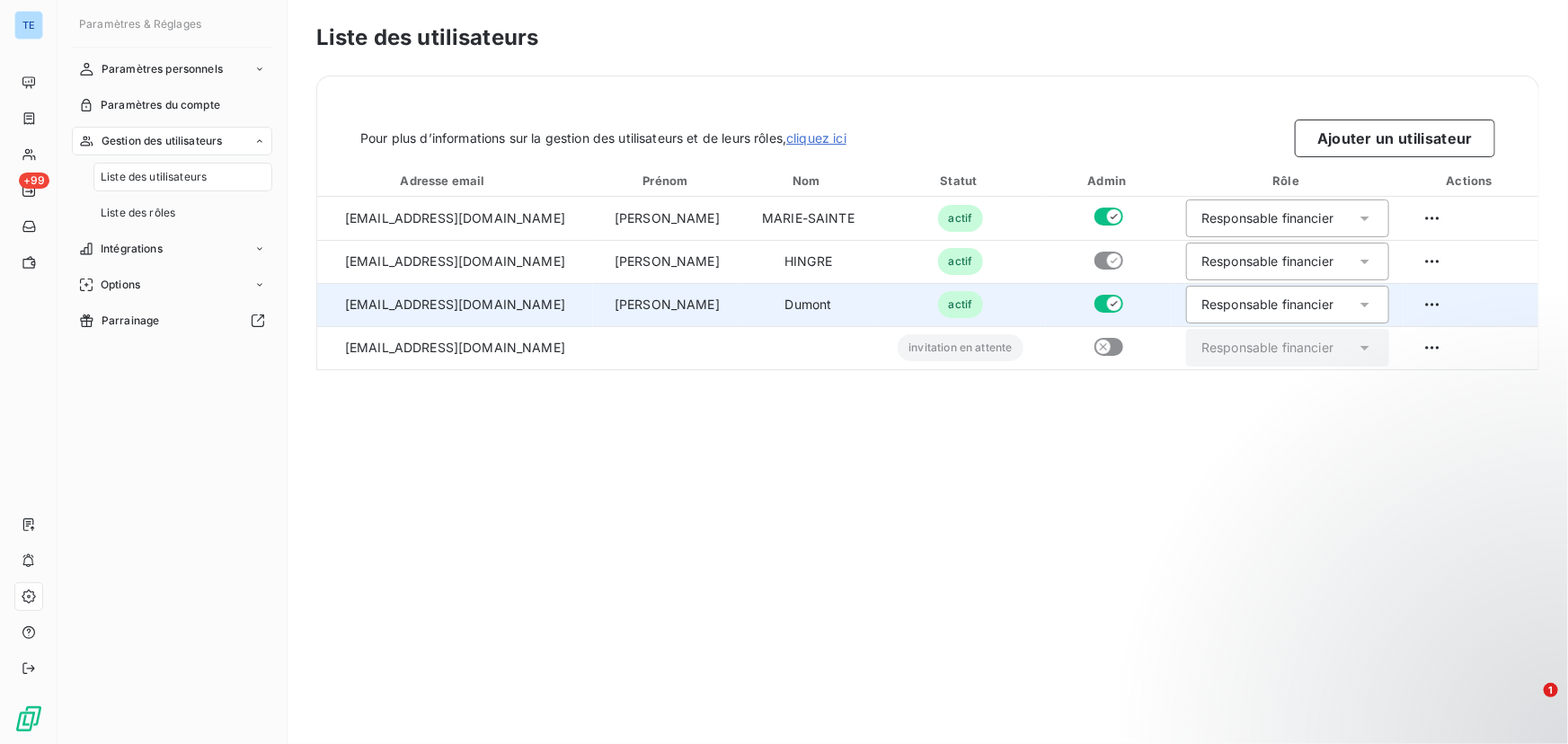
click at [630, 304] on td "[PERSON_NAME]" at bounding box center [667, 305] width 148 height 44
click at [1432, 305] on html "TE +99 Paramètres & Réglages Paramètres personnels Paramètres du compte Gestion…" at bounding box center [784, 372] width 1568 height 744
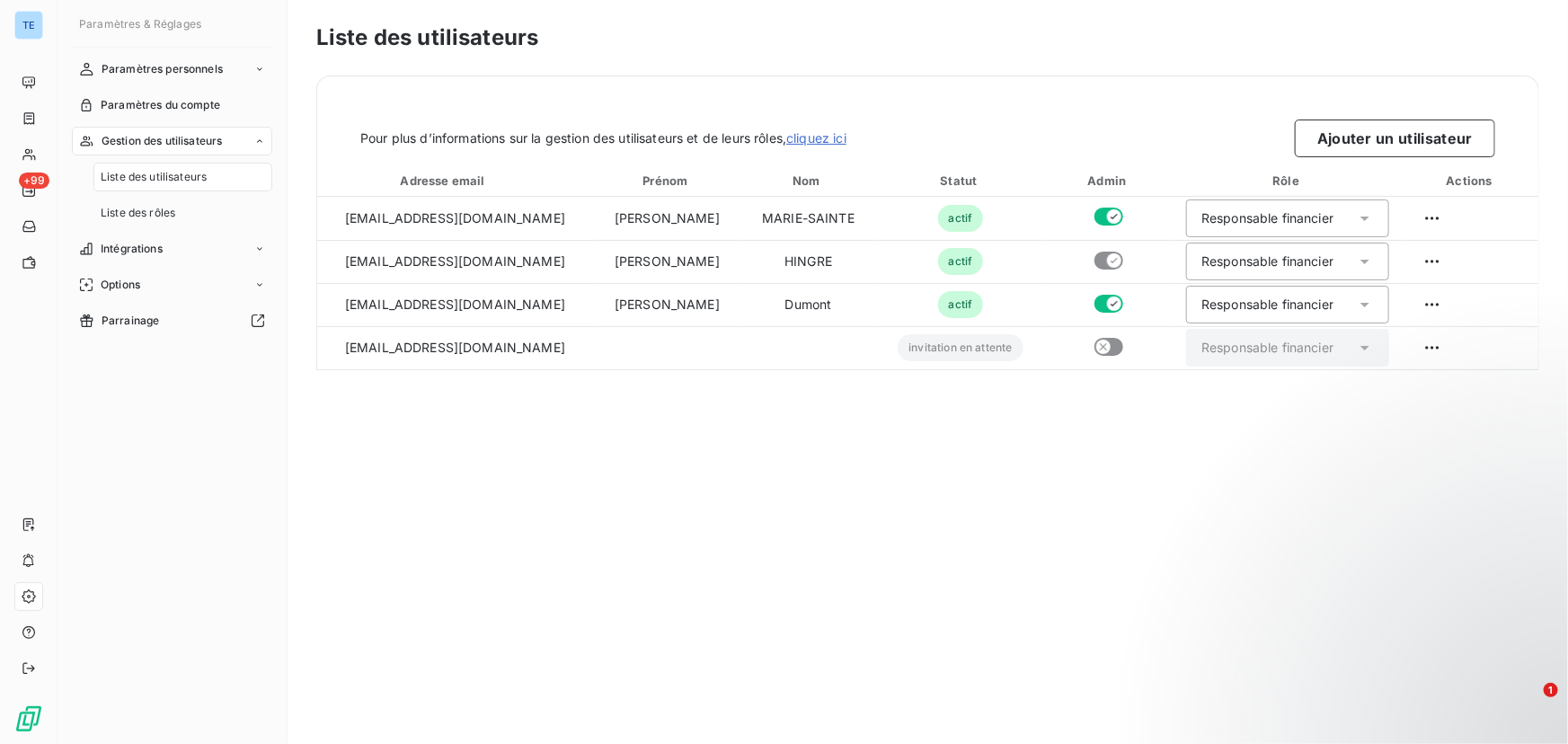
click at [746, 482] on html "TE +99 Paramètres & Réglages Paramètres personnels Paramètres du compte Gestion…" at bounding box center [784, 372] width 1568 height 744
click at [814, 134] on link "cliquez ici" at bounding box center [817, 137] width 61 height 15
click at [153, 216] on span "Liste des rôles" at bounding box center [137, 212] width 75 height 16
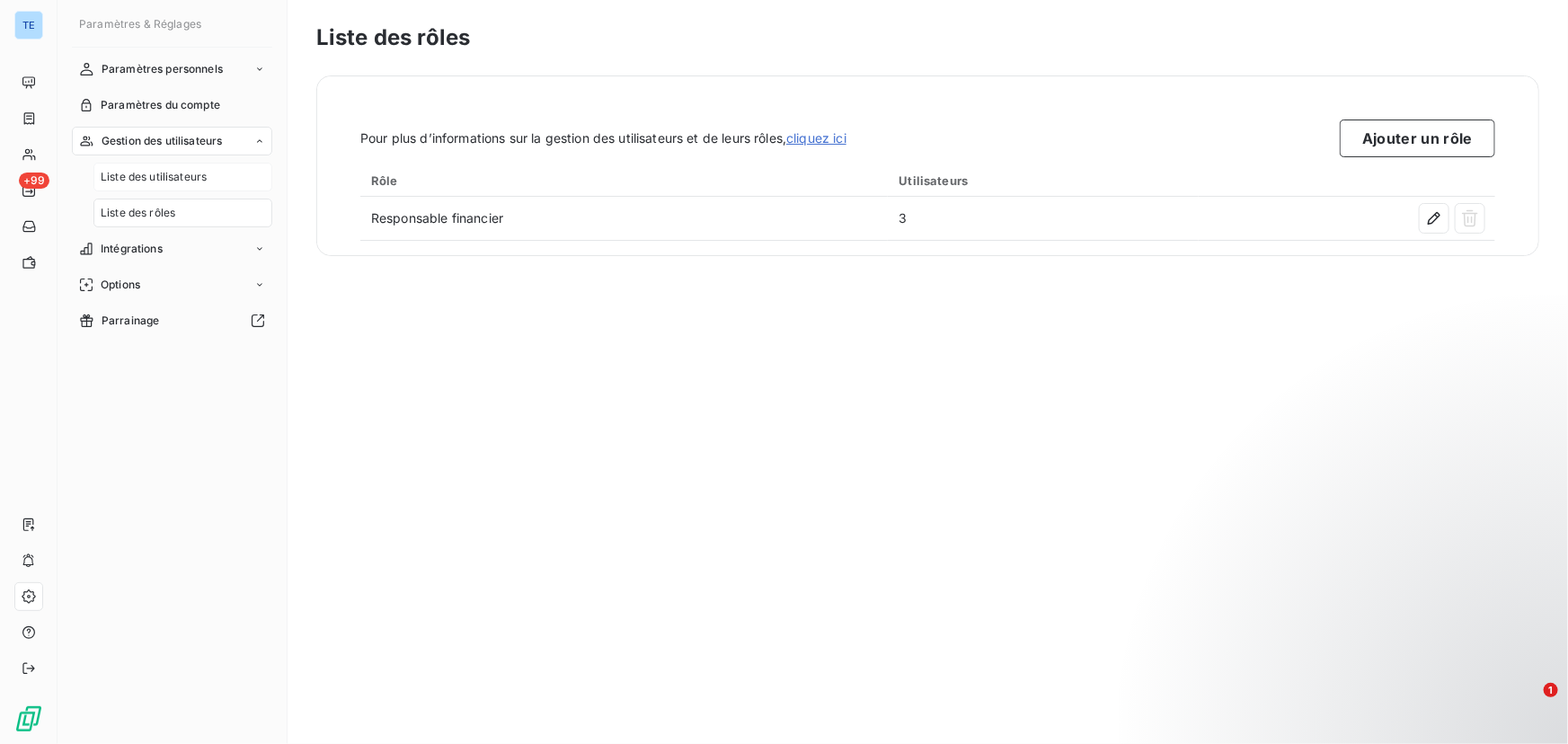
click at [182, 179] on span "Liste des utilisateurs" at bounding box center [153, 176] width 106 height 16
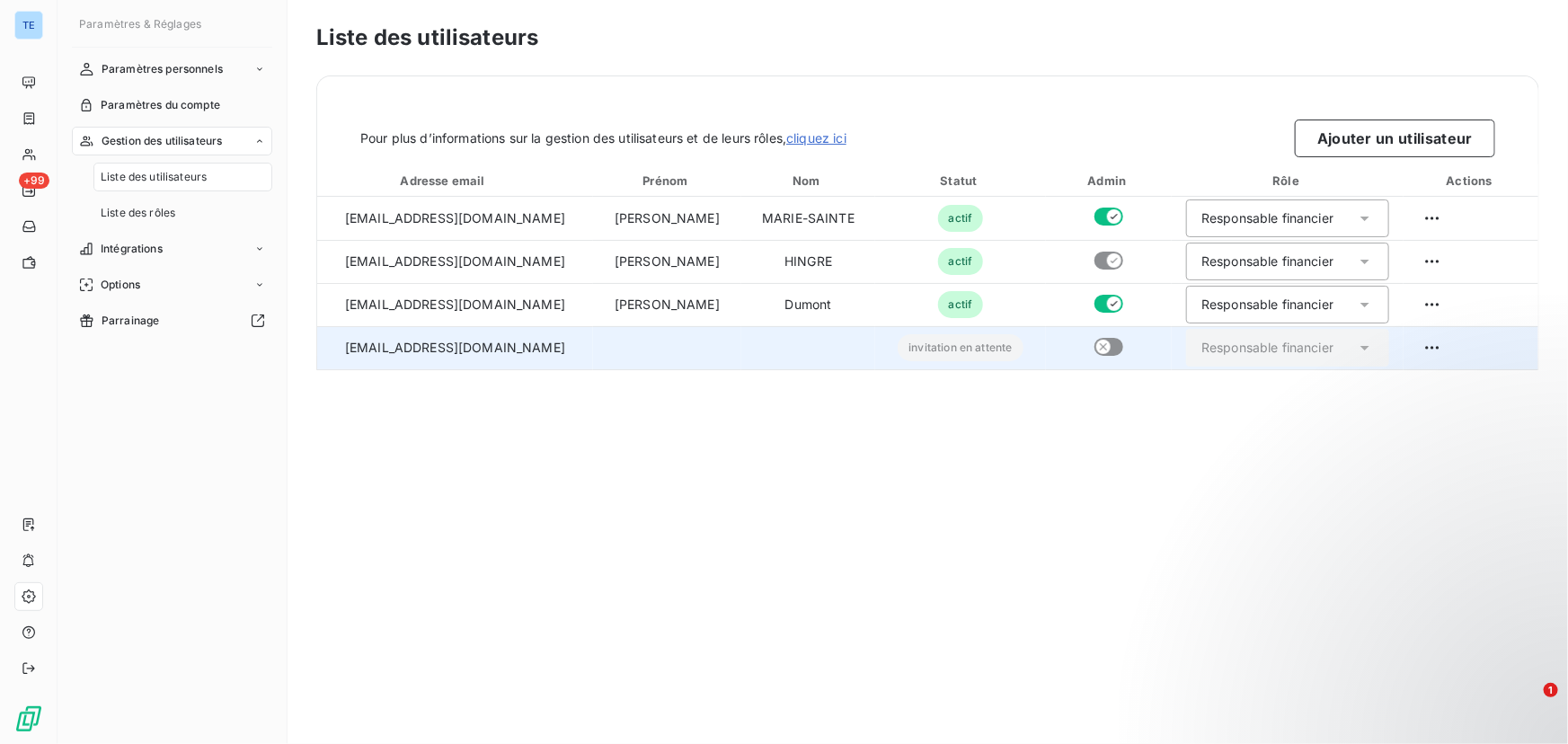
click at [556, 353] on td "[EMAIL_ADDRESS][DOMAIN_NAME]" at bounding box center [455, 348] width 276 height 44
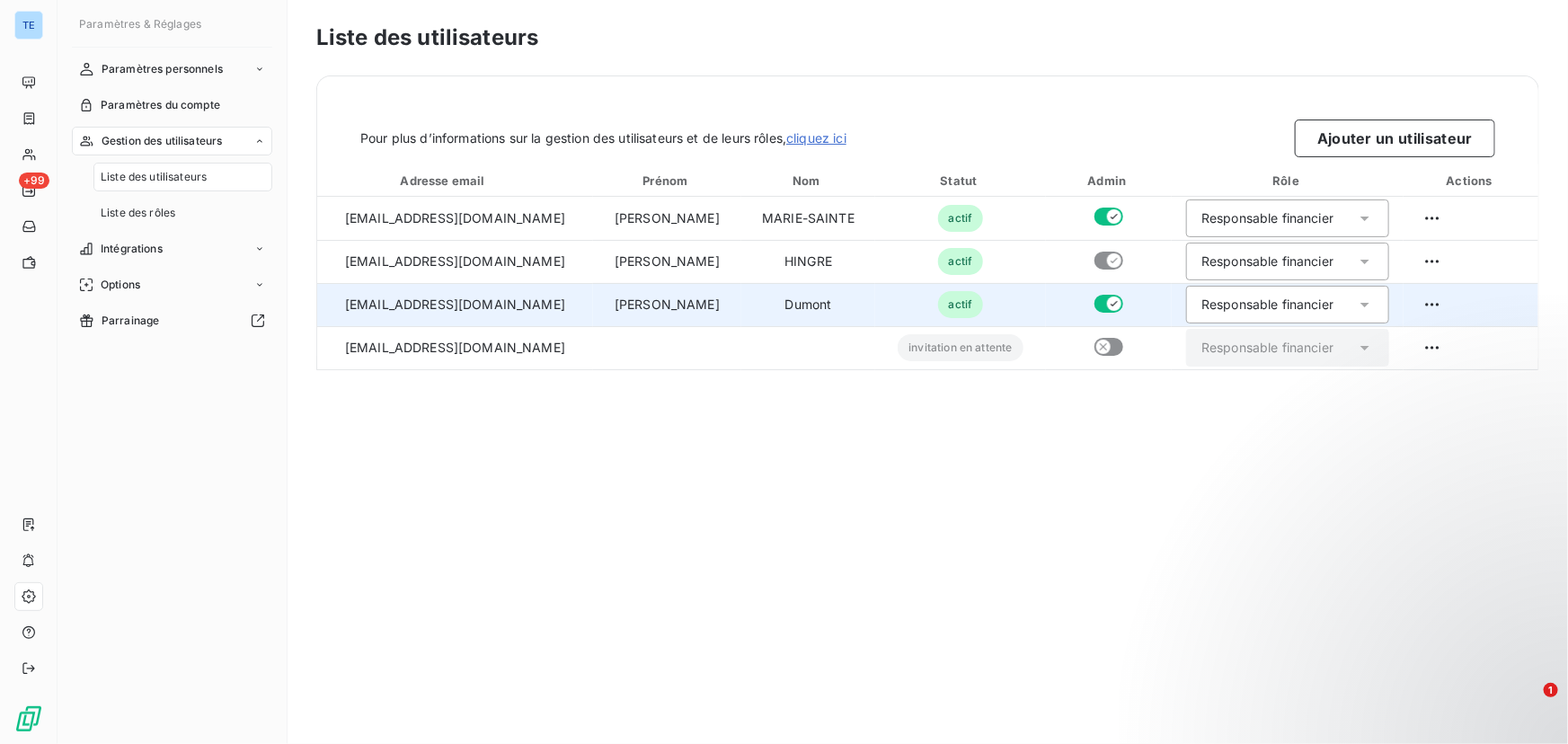
click at [629, 311] on td "[PERSON_NAME]" at bounding box center [667, 305] width 148 height 44
click at [1428, 303] on html "TE +99 Paramètres & Réglages Paramètres personnels Paramètres du compte Gestion…" at bounding box center [784, 372] width 1568 height 744
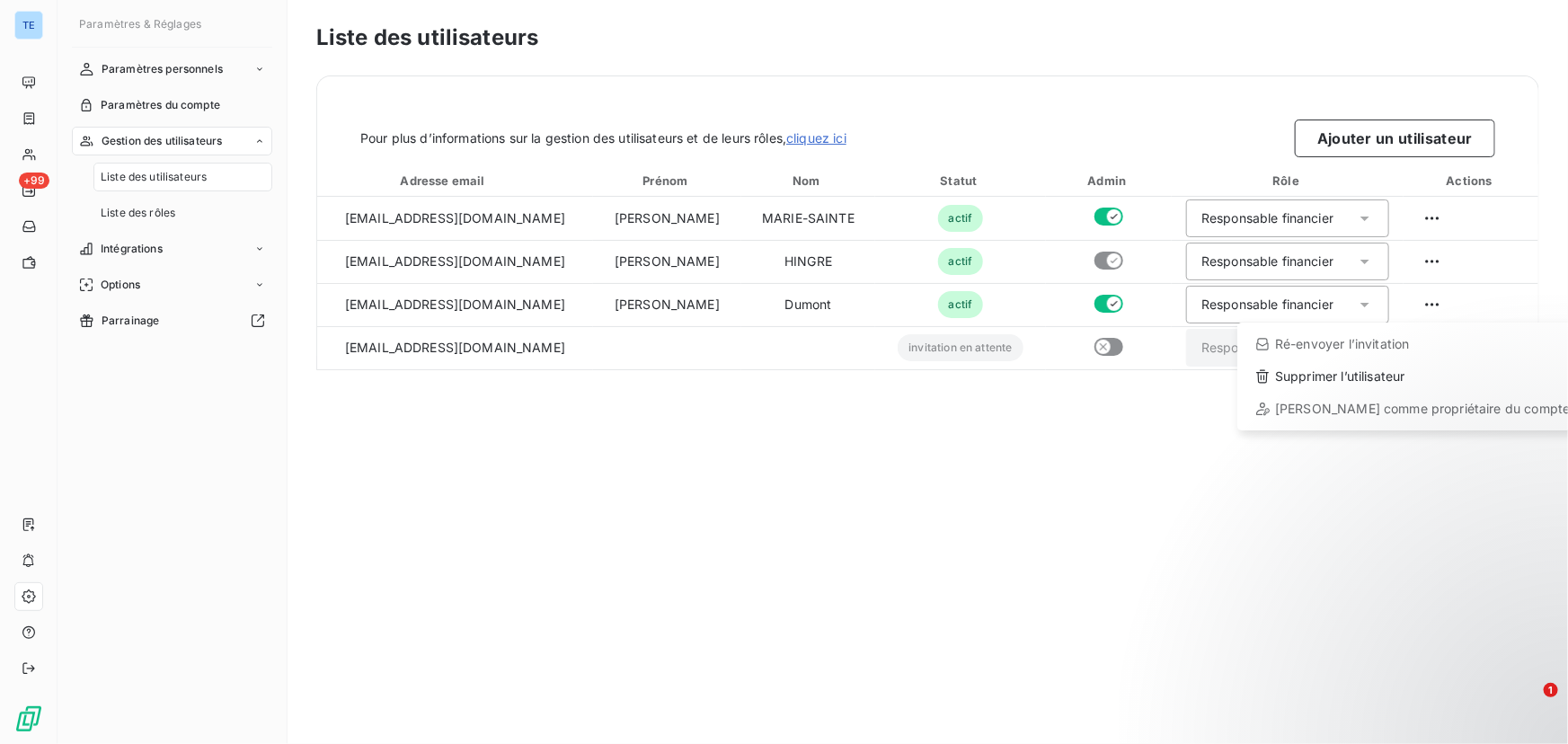
click at [783, 492] on html "TE +99 Paramètres & Réglages Paramètres personnels Paramètres du compte Gestion…" at bounding box center [784, 372] width 1568 height 744
